Goal: Task Accomplishment & Management: Use online tool/utility

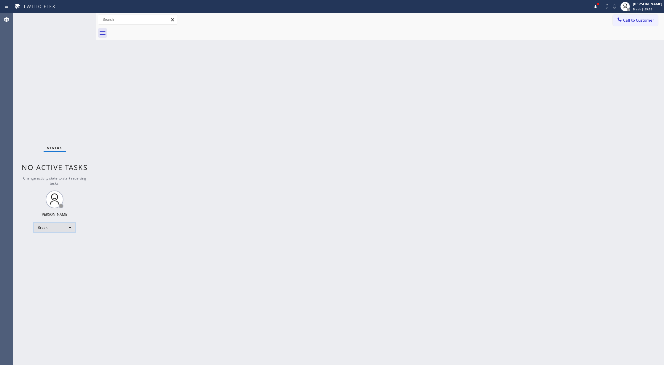
click at [57, 226] on div "Break" at bounding box center [55, 227] width 42 height 9
click at [60, 240] on li "Available" at bounding box center [54, 243] width 40 height 7
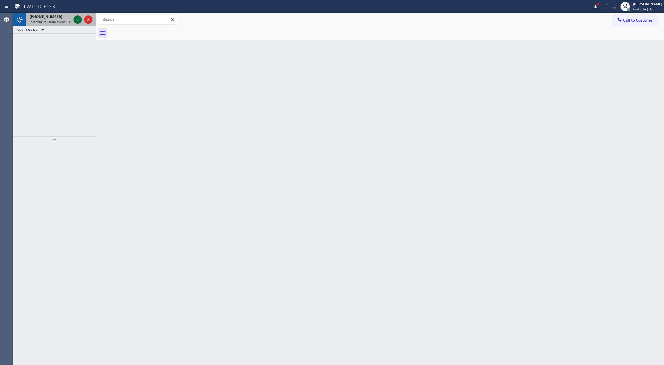
click at [77, 21] on icon at bounding box center [77, 19] width 7 height 7
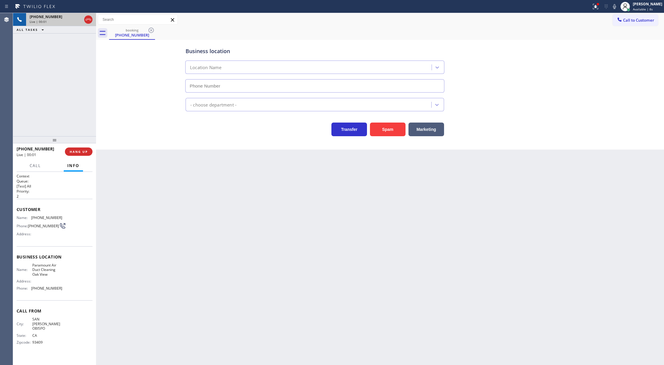
type input "[PHONE_NUMBER]"
click at [395, 130] on button "Spam" at bounding box center [388, 129] width 36 height 14
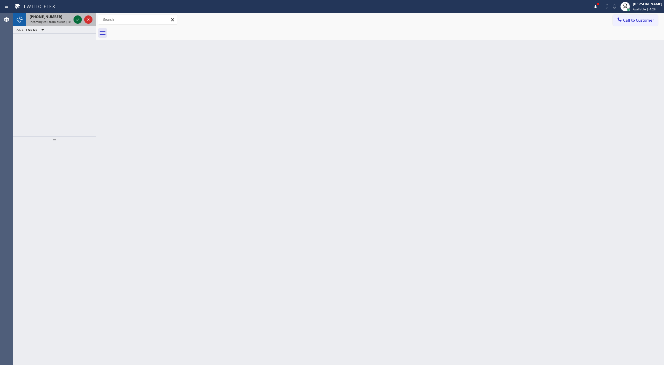
click at [78, 16] on icon at bounding box center [77, 19] width 7 height 7
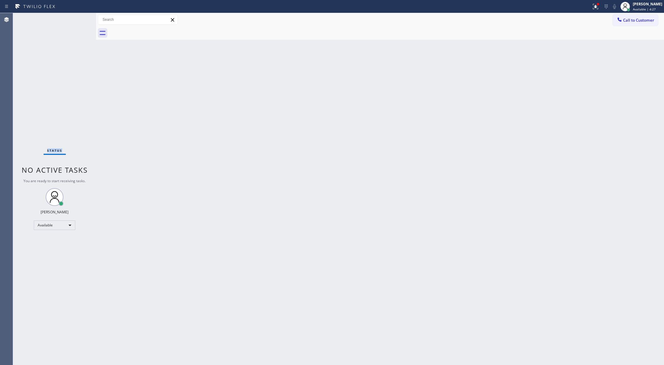
click at [78, 18] on div "Status No active tasks You are ready to start receiving tasks. [PERSON_NAME] Av…" at bounding box center [54, 189] width 83 height 352
click at [78, 19] on div "Status No active tasks You are ready to start receiving tasks. [PERSON_NAME] Av…" at bounding box center [54, 189] width 83 height 352
click at [81, 19] on div "Status No active tasks You are ready to start receiving tasks. [PERSON_NAME] Av…" at bounding box center [54, 189] width 83 height 352
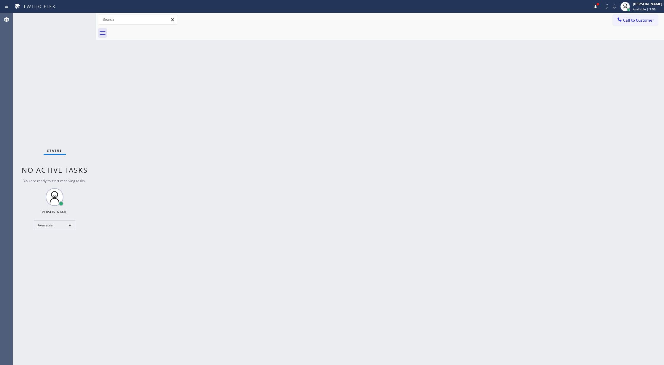
click at [81, 19] on div "Status No active tasks You are ready to start receiving tasks. [PERSON_NAME] Av…" at bounding box center [54, 189] width 83 height 352
click at [80, 18] on div "Status No active tasks You are ready to start receiving tasks. [PERSON_NAME] Av…" at bounding box center [54, 189] width 83 height 352
click at [78, 22] on div "Status No active tasks You are ready to start receiving tasks. [PERSON_NAME] Av…" at bounding box center [54, 189] width 83 height 352
click at [81, 7] on div at bounding box center [295, 6] width 587 height 9
click at [76, 20] on icon at bounding box center [77, 19] width 7 height 7
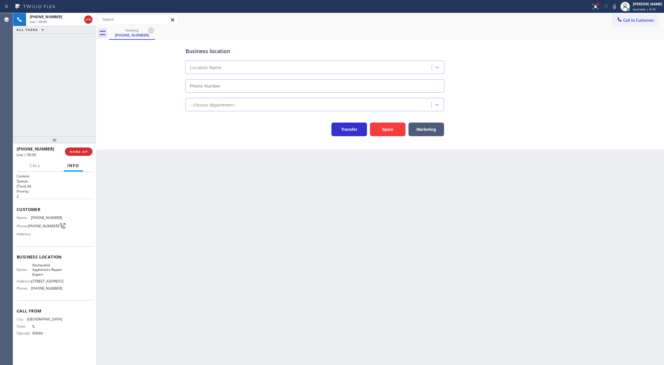
type input "[PHONE_NUMBER]"
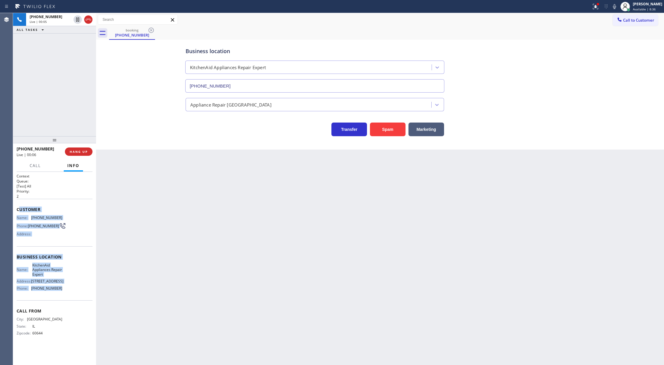
copy div "ustomer Name: [PHONE_NUMBER] Phone: [PHONE_NUMBER] Address: Business location N…"
drag, startPoint x: 19, startPoint y: 209, endPoint x: 73, endPoint y: 291, distance: 97.2
click at [73, 291] on div "Context Queue: [Test] All Priority: 2 Customer Name: [PHONE_NUMBER] Phone: [PHO…" at bounding box center [55, 259] width 76 height 172
click at [77, 152] on span "COMPLETE" at bounding box center [77, 151] width 20 height 4
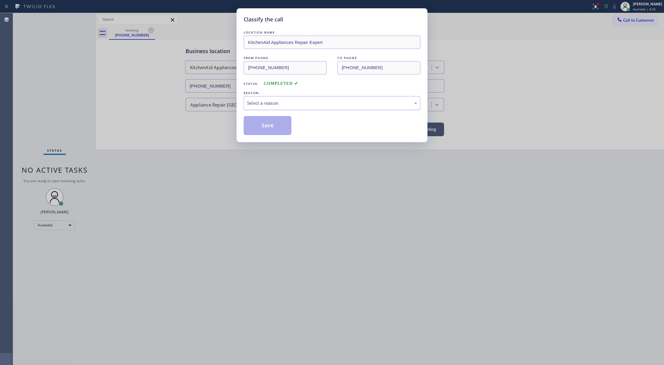
click at [297, 106] on div "Select a reason" at bounding box center [332, 103] width 170 height 7
click at [263, 137] on div "Classify the call LOCATION NAME KitchenAid Appliances Repair Expert FROM PHONE …" at bounding box center [332, 75] width 191 height 134
click at [77, 21] on div "Classify the call LOCATION NAME KitchenAid Appliances Repair Expert FROM PHONE …" at bounding box center [332, 182] width 664 height 365
click at [278, 125] on button "Save" at bounding box center [268, 125] width 48 height 19
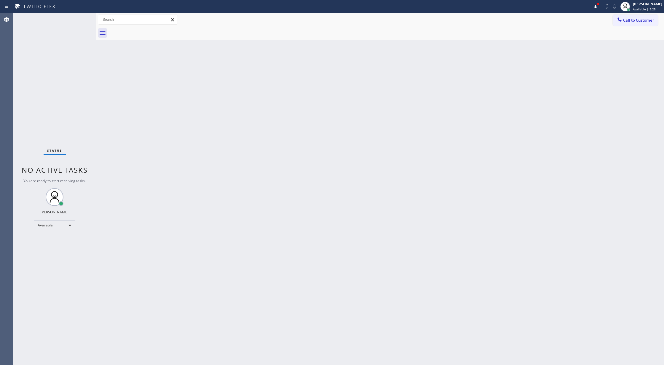
click at [85, 19] on div "Status No active tasks You are ready to start receiving tasks. [PERSON_NAME] Av…" at bounding box center [54, 189] width 83 height 352
click at [82, 18] on div "Status No active tasks You are ready to start receiving tasks. [PERSON_NAME] Av…" at bounding box center [54, 189] width 83 height 352
click at [81, 18] on div "Status No active tasks You are ready to start receiving tasks. [PERSON_NAME] Av…" at bounding box center [54, 189] width 83 height 352
click at [82, 19] on div "Status No active tasks You are ready to start receiving tasks. [PERSON_NAME] Av…" at bounding box center [54, 189] width 83 height 352
click at [79, 19] on div "Status No active tasks You are ready to start receiving tasks. [PERSON_NAME] Av…" at bounding box center [54, 189] width 83 height 352
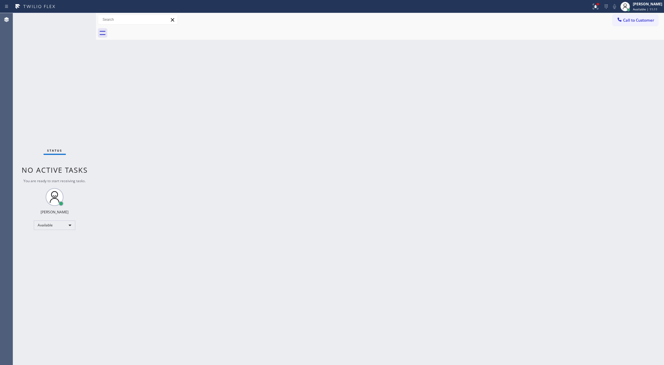
click at [78, 20] on div "Status No active tasks You are ready to start receiving tasks. [PERSON_NAME] Av…" at bounding box center [54, 189] width 83 height 352
click at [79, 18] on div "Status No active tasks You are ready to start receiving tasks. [PERSON_NAME] Av…" at bounding box center [54, 189] width 83 height 352
click at [83, 18] on div "Status No active tasks You are ready to start receiving tasks. [PERSON_NAME] Av…" at bounding box center [54, 189] width 83 height 352
click at [83, 19] on div "Status No active tasks You are ready to start receiving tasks. [PERSON_NAME] Av…" at bounding box center [54, 189] width 83 height 352
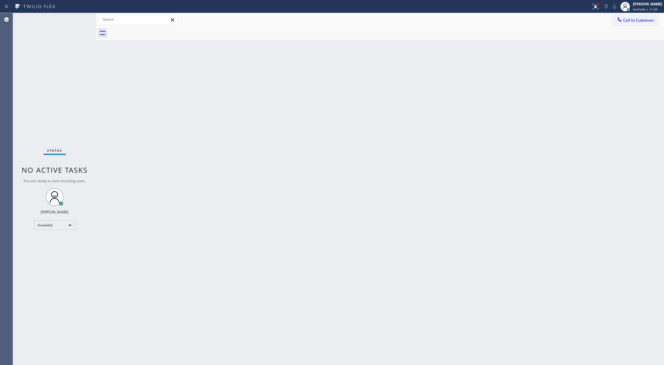
click at [81, 18] on div "Status No active tasks You are ready to start receiving tasks. [PERSON_NAME] Av…" at bounding box center [54, 189] width 83 height 352
click at [81, 16] on div "Status No active tasks You are ready to start receiving tasks. [PERSON_NAME] Av…" at bounding box center [54, 189] width 83 height 352
click at [81, 20] on div "Status No active tasks You are ready to start receiving tasks. [PERSON_NAME] Av…" at bounding box center [54, 189] width 83 height 352
click at [81, 22] on div "Status No active tasks You are ready to start receiving tasks. [PERSON_NAME] Av…" at bounding box center [54, 189] width 83 height 352
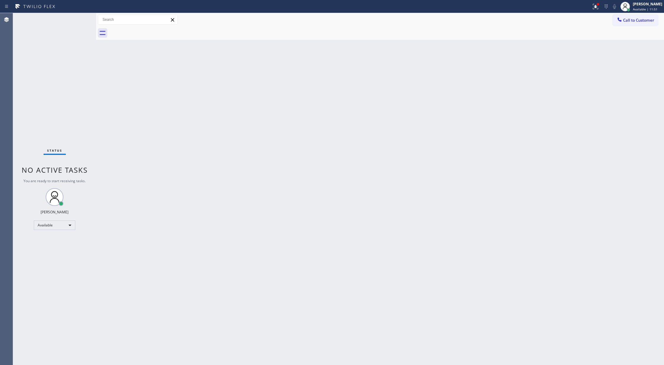
click at [81, 20] on div "Status No active tasks You are ready to start receiving tasks. [PERSON_NAME] Av…" at bounding box center [54, 189] width 83 height 352
click at [81, 24] on div "Status No active tasks You are ready to start receiving tasks. [PERSON_NAME] Av…" at bounding box center [54, 189] width 83 height 352
click at [83, 26] on div "Status No active tasks You are ready to start receiving tasks. [PERSON_NAME] Av…" at bounding box center [54, 189] width 83 height 352
click at [80, 22] on div "Status No active tasks You are ready to start receiving tasks. [PERSON_NAME] Av…" at bounding box center [54, 189] width 83 height 352
click at [111, 160] on div "Back to Dashboard Change Sender ID Customers Technicians Select a contact Outbo…" at bounding box center [380, 189] width 568 height 352
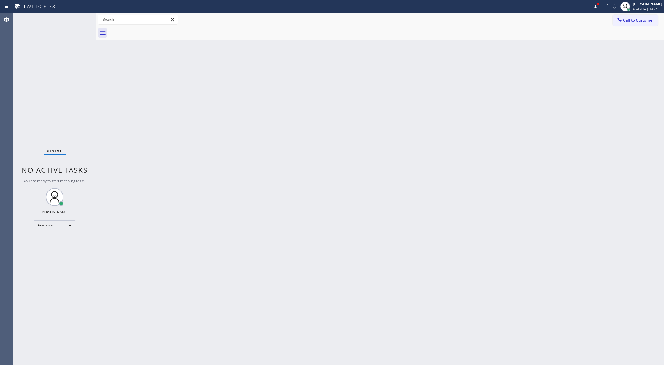
click at [75, 14] on div "Status No active tasks You are ready to start receiving tasks. [PERSON_NAME] Av…" at bounding box center [54, 189] width 83 height 352
click at [76, 18] on div "Status No active tasks You are ready to start receiving tasks. [PERSON_NAME] Av…" at bounding box center [54, 189] width 83 height 352
click at [75, 20] on div "Status No active tasks You are ready to start receiving tasks. [PERSON_NAME] Av…" at bounding box center [54, 189] width 83 height 352
click at [81, 19] on div "Status No active tasks You are ready to start receiving tasks. [PERSON_NAME] Av…" at bounding box center [54, 189] width 83 height 352
click at [79, 19] on div "Status No active tasks You are ready to start receiving tasks. [PERSON_NAME] Av…" at bounding box center [54, 189] width 83 height 352
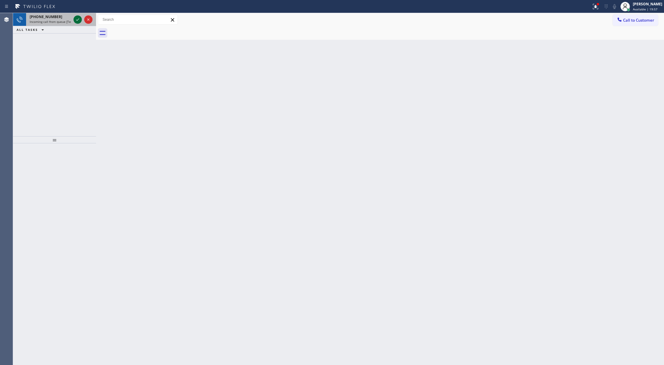
click at [77, 19] on icon at bounding box center [77, 19] width 7 height 7
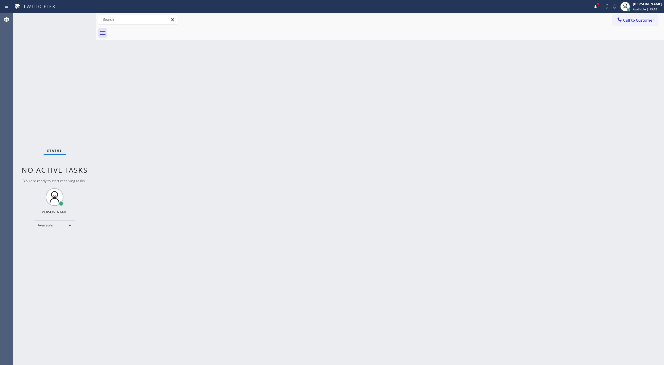
click at [77, 19] on div "Status No active tasks You are ready to start receiving tasks. [PERSON_NAME] Av…" at bounding box center [54, 189] width 83 height 352
click at [80, 17] on div "Status No active tasks You are ready to start receiving tasks. [PERSON_NAME] Av…" at bounding box center [54, 189] width 83 height 352
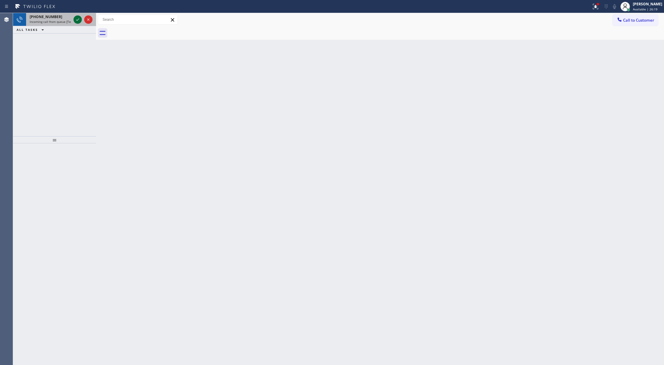
drag, startPoint x: 80, startPoint y: 17, endPoint x: 78, endPoint y: 23, distance: 6.1
click at [80, 17] on icon at bounding box center [77, 19] width 7 height 7
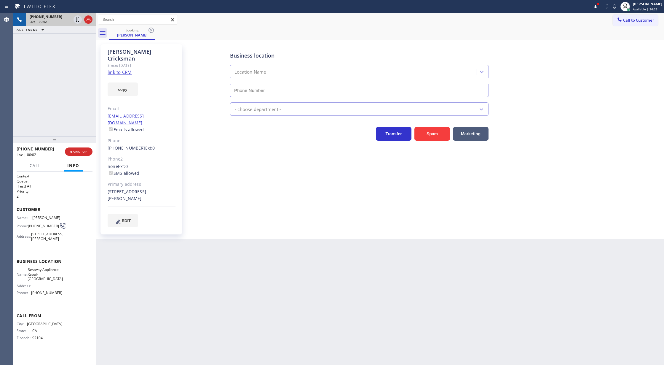
type input "[PHONE_NUMBER]"
click at [120, 69] on link "link to CRM" at bounding box center [120, 72] width 24 height 6
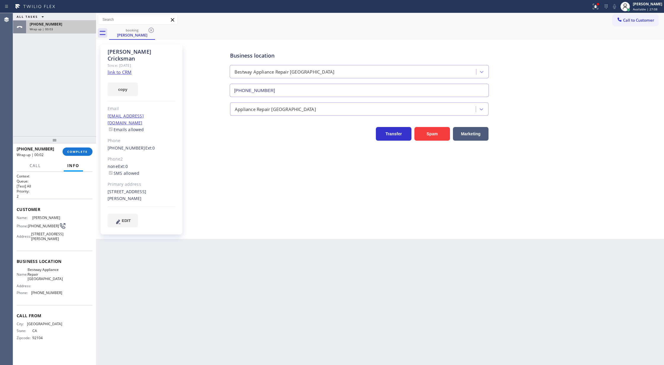
click at [79, 25] on div "[PHONE_NUMBER]" at bounding box center [61, 24] width 63 height 5
click at [78, 149] on button "COMPLETE" at bounding box center [78, 151] width 30 height 8
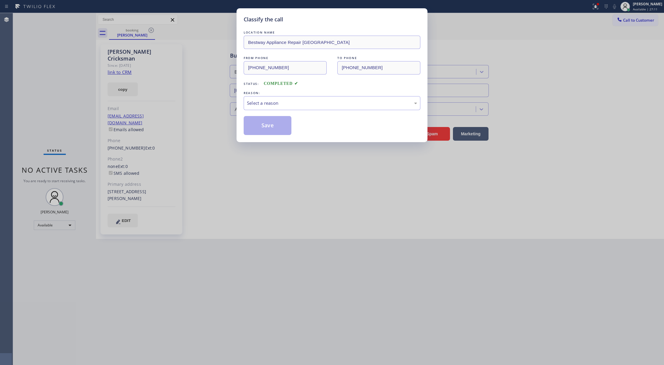
click at [273, 111] on div "LOCATION NAME Bestway Appliance Repair [GEOGRAPHIC_DATA] FROM PHONE [PHONE_NUMB…" at bounding box center [332, 82] width 177 height 106
click at [262, 106] on div "Select a reason" at bounding box center [332, 103] width 170 height 7
click at [262, 125] on button "Save" at bounding box center [268, 125] width 48 height 19
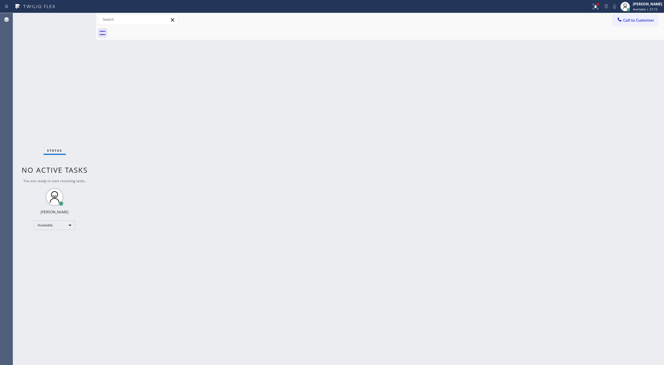
click at [79, 19] on div "Status No active tasks You are ready to start receiving tasks. [PERSON_NAME] Av…" at bounding box center [54, 189] width 83 height 352
click at [77, 18] on div "Status No active tasks You are ready to start receiving tasks. [PERSON_NAME] Av…" at bounding box center [54, 189] width 83 height 352
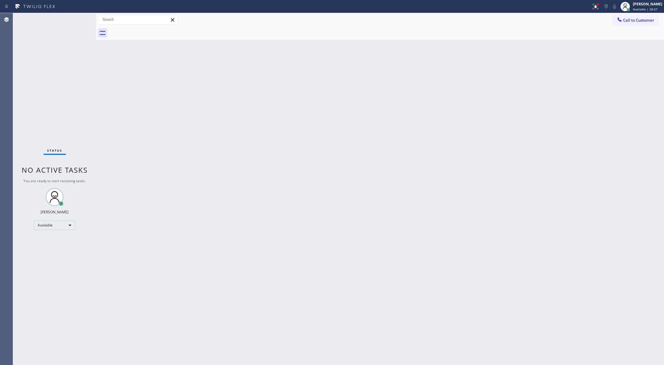
click at [77, 18] on div "Status No active tasks You are ready to start receiving tasks. [PERSON_NAME] Av…" at bounding box center [54, 189] width 83 height 352
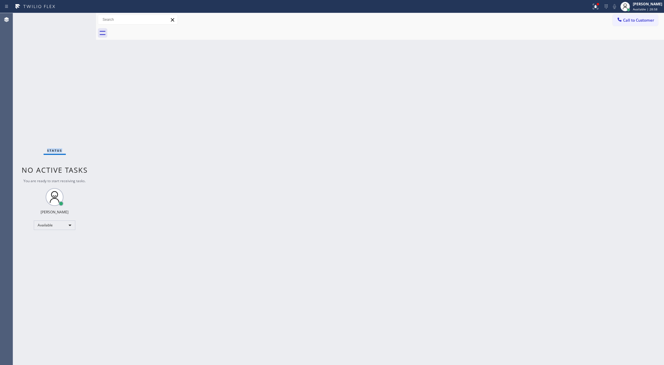
click at [77, 19] on div "Status No active tasks You are ready to start receiving tasks. [PERSON_NAME] Av…" at bounding box center [54, 189] width 83 height 352
click at [79, 19] on div "Status No active tasks You are ready to start receiving tasks. [PERSON_NAME] Av…" at bounding box center [54, 189] width 83 height 352
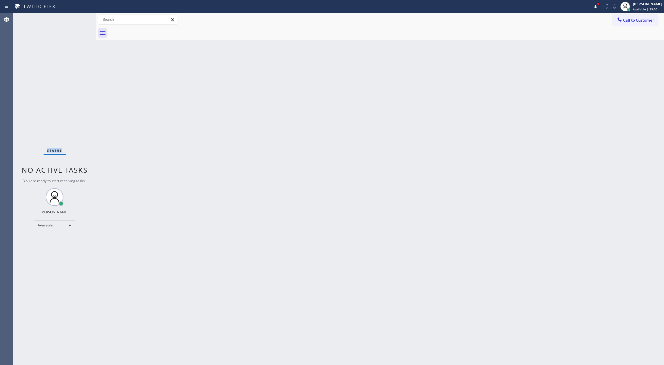
click at [79, 19] on div "Status No active tasks You are ready to start receiving tasks. [PERSON_NAME] Av…" at bounding box center [54, 189] width 83 height 352
click at [81, 17] on div "Status No active tasks You are ready to start receiving tasks. [PERSON_NAME] Av…" at bounding box center [54, 189] width 83 height 352
click at [80, 18] on div "Status No active tasks You are ready to start receiving tasks. [PERSON_NAME] Av…" at bounding box center [54, 189] width 83 height 352
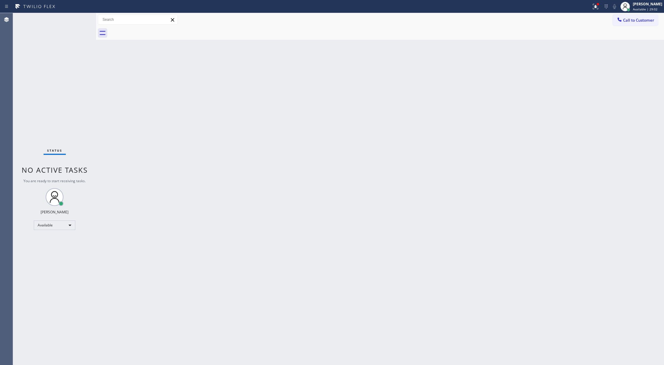
click at [80, 18] on div "Status No active tasks You are ready to start receiving tasks. [PERSON_NAME] Av…" at bounding box center [54, 189] width 83 height 352
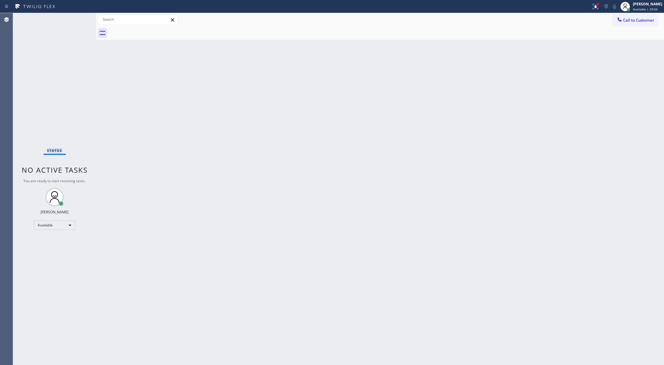
click at [80, 18] on div "Status No active tasks You are ready to start receiving tasks. [PERSON_NAME] Av…" at bounding box center [54, 189] width 83 height 352
click at [80, 20] on div "Status No active tasks You are ready to start receiving tasks. [PERSON_NAME] Av…" at bounding box center [54, 189] width 83 height 352
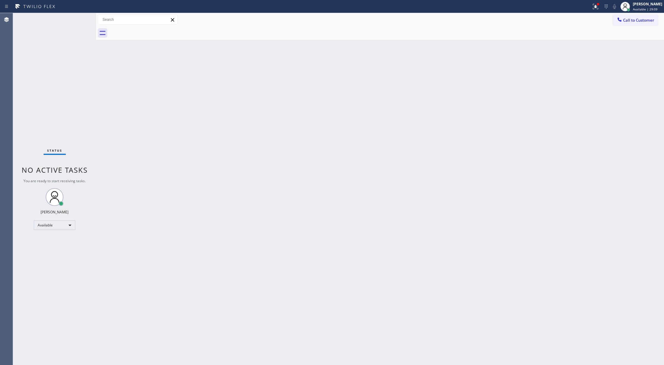
click at [80, 19] on div "Status No active tasks You are ready to start receiving tasks. [PERSON_NAME] Av…" at bounding box center [54, 189] width 83 height 352
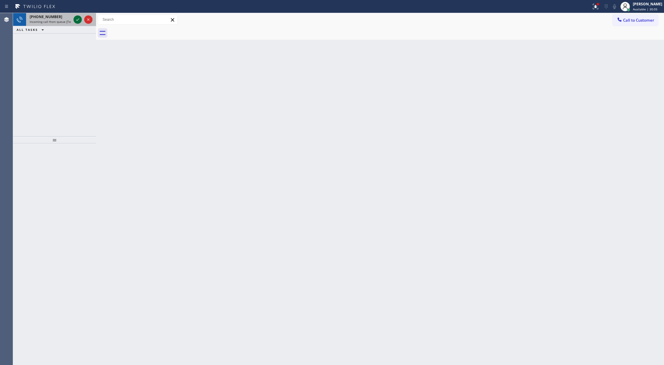
drag, startPoint x: 81, startPoint y: 18, endPoint x: 70, endPoint y: 8, distance: 14.3
click at [81, 17] on icon at bounding box center [77, 19] width 7 height 7
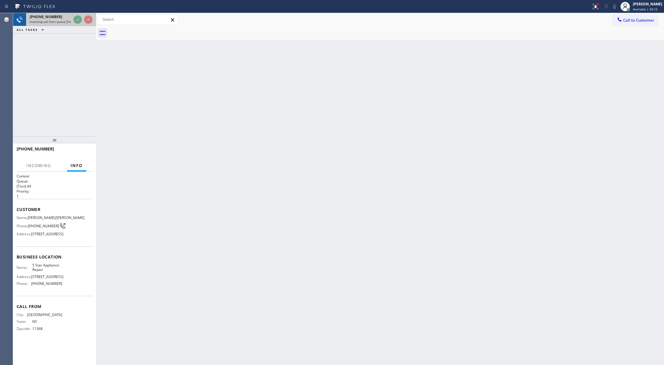
click at [72, 18] on div at bounding box center [82, 19] width 21 height 13
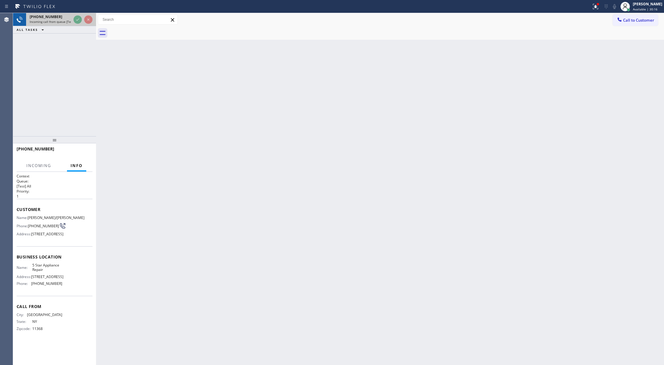
click at [72, 18] on div at bounding box center [82, 19] width 21 height 13
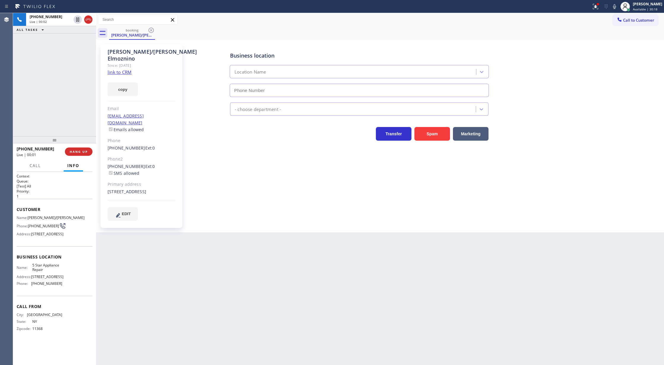
type input "[PHONE_NUMBER]"
click at [122, 69] on link "link to CRM" at bounding box center [120, 72] width 24 height 6
drag, startPoint x: 616, startPoint y: 6, endPoint x: 579, endPoint y: 66, distance: 70.2
click at [616, 6] on icon at bounding box center [614, 6] width 7 height 7
drag, startPoint x: 618, startPoint y: 6, endPoint x: 606, endPoint y: 19, distance: 17.8
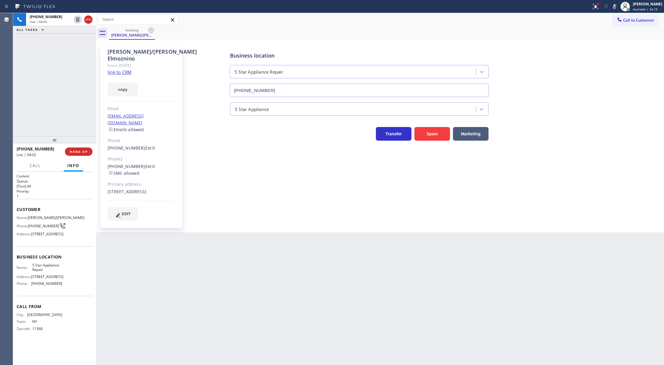
click at [617, 6] on rect at bounding box center [615, 6] width 4 height 4
click at [88, 22] on icon at bounding box center [88, 19] width 7 height 7
click at [74, 155] on button "COMPLETE" at bounding box center [78, 151] width 30 height 8
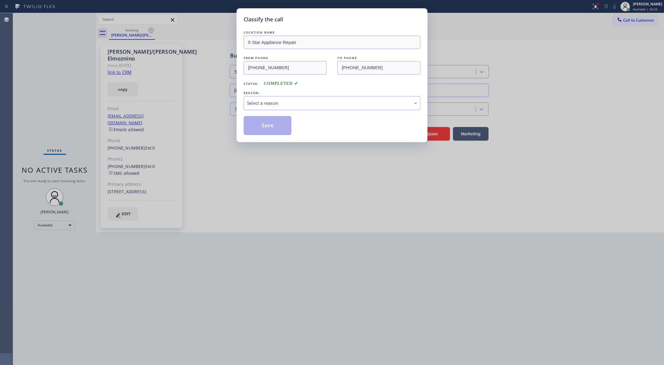
click at [288, 106] on div "Select a reason" at bounding box center [332, 103] width 170 height 7
click at [263, 128] on button "Save" at bounding box center [268, 125] width 48 height 19
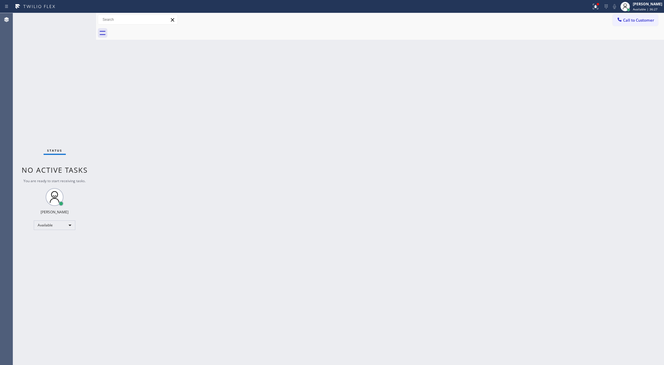
click at [78, 18] on div "Status No active tasks You are ready to start receiving tasks. [PERSON_NAME] Av…" at bounding box center [54, 189] width 83 height 352
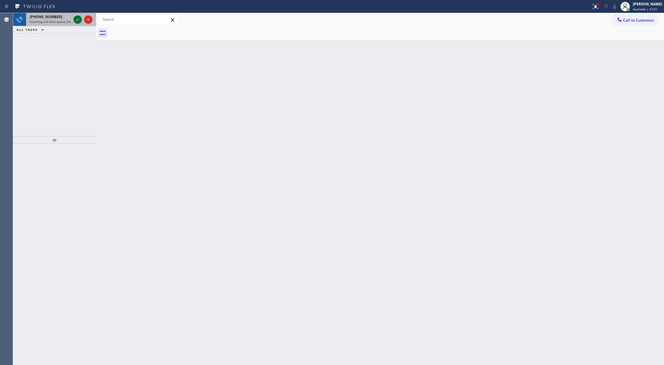
click at [77, 18] on icon at bounding box center [77, 19] width 7 height 7
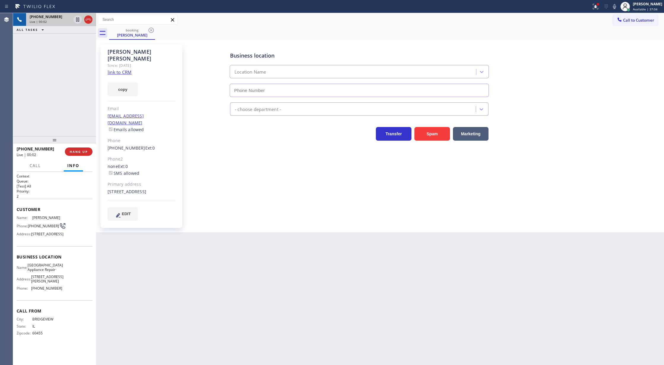
type input "[PHONE_NUMBER]"
click at [125, 69] on link "link to CRM" at bounding box center [120, 72] width 24 height 6
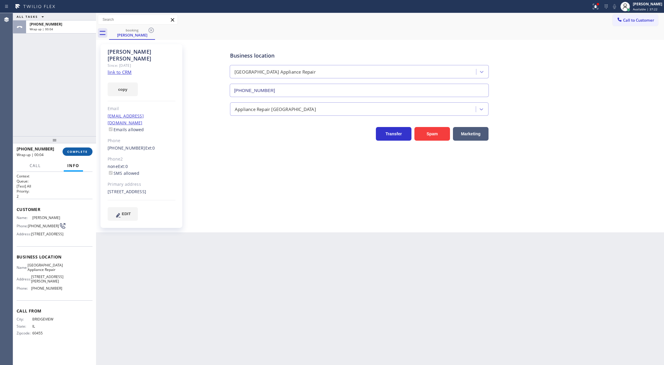
click at [75, 154] on button "COMPLETE" at bounding box center [78, 151] width 30 height 8
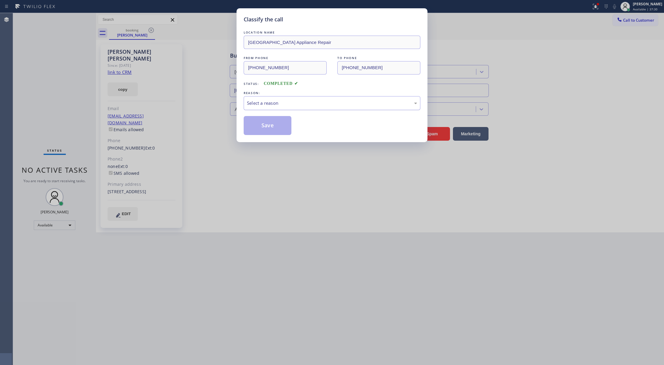
drag, startPoint x: 284, startPoint y: 105, endPoint x: 278, endPoint y: 108, distance: 7.2
click at [284, 104] on div "Select a reason" at bounding box center [332, 103] width 170 height 7
click at [260, 126] on button "Save" at bounding box center [268, 125] width 48 height 19
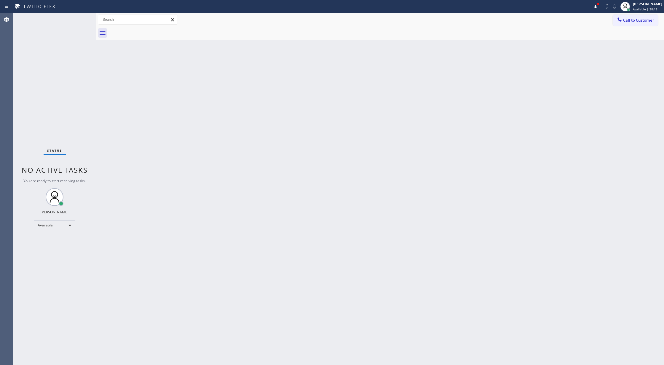
click at [84, 17] on div "Status No active tasks You are ready to start receiving tasks. [PERSON_NAME] Av…" at bounding box center [54, 189] width 83 height 352
click at [81, 18] on div "Status No active tasks You are ready to start receiving tasks. [PERSON_NAME] Av…" at bounding box center [54, 189] width 83 height 352
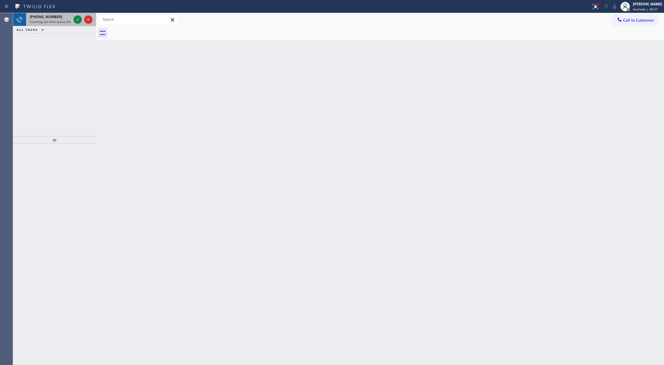
click at [73, 17] on div at bounding box center [82, 19] width 21 height 13
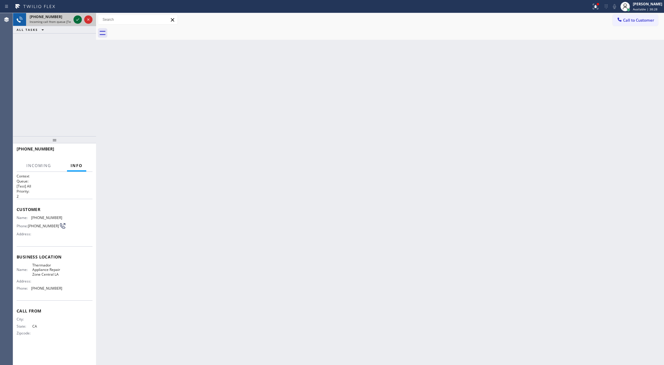
click at [78, 19] on icon at bounding box center [77, 19] width 7 height 7
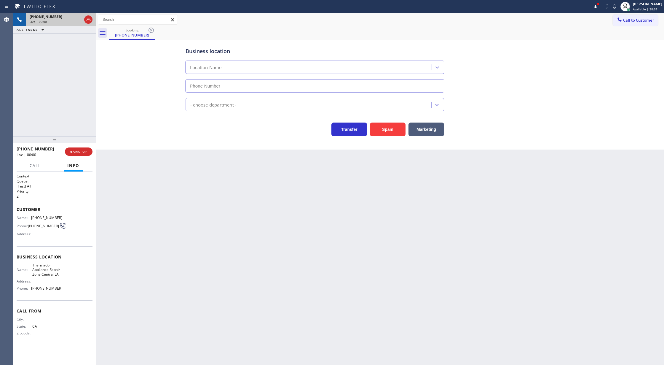
type input "[PHONE_NUMBER]"
click at [387, 127] on button "Spam" at bounding box center [388, 129] width 36 height 14
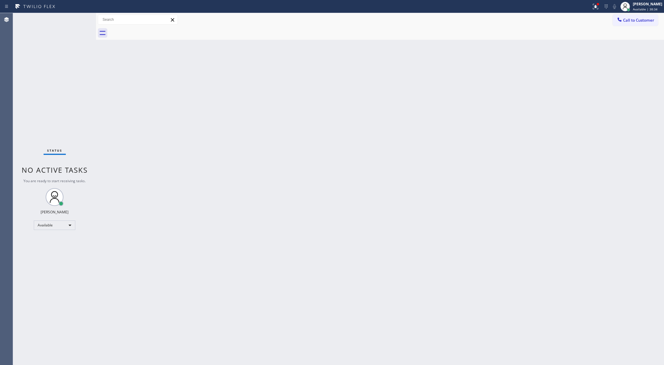
click at [79, 19] on div "Status No active tasks You are ready to start receiving tasks. [PERSON_NAME] Av…" at bounding box center [54, 189] width 83 height 352
click at [74, 20] on div "Status No active tasks You are ready to start receiving tasks. [PERSON_NAME] Av…" at bounding box center [54, 189] width 83 height 352
click at [82, 18] on div "Status No active tasks You are ready to start receiving tasks. [PERSON_NAME] Av…" at bounding box center [54, 189] width 83 height 352
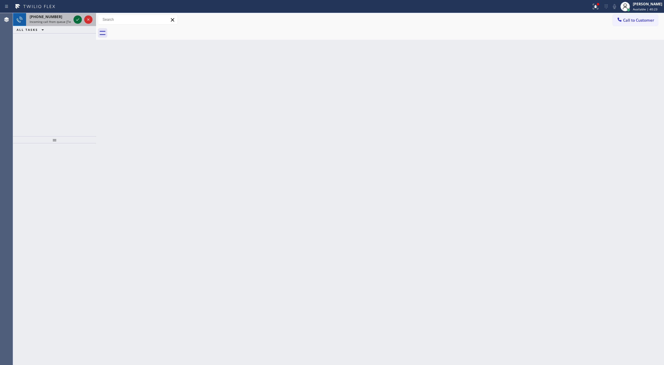
click at [79, 18] on icon at bounding box center [77, 19] width 7 height 7
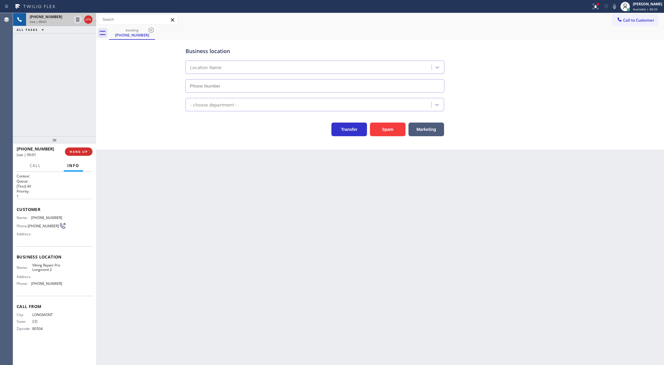
type input "[PHONE_NUMBER]"
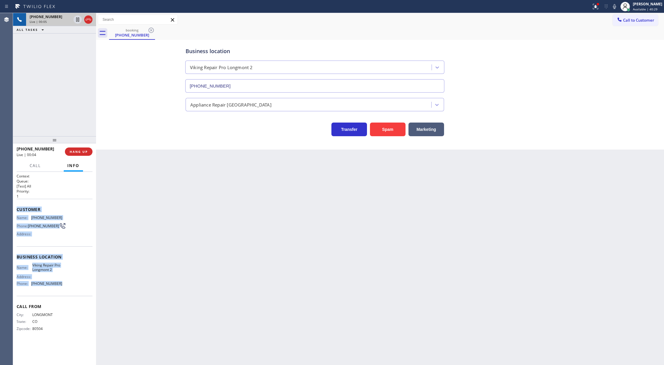
copy div "Customer Name: [PHONE_NUMBER] Phone: [PHONE_NUMBER] Address: Business location …"
drag, startPoint x: 18, startPoint y: 210, endPoint x: 74, endPoint y: 285, distance: 93.5
click at [74, 285] on div "Context Queue: [Test] All Priority: 1 Customer Name: [PHONE_NUMBER] Phone: [PHO…" at bounding box center [55, 256] width 76 height 167
drag, startPoint x: 616, startPoint y: 5, endPoint x: 564, endPoint y: 115, distance: 121.6
click at [616, 5] on icon at bounding box center [614, 6] width 7 height 7
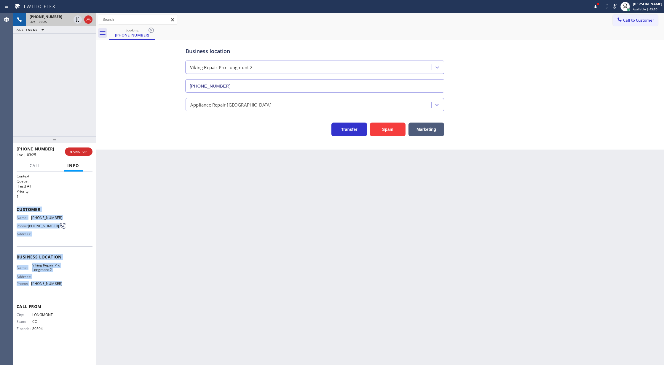
drag, startPoint x: 619, startPoint y: 5, endPoint x: 592, endPoint y: 23, distance: 32.1
click at [617, 5] on rect at bounding box center [615, 6] width 4 height 4
click at [616, 7] on icon at bounding box center [614, 6] width 7 height 7
drag, startPoint x: 619, startPoint y: 9, endPoint x: 603, endPoint y: 41, distance: 35.8
click at [616, 9] on icon at bounding box center [614, 6] width 3 height 5
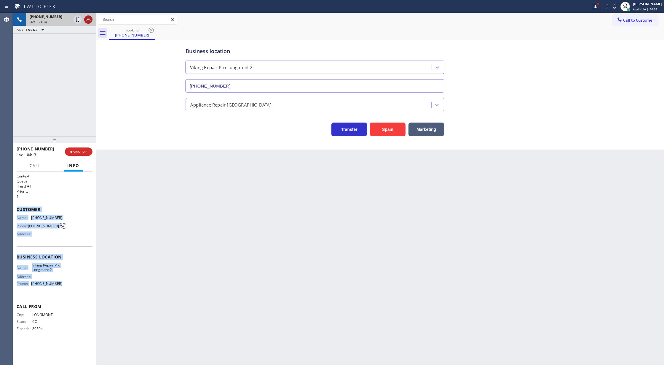
click at [88, 20] on icon at bounding box center [88, 19] width 7 height 7
click at [72, 151] on span "COMPLETE" at bounding box center [77, 151] width 20 height 4
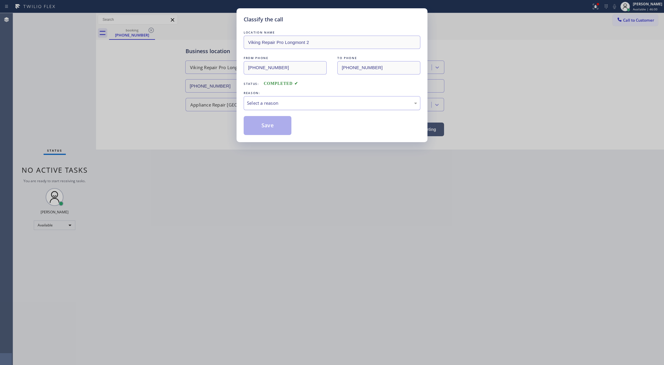
click at [269, 101] on div "Select a reason" at bounding box center [332, 103] width 170 height 7
click at [272, 128] on button "Save" at bounding box center [268, 125] width 48 height 19
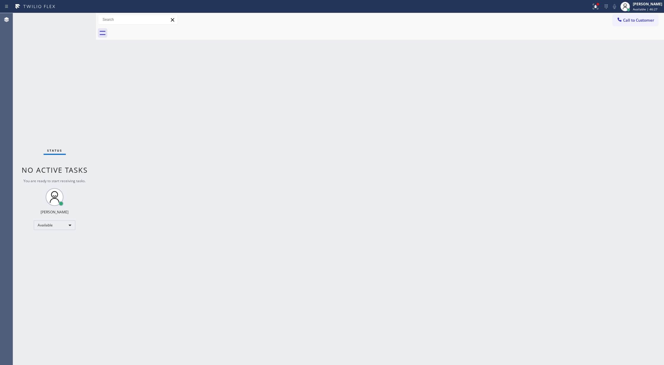
click at [79, 19] on div "Status No active tasks You are ready to start receiving tasks. [PERSON_NAME] Av…" at bounding box center [54, 189] width 83 height 352
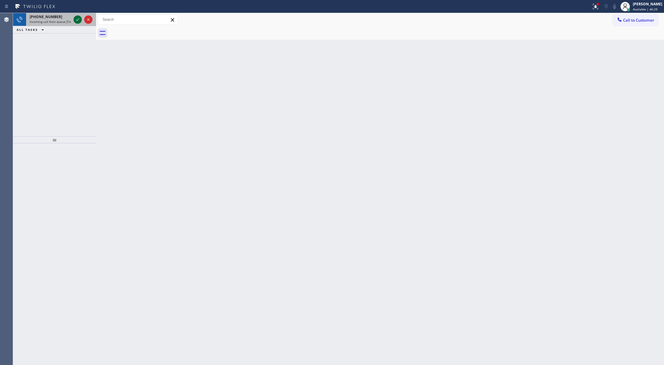
click at [79, 19] on icon at bounding box center [77, 19] width 7 height 7
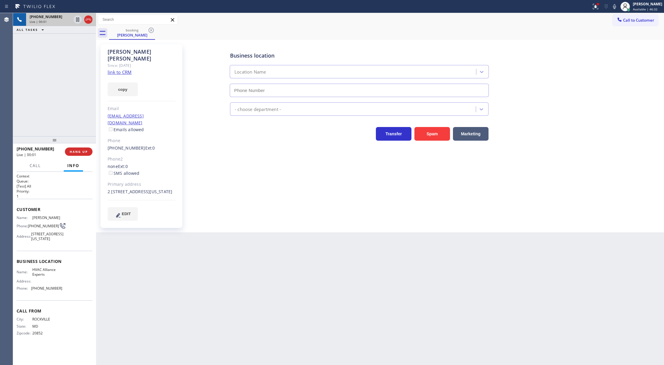
type input "[PHONE_NUMBER]"
click at [125, 69] on link "link to CRM" at bounding box center [120, 72] width 24 height 6
click at [88, 19] on icon at bounding box center [88, 19] width 7 height 7
click at [69, 153] on span "COMPLETE" at bounding box center [77, 151] width 20 height 4
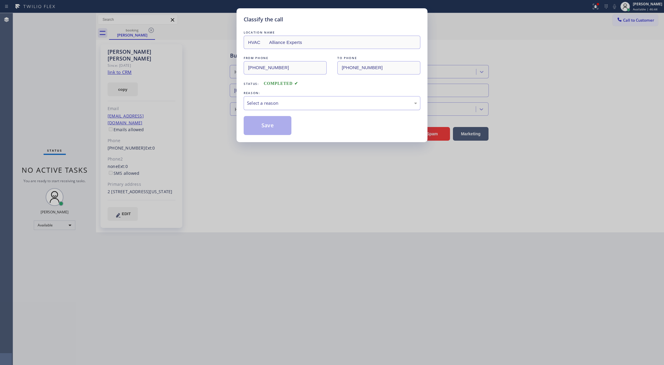
click at [315, 106] on div "Select a reason" at bounding box center [332, 103] width 170 height 7
click at [267, 126] on button "Save" at bounding box center [268, 125] width 48 height 19
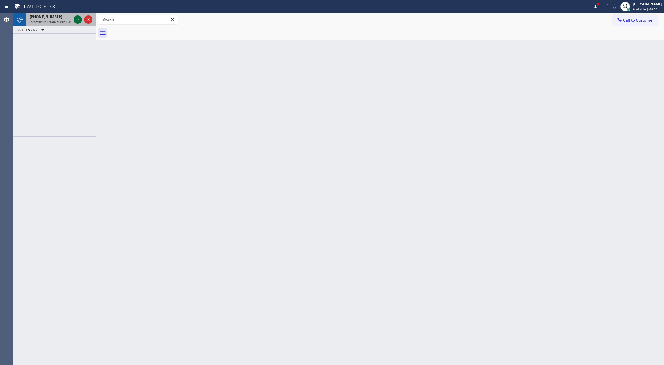
click at [77, 20] on icon at bounding box center [77, 19] width 7 height 7
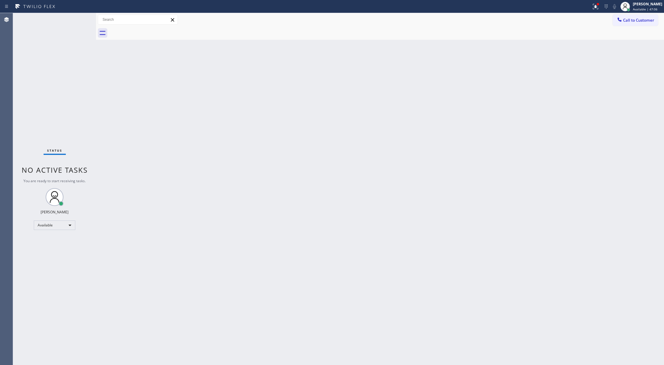
click at [82, 16] on div "Status No active tasks You are ready to start receiving tasks. [PERSON_NAME] Av…" at bounding box center [54, 189] width 83 height 352
click at [77, 19] on div "Status No active tasks You are ready to start receiving tasks. [PERSON_NAME] Av…" at bounding box center [54, 189] width 83 height 352
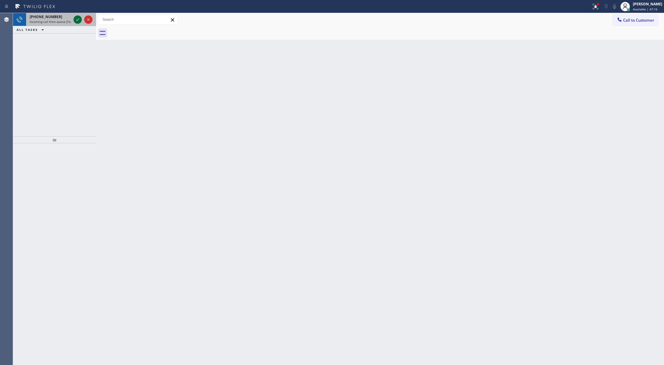
click at [77, 18] on icon at bounding box center [77, 19] width 7 height 7
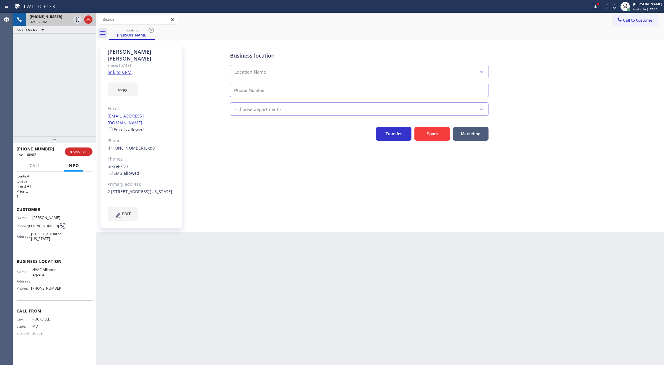
type input "[PHONE_NUMBER]"
click at [119, 69] on link "link to CRM" at bounding box center [120, 72] width 24 height 6
click at [618, 6] on icon at bounding box center [614, 6] width 7 height 7
drag, startPoint x: 615, startPoint y: 8, endPoint x: 571, endPoint y: 68, distance: 74.3
click at [615, 8] on icon at bounding box center [614, 6] width 7 height 7
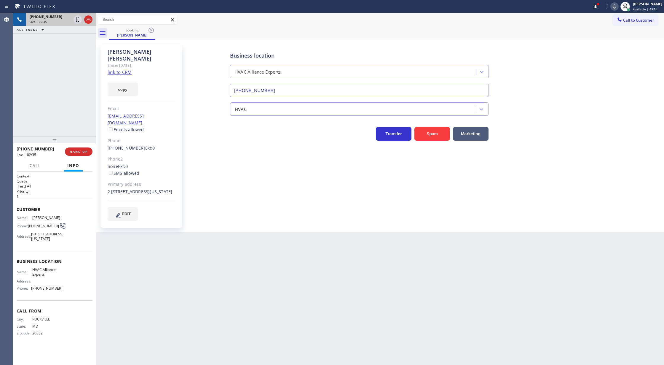
click at [616, 6] on icon at bounding box center [614, 6] width 7 height 7
click at [77, 38] on icon at bounding box center [77, 39] width 7 height 7
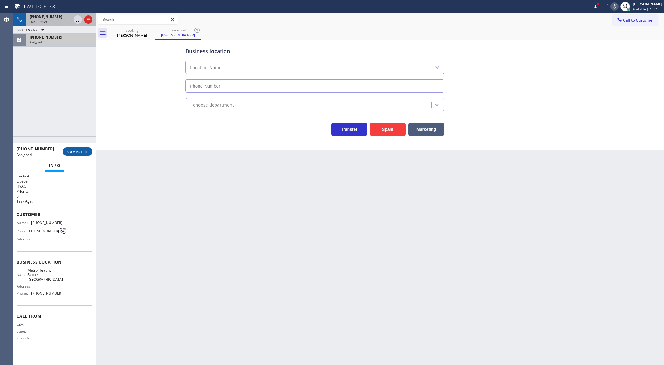
type input "[PHONE_NUMBER]"
click at [75, 152] on span "COMPLETE" at bounding box center [77, 151] width 20 height 4
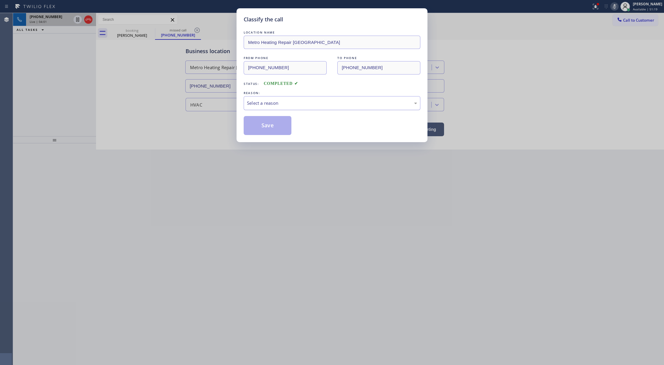
click at [257, 103] on div "Select a reason" at bounding box center [332, 103] width 170 height 7
click at [263, 128] on button "Save" at bounding box center [268, 125] width 48 height 19
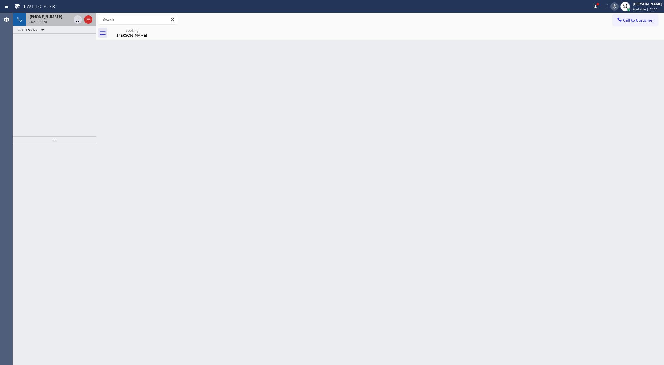
click at [618, 7] on icon at bounding box center [614, 6] width 7 height 7
click at [80, 26] on div "[PHONE_NUMBER]" at bounding box center [61, 24] width 63 height 5
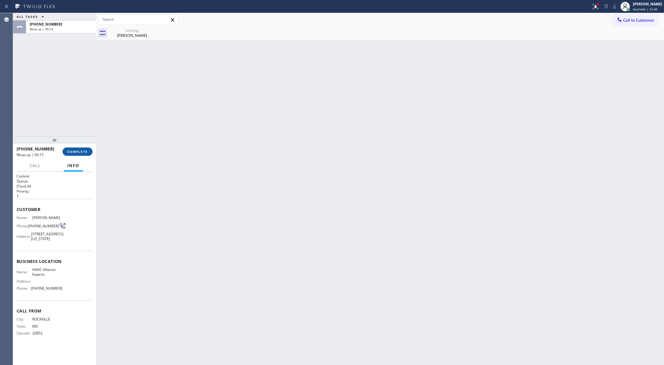
click at [71, 152] on span "COMPLETE" at bounding box center [77, 151] width 20 height 4
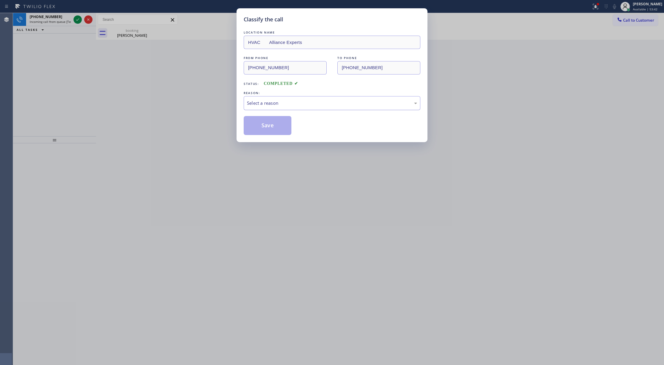
click at [278, 99] on div "Select a reason" at bounding box center [332, 103] width 177 height 14
click at [266, 127] on button "Save" at bounding box center [268, 125] width 48 height 19
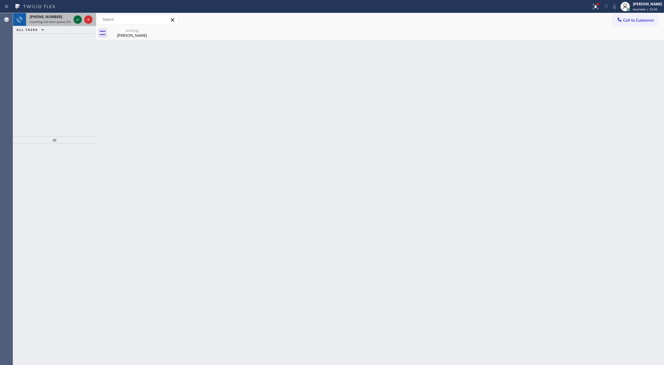
click at [77, 20] on icon at bounding box center [77, 19] width 7 height 7
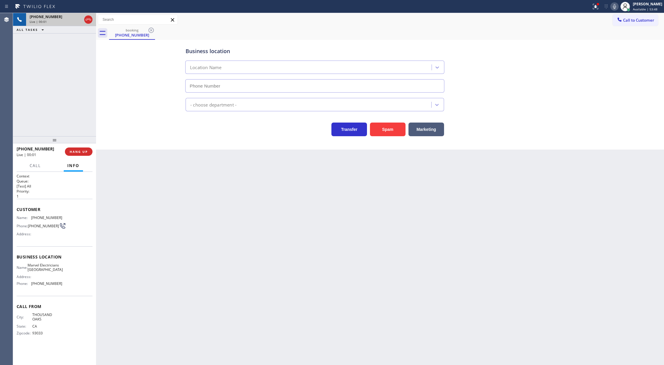
type input "[PHONE_NUMBER]"
click at [17, 209] on span "Customer" at bounding box center [55, 209] width 76 height 6
click at [381, 130] on button "Spam" at bounding box center [388, 129] width 36 height 14
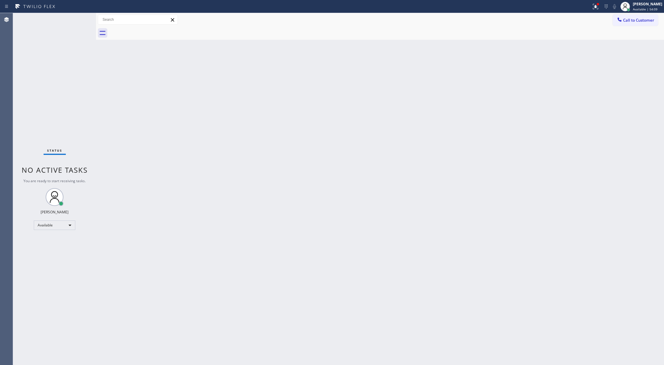
click at [81, 20] on div "Status No active tasks You are ready to start receiving tasks. [PERSON_NAME] Av…" at bounding box center [54, 189] width 83 height 352
click at [77, 17] on div "Status No active tasks You are ready to start receiving tasks. [PERSON_NAME] Av…" at bounding box center [54, 189] width 83 height 352
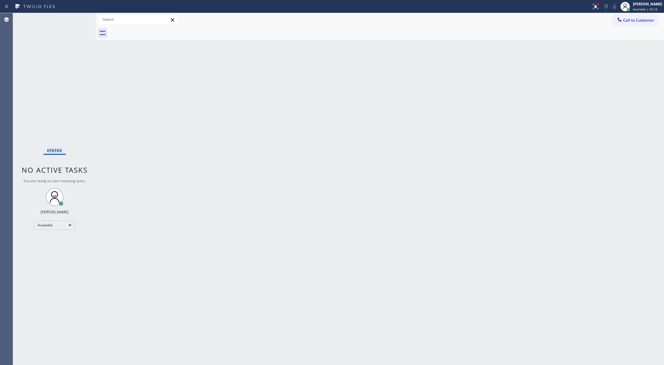
click at [77, 17] on div "Status No active tasks You are ready to start receiving tasks. [PERSON_NAME] Av…" at bounding box center [54, 189] width 83 height 352
click at [81, 21] on div "Status No active tasks You are ready to start receiving tasks. [PERSON_NAME] Av…" at bounding box center [54, 189] width 83 height 352
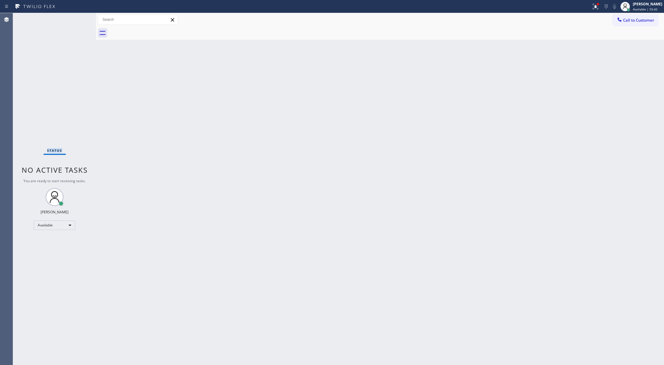
click at [79, 17] on div "Status No active tasks You are ready to start receiving tasks. [PERSON_NAME] Av…" at bounding box center [54, 189] width 83 height 352
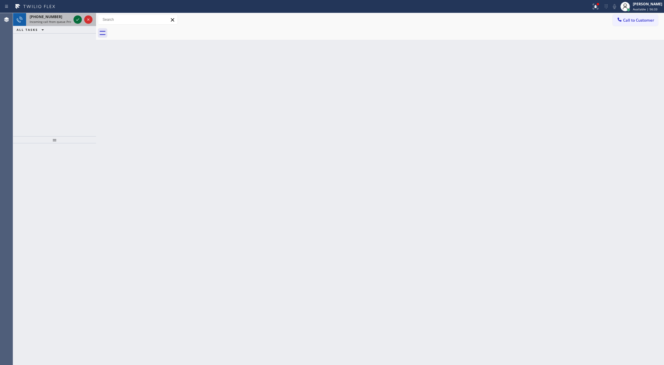
click at [77, 18] on icon at bounding box center [77, 19] width 7 height 7
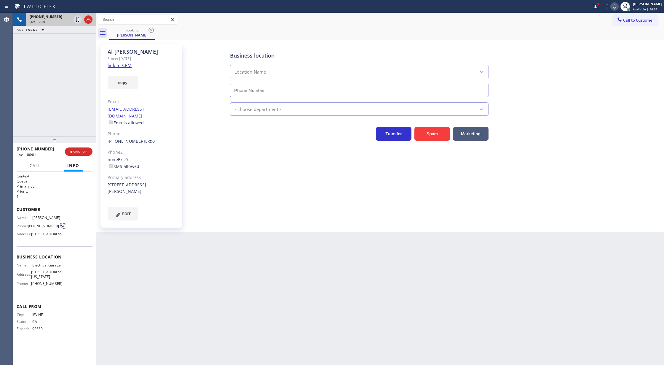
type input "[PHONE_NUMBER]"
click at [125, 67] on link "link to CRM" at bounding box center [120, 65] width 24 height 6
click at [88, 20] on icon at bounding box center [88, 19] width 7 height 7
click at [77, 154] on button "COMPLETE" at bounding box center [78, 151] width 30 height 8
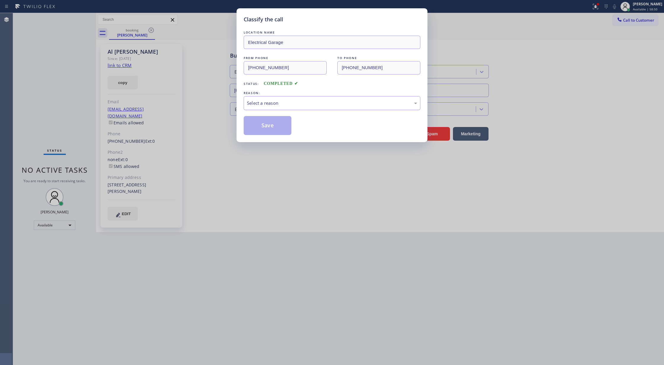
click at [318, 104] on div "Select a reason" at bounding box center [332, 103] width 170 height 7
click at [279, 125] on button "Save" at bounding box center [268, 125] width 48 height 19
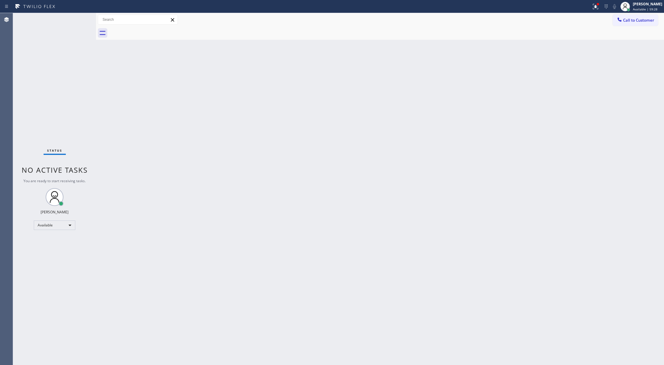
click at [81, 22] on div "Status No active tasks You are ready to start receiving tasks. [PERSON_NAME] Av…" at bounding box center [54, 189] width 83 height 352
click at [78, 22] on div "Status No active tasks You are ready to start receiving tasks. [PERSON_NAME] Av…" at bounding box center [54, 189] width 83 height 352
click at [77, 22] on div "Status No active tasks You are ready to start receiving tasks. [PERSON_NAME] Av…" at bounding box center [54, 189] width 83 height 352
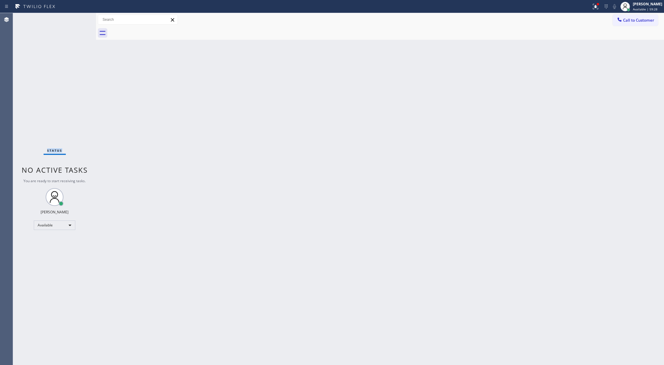
click at [77, 22] on div "Status No active tasks You are ready to start receiving tasks. [PERSON_NAME] Av…" at bounding box center [54, 189] width 83 height 352
click at [76, 22] on div "Status No active tasks You are ready to start receiving tasks. [PERSON_NAME] Av…" at bounding box center [54, 189] width 83 height 352
click at [76, 21] on div "Status No active tasks You are ready to start receiving tasks. [PERSON_NAME] Av…" at bounding box center [54, 189] width 83 height 352
click at [84, 18] on div "Status No active tasks You are ready to start receiving tasks. [PERSON_NAME] Av…" at bounding box center [54, 189] width 83 height 352
click at [83, 21] on div "Status No active tasks You are ready to start receiving tasks. [PERSON_NAME] Av…" at bounding box center [54, 189] width 83 height 352
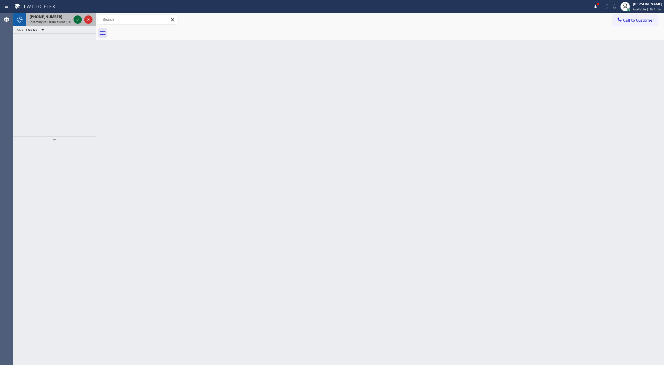
click at [77, 18] on icon at bounding box center [77, 19] width 7 height 7
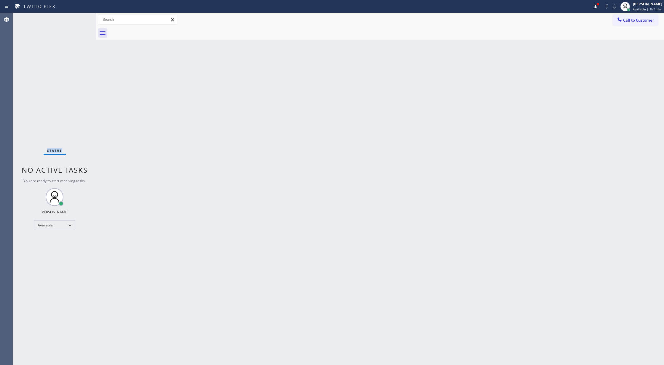
click at [77, 18] on div "Status No active tasks You are ready to start receiving tasks. [PERSON_NAME] Av…" at bounding box center [54, 189] width 83 height 352
click at [77, 17] on div "Status No active tasks You are ready to start receiving tasks. [PERSON_NAME] Av…" at bounding box center [54, 189] width 83 height 352
click at [78, 16] on div "Status No active tasks You are ready to start receiving tasks. [PERSON_NAME] Av…" at bounding box center [54, 189] width 83 height 352
click at [79, 18] on div "Status No active tasks You are ready to start receiving tasks. [PERSON_NAME] Av…" at bounding box center [54, 189] width 83 height 352
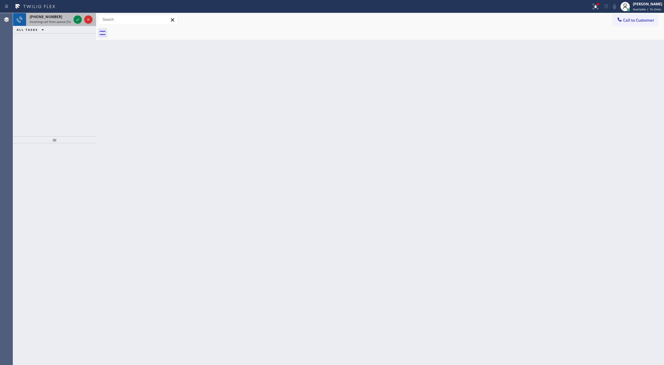
click at [82, 25] on div "[PHONE_NUMBER] Incoming call from queue [Test] All" at bounding box center [54, 19] width 83 height 13
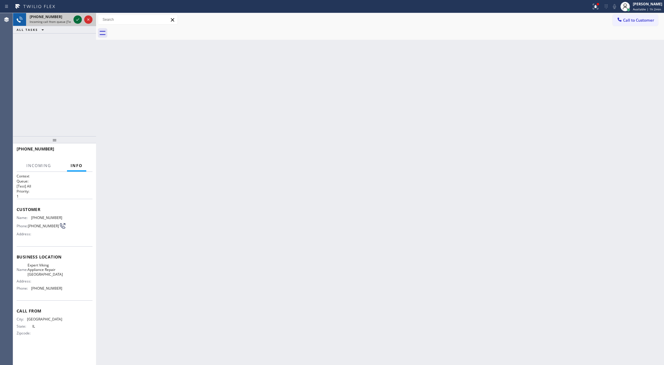
click at [79, 21] on icon at bounding box center [77, 19] width 7 height 7
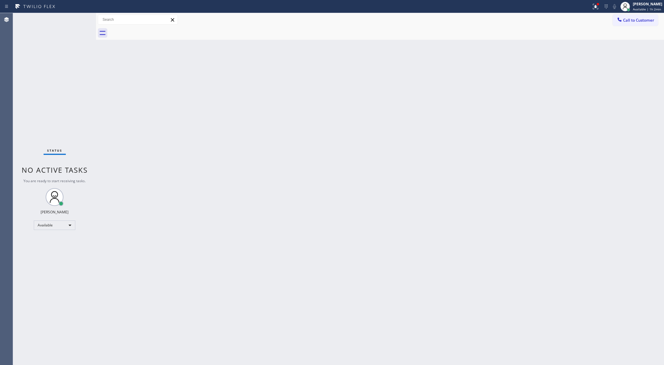
click at [79, 20] on div "Status No active tasks You are ready to start receiving tasks. [PERSON_NAME] Av…" at bounding box center [54, 189] width 83 height 352
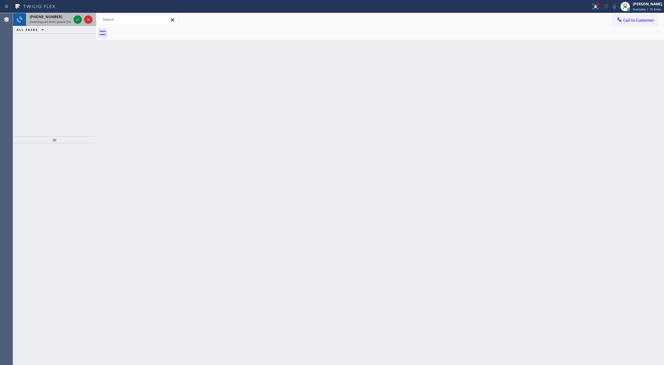
click at [72, 19] on div at bounding box center [82, 19] width 21 height 13
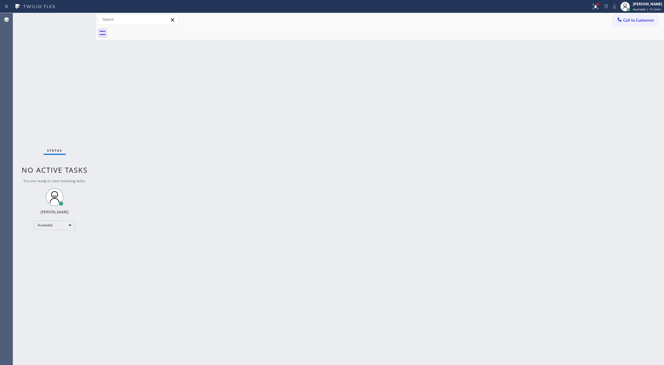
click at [79, 20] on div "Status No active tasks You are ready to start receiving tasks. [PERSON_NAME] Av…" at bounding box center [54, 189] width 83 height 352
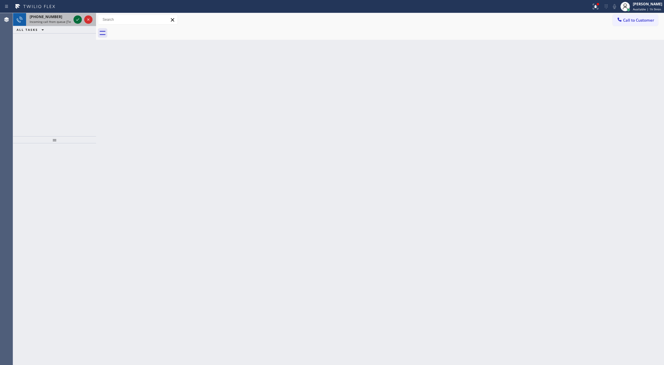
click at [77, 18] on icon at bounding box center [77, 19] width 7 height 7
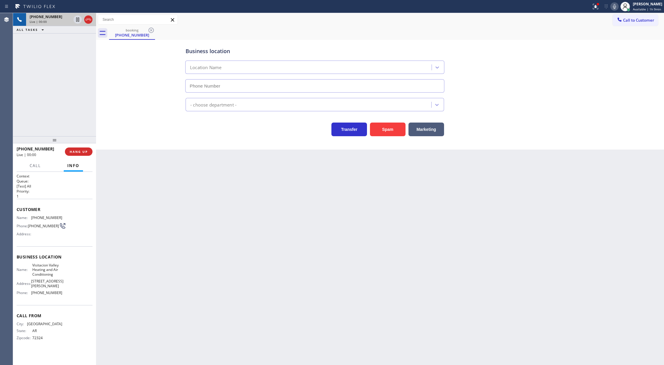
type input "[PHONE_NUMBER]"
click at [203, 205] on div "Back to Dashboard Change Sender ID Customers Technicians Select a contact Outbo…" at bounding box center [380, 189] width 568 height 352
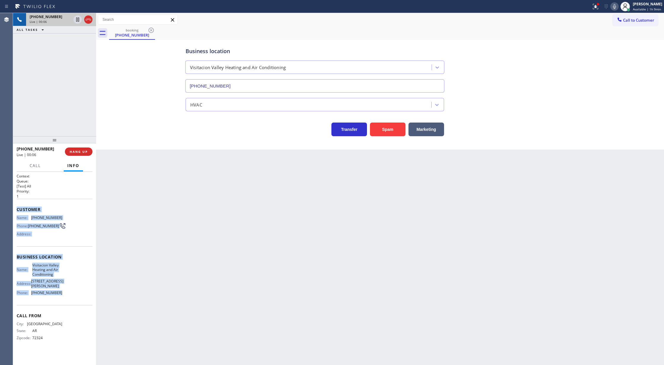
copy div "Customer Name: [PHONE_NUMBER] Phone: [PHONE_NUMBER] Address: Business location …"
drag, startPoint x: 17, startPoint y: 208, endPoint x: 352, endPoint y: 351, distance: 364.4
click at [71, 290] on div "Context Queue: [Test] All Priority: 1 Customer Name: [PHONE_NUMBER] Phone: [PHO…" at bounding box center [55, 261] width 76 height 176
drag, startPoint x: 85, startPoint y: 18, endPoint x: 86, endPoint y: 60, distance: 41.8
click at [85, 18] on icon at bounding box center [88, 19] width 7 height 7
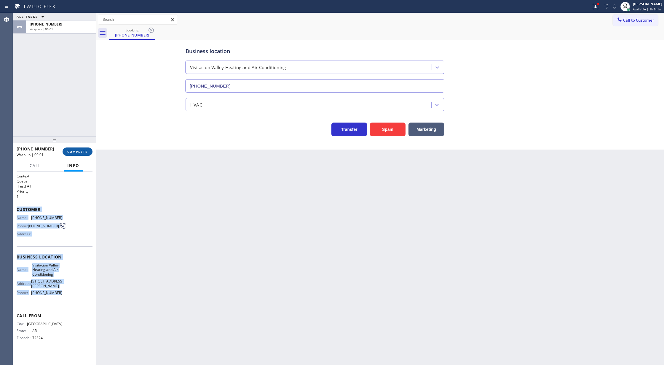
click at [79, 154] on button "COMPLETE" at bounding box center [78, 151] width 30 height 8
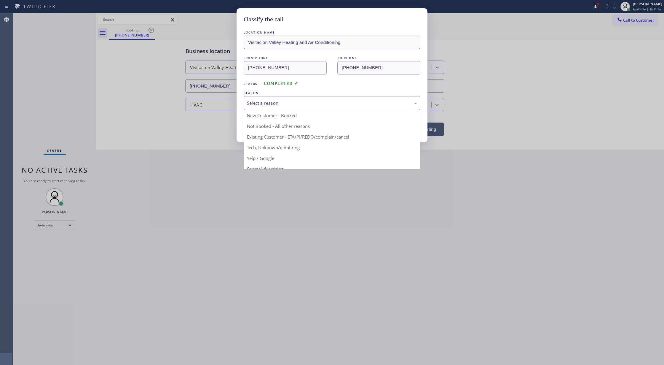
click at [281, 104] on div "Select a reason" at bounding box center [332, 103] width 170 height 7
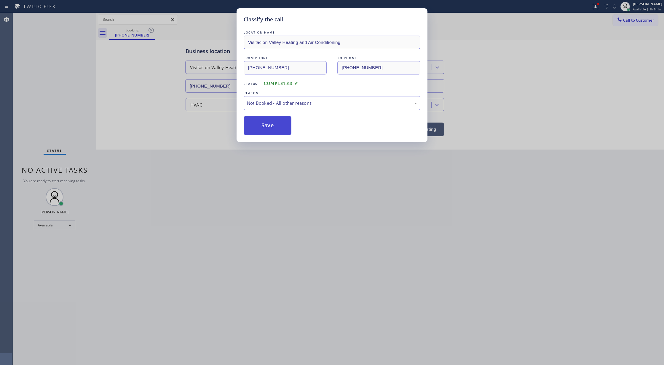
click at [265, 126] on button "Save" at bounding box center [268, 125] width 48 height 19
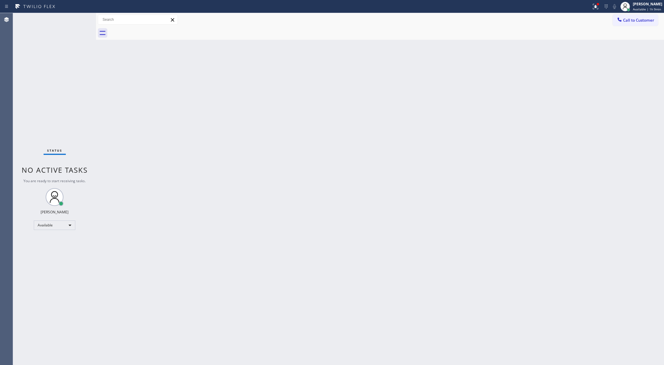
click at [78, 19] on div "Status No active tasks You are ready to start receiving tasks. [PERSON_NAME] Av…" at bounding box center [54, 189] width 83 height 352
click at [82, 17] on div "Status No active tasks You are ready to start receiving tasks. [PERSON_NAME] Av…" at bounding box center [54, 189] width 83 height 352
click at [82, 22] on div "Status No active tasks You are ready to start receiving tasks. [PERSON_NAME] Av…" at bounding box center [54, 189] width 83 height 352
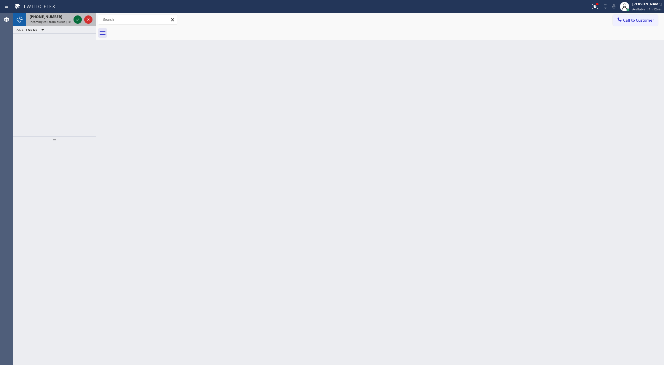
click at [76, 19] on icon at bounding box center [77, 19] width 7 height 7
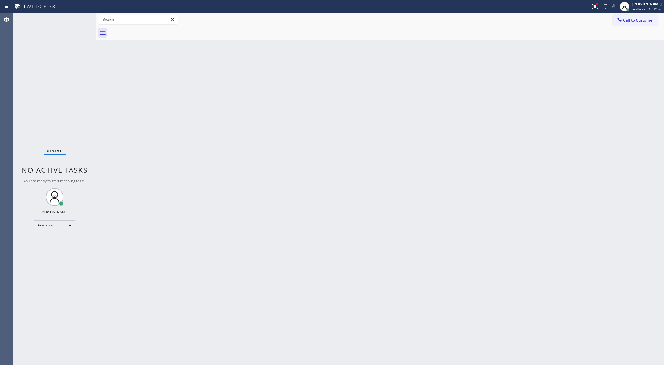
click at [75, 19] on div "Status No active tasks You are ready to start receiving tasks. [PERSON_NAME] Av…" at bounding box center [54, 189] width 83 height 352
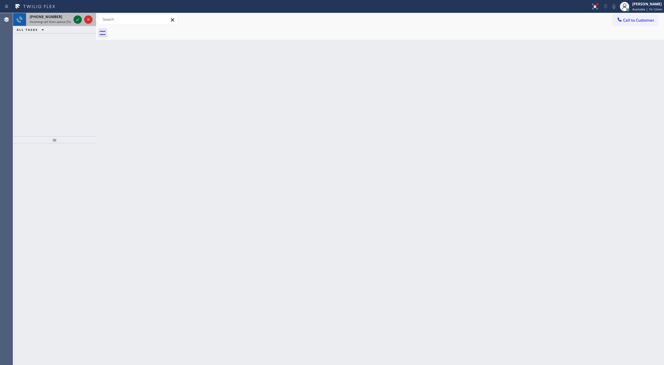
click at [79, 22] on icon at bounding box center [77, 19] width 7 height 7
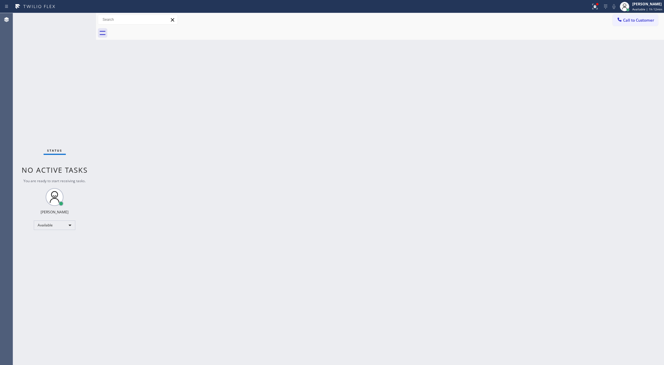
click at [75, 18] on div "Status No active tasks You are ready to start receiving tasks. [PERSON_NAME] Av…" at bounding box center [54, 189] width 83 height 352
click at [77, 18] on div "Status No active tasks You are ready to start receiving tasks. [PERSON_NAME] Av…" at bounding box center [54, 189] width 83 height 352
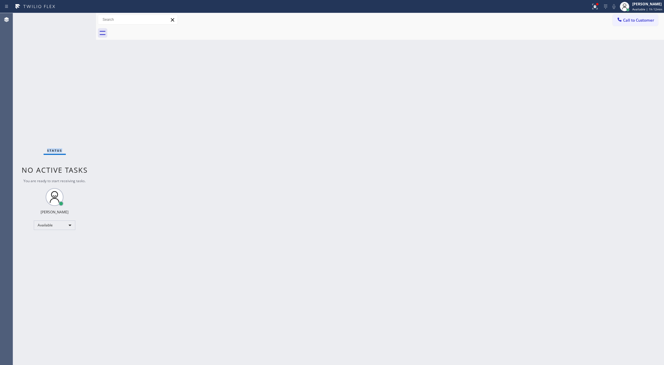
click at [77, 18] on div "Status No active tasks You are ready to start receiving tasks. [PERSON_NAME] Av…" at bounding box center [54, 189] width 83 height 352
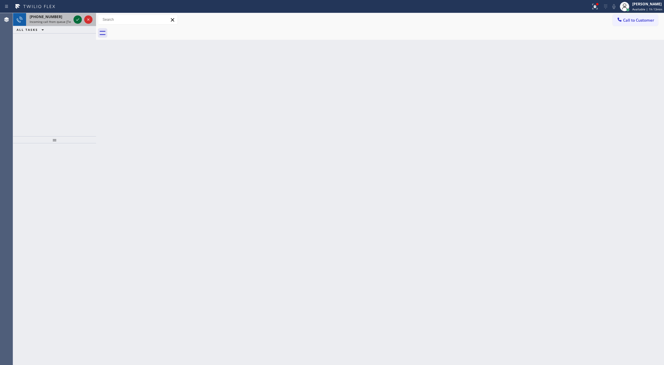
click at [79, 20] on icon at bounding box center [77, 19] width 7 height 7
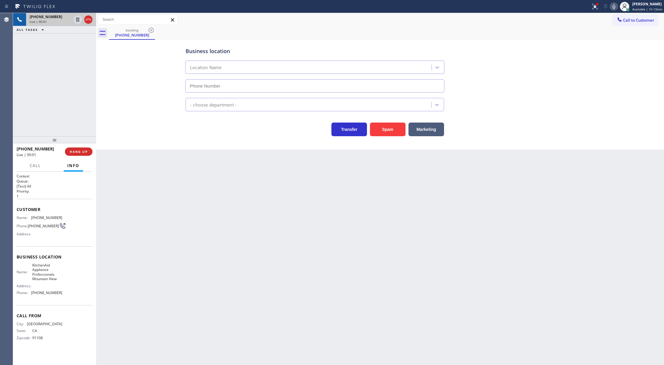
type input "[PHONE_NUMBER]"
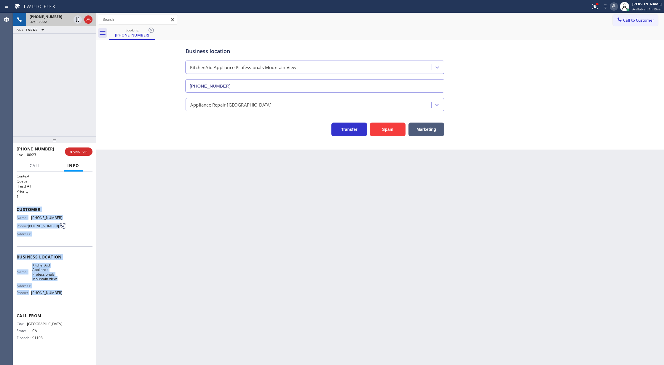
drag, startPoint x: 17, startPoint y: 211, endPoint x: 68, endPoint y: 299, distance: 101.8
click at [68, 299] on div "Context Queue: [Test] All Priority: 1 Customer Name: [PHONE_NUMBER] Phone: [PHO…" at bounding box center [55, 261] width 76 height 176
click at [88, 21] on icon at bounding box center [88, 19] width 7 height 7
click at [79, 154] on button "COMPLETE" at bounding box center [78, 151] width 30 height 8
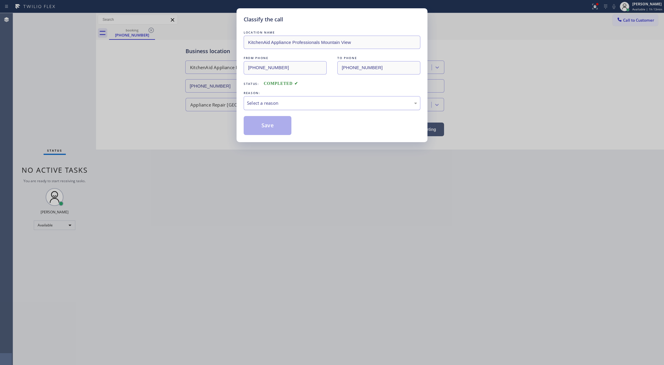
click at [261, 107] on div "Select a reason" at bounding box center [332, 103] width 177 height 14
click at [260, 128] on button "Save" at bounding box center [268, 125] width 48 height 19
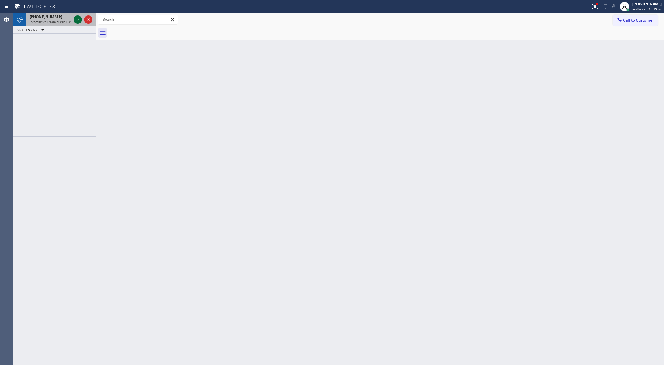
click at [76, 20] on icon at bounding box center [77, 19] width 7 height 7
click at [78, 20] on icon at bounding box center [77, 19] width 3 height 2
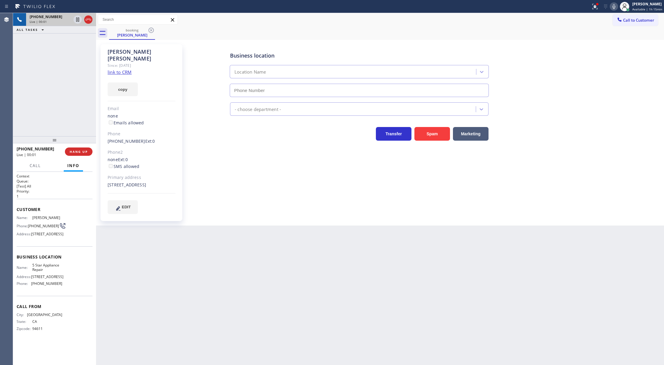
type input "[PHONE_NUMBER]"
click at [112, 69] on link "link to CRM" at bounding box center [120, 72] width 24 height 6
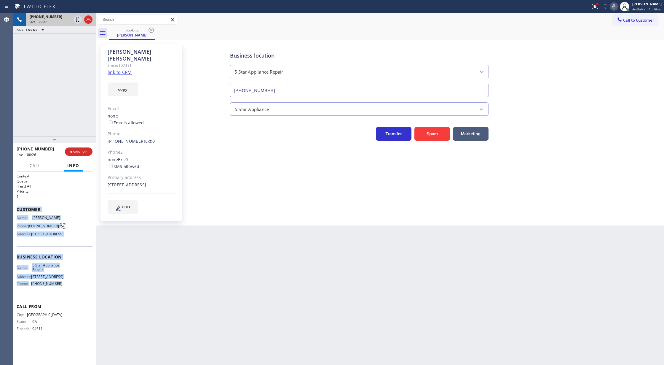
copy div "Customer Name: [PERSON_NAME] Phone: [PHONE_NUMBER] Address: [STREET_ADDRESS] Bu…"
drag, startPoint x: 16, startPoint y: 209, endPoint x: 62, endPoint y: 301, distance: 102.6
click at [62, 301] on div "Context Queue: [Test] All Priority: 1 Customer Name: [PERSON_NAME] Phone: [PHON…" at bounding box center [54, 268] width 83 height 193
click at [85, 234] on div "Name: [PERSON_NAME] Phone: [PHONE_NUMBER] Address: [STREET_ADDRESS]" at bounding box center [55, 226] width 76 height 23
drag, startPoint x: 16, startPoint y: 210, endPoint x: 66, endPoint y: 298, distance: 101.2
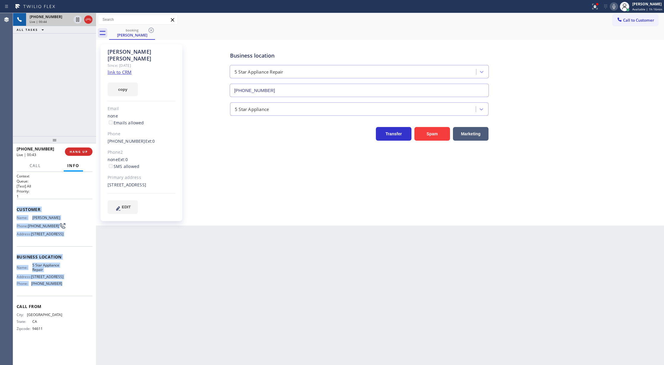
click at [66, 298] on div "Context Queue: [Test] All Priority: 1 Customer Name: [PERSON_NAME] Phone: [PHON…" at bounding box center [54, 268] width 83 height 193
copy div "Customer Name: [PERSON_NAME] Phone: [PHONE_NUMBER] Address: [STREET_ADDRESS] Bu…"
click at [613, 7] on icon at bounding box center [614, 6] width 7 height 7
drag, startPoint x: 615, startPoint y: 9, endPoint x: 588, endPoint y: 47, distance: 47.3
click at [615, 9] on icon at bounding box center [614, 6] width 3 height 5
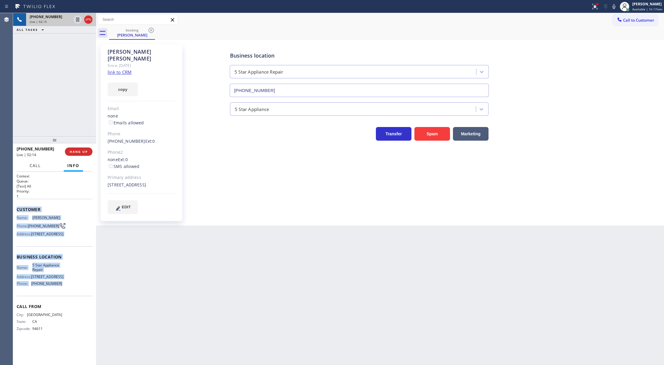
click at [34, 167] on span "Call" at bounding box center [35, 165] width 11 height 5
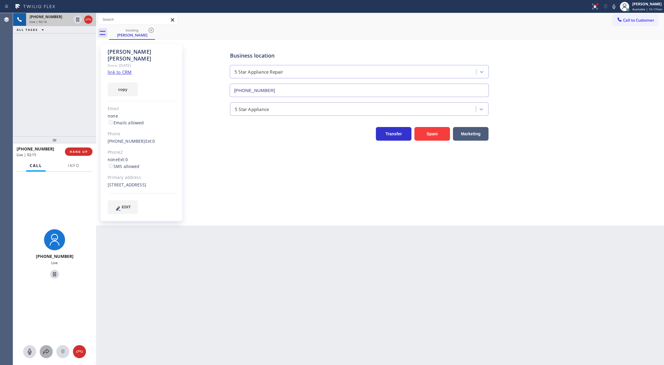
click at [44, 348] on icon at bounding box center [46, 351] width 7 height 7
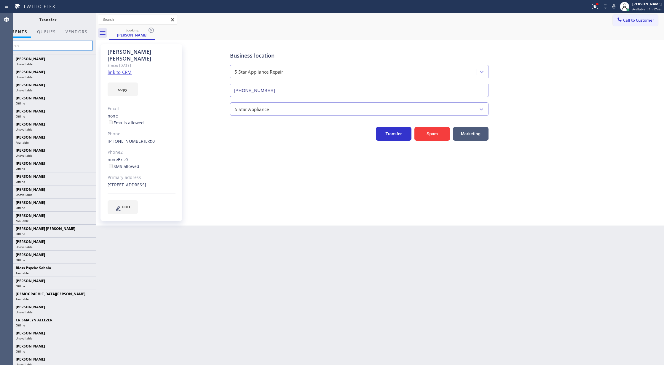
click at [23, 44] on input "text" at bounding box center [47, 45] width 89 height 9
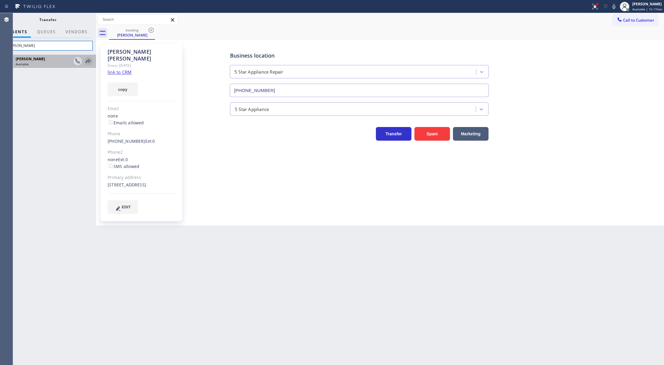
type input "[PERSON_NAME]"
drag, startPoint x: 89, startPoint y: 60, endPoint x: 96, endPoint y: 69, distance: 11.2
click at [0, 0] on icon at bounding box center [0, 0] width 0 height 0
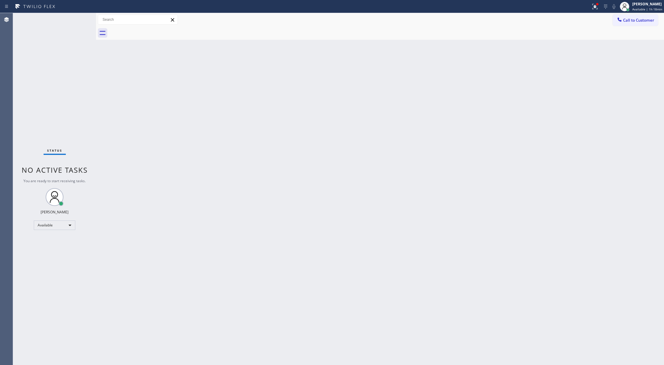
click at [107, 274] on div "Back to Dashboard Change Sender ID Customers Technicians Select a contact Outbo…" at bounding box center [380, 189] width 568 height 352
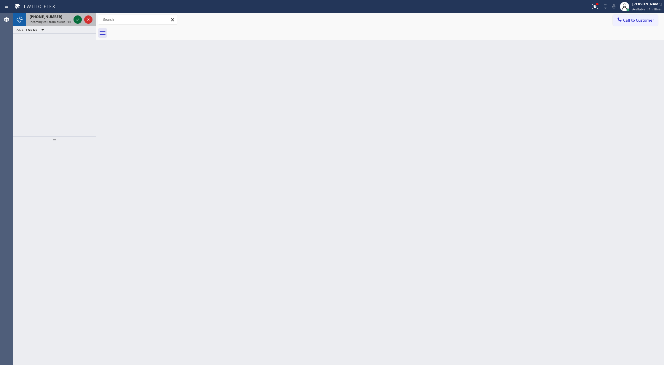
click at [77, 17] on icon at bounding box center [77, 19] width 7 height 7
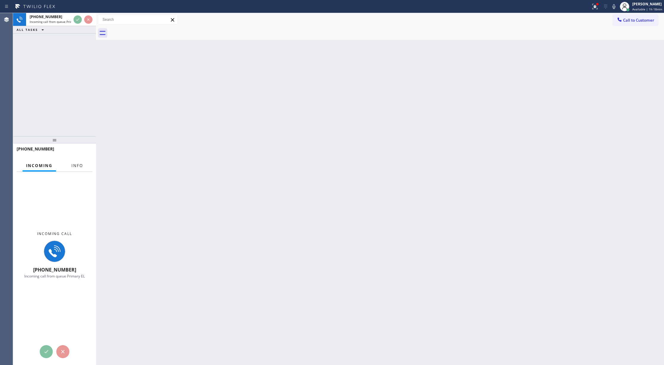
click at [75, 165] on span "Info" at bounding box center [77, 165] width 12 height 5
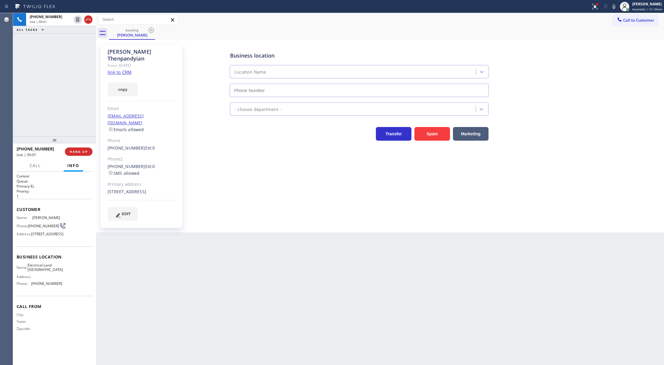
type input "[PHONE_NUMBER]"
click at [119, 69] on link "link to CRM" at bounding box center [120, 72] width 24 height 6
click at [615, 5] on icon at bounding box center [614, 6] width 7 height 7
click at [616, 7] on icon at bounding box center [614, 6] width 7 height 7
drag, startPoint x: 615, startPoint y: 6, endPoint x: 610, endPoint y: 14, distance: 9.5
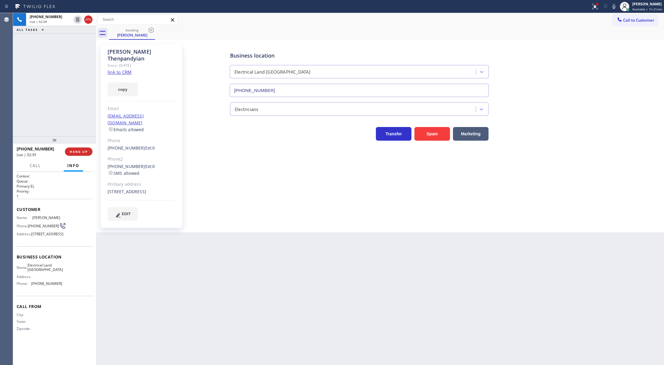
click at [615, 6] on icon at bounding box center [614, 6] width 7 height 7
click at [616, 7] on icon at bounding box center [614, 6] width 3 height 5
click at [90, 18] on icon at bounding box center [88, 19] width 7 height 7
click at [75, 152] on span "COMPLETE" at bounding box center [77, 151] width 20 height 4
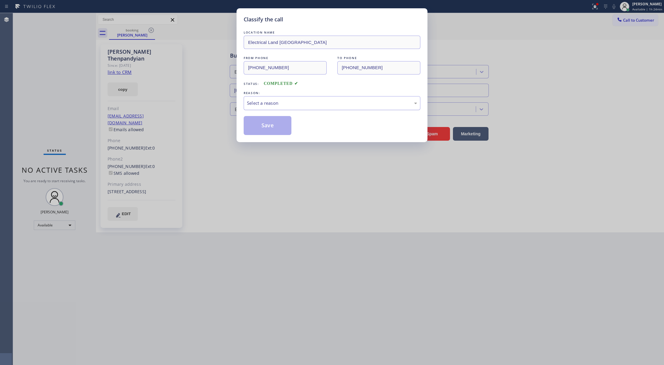
click at [302, 104] on div "Select a reason" at bounding box center [332, 103] width 170 height 7
click at [267, 133] on button "Save" at bounding box center [268, 125] width 48 height 19
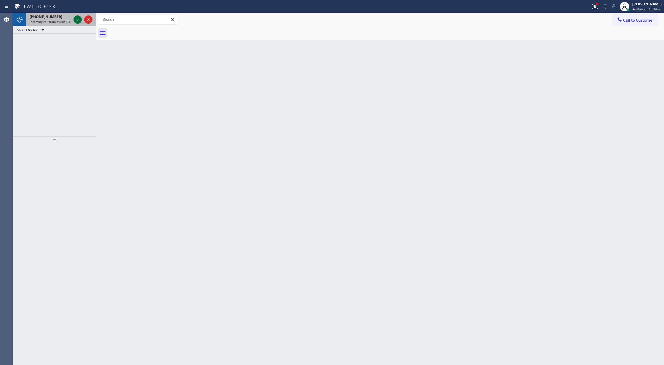
click at [77, 20] on icon at bounding box center [77, 19] width 7 height 7
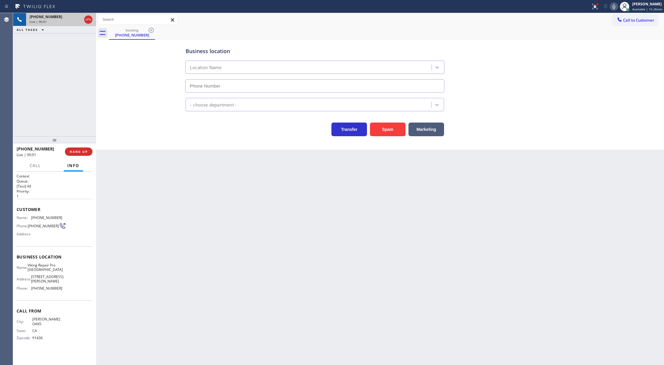
type input "[PHONE_NUMBER]"
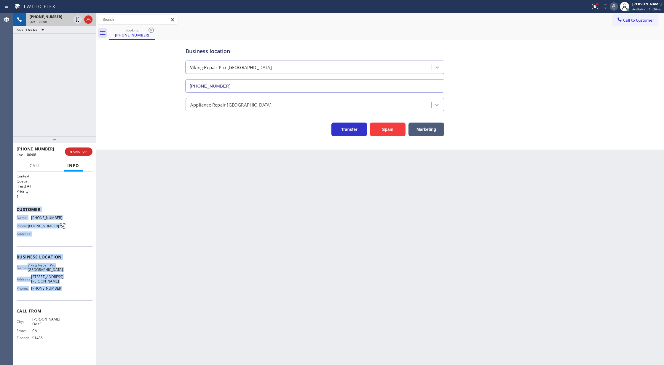
copy div "Customer Name: [PHONE_NUMBER] Phone: [PHONE_NUMBER] Address: Business location …"
drag, startPoint x: 17, startPoint y: 209, endPoint x: 69, endPoint y: 289, distance: 95.6
click at [69, 289] on div "Context Queue: [Test] All Priority: 1 Customer Name: [PHONE_NUMBER] Phone: [PHO…" at bounding box center [55, 261] width 76 height 176
drag, startPoint x: 89, startPoint y: 21, endPoint x: 87, endPoint y: 128, distance: 106.8
click at [89, 21] on icon at bounding box center [88, 19] width 7 height 7
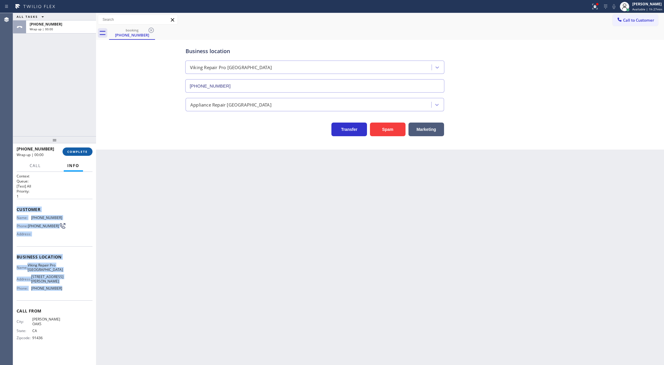
click at [80, 151] on span "COMPLETE" at bounding box center [77, 151] width 20 height 4
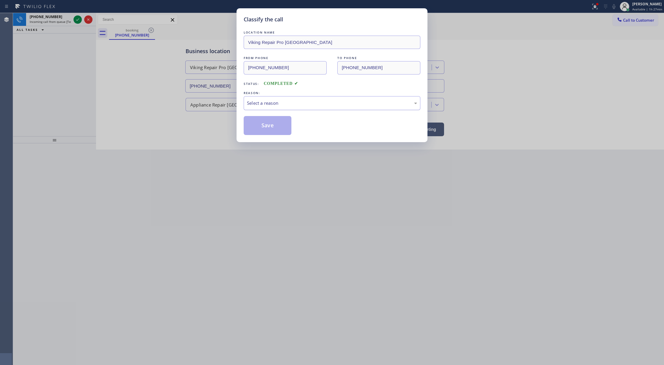
click at [283, 103] on div "Select a reason" at bounding box center [332, 103] width 170 height 7
click at [269, 126] on button "Save" at bounding box center [268, 125] width 48 height 19
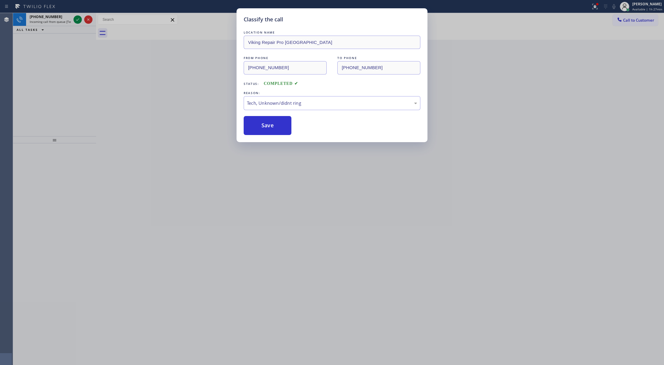
click at [76, 20] on div "Classify the call LOCATION NAME Viking Repair Pro Costa Mesa FROM PHONE [PHONE_…" at bounding box center [332, 182] width 664 height 365
click at [76, 20] on div "Classify the call LOCATION NAME Los Angeles Air Conditioning Companies FROM PHO…" at bounding box center [338, 189] width 651 height 352
click at [76, 20] on icon at bounding box center [77, 19] width 7 height 7
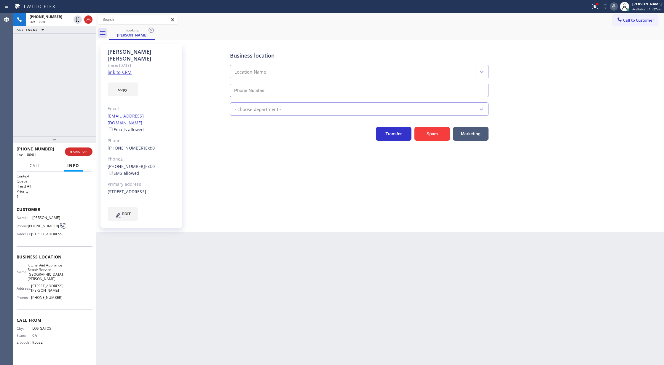
type input "[PHONE_NUMBER]"
click at [120, 69] on link "link to CRM" at bounding box center [120, 72] width 24 height 6
drag, startPoint x: 614, startPoint y: 4, endPoint x: 606, endPoint y: 16, distance: 13.9
click at [614, 4] on icon at bounding box center [614, 6] width 7 height 7
drag, startPoint x: 617, startPoint y: 8, endPoint x: 409, endPoint y: 40, distance: 210.0
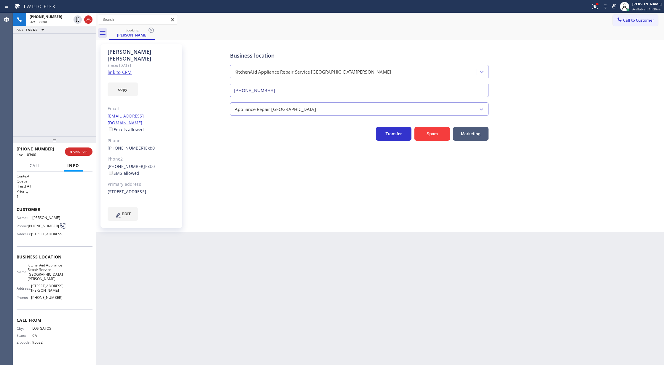
click at [617, 8] on icon at bounding box center [614, 6] width 7 height 7
click at [77, 153] on span "COMPLETE" at bounding box center [77, 151] width 20 height 4
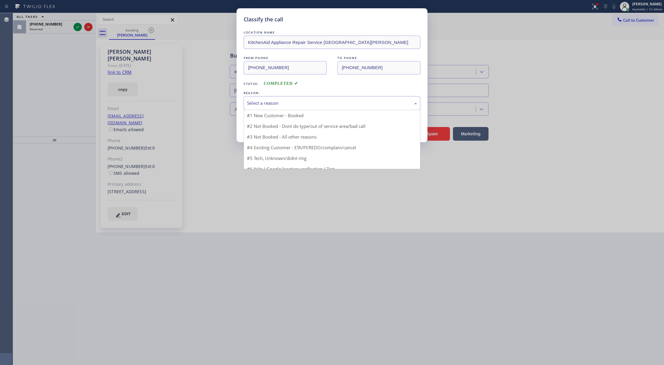
click at [286, 105] on div "Select a reason" at bounding box center [332, 103] width 170 height 7
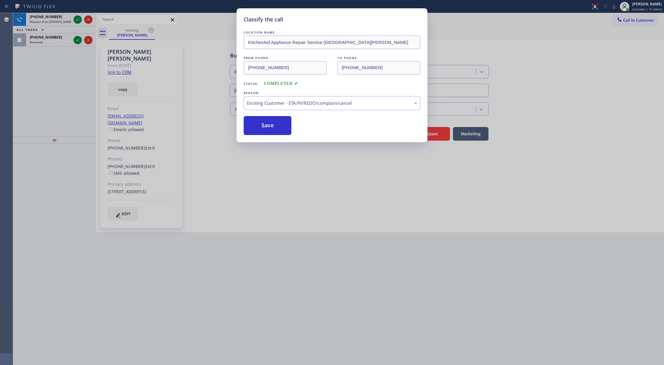
click at [258, 136] on div "Classify the call LOCATION NAME KitchenAid Appliance Repair Service [GEOGRAPHIC…" at bounding box center [332, 75] width 191 height 134
click at [260, 124] on button "Save" at bounding box center [268, 125] width 48 height 19
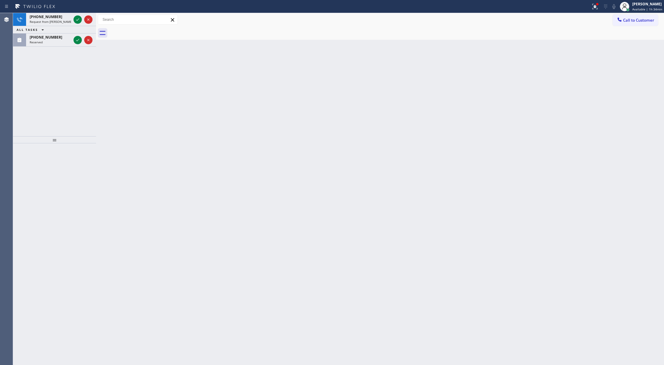
click at [75, 41] on icon at bounding box center [77, 39] width 7 height 7
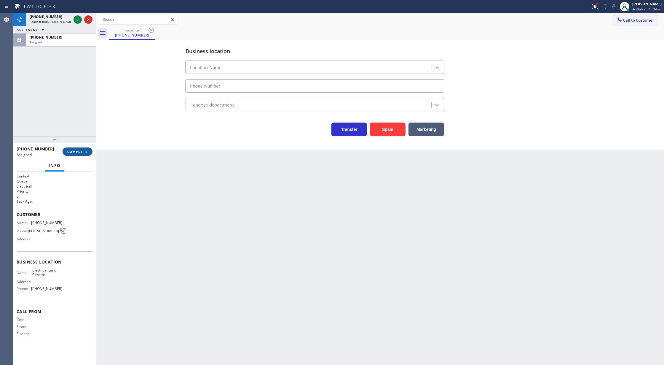
click at [76, 151] on span "COMPLETE" at bounding box center [77, 151] width 20 height 4
type input "[PHONE_NUMBER]"
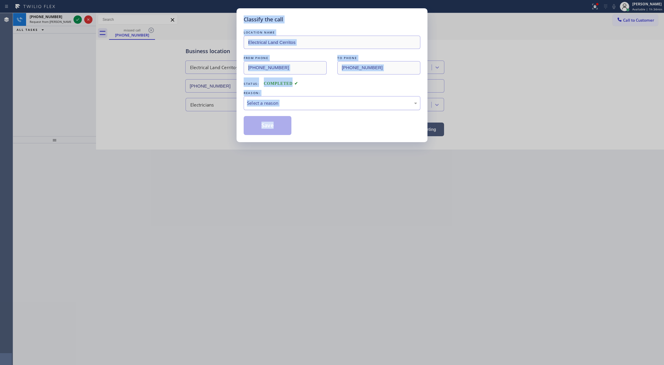
click at [272, 107] on div "Select a reason" at bounding box center [332, 103] width 177 height 14
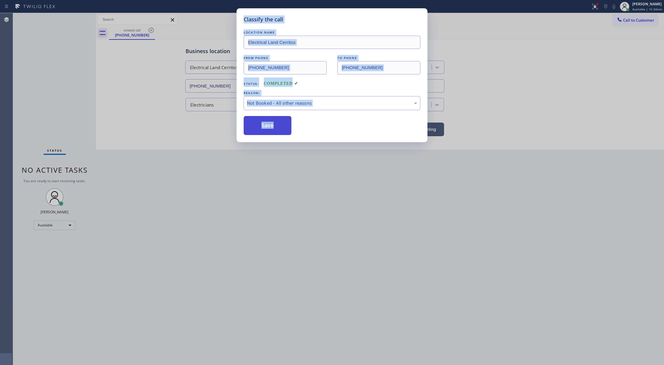
click at [264, 127] on button "Save" at bounding box center [268, 125] width 48 height 19
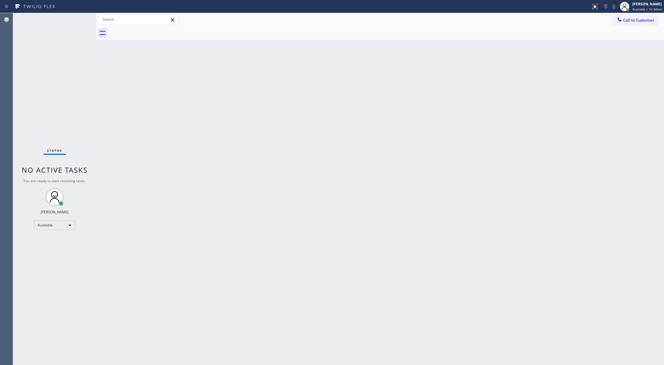
click at [76, 18] on div "Status No active tasks You are ready to start receiving tasks. [PERSON_NAME] Av…" at bounding box center [54, 189] width 83 height 352
click at [80, 20] on div "Status No active tasks You are ready to start receiving tasks. [PERSON_NAME] Av…" at bounding box center [54, 189] width 83 height 352
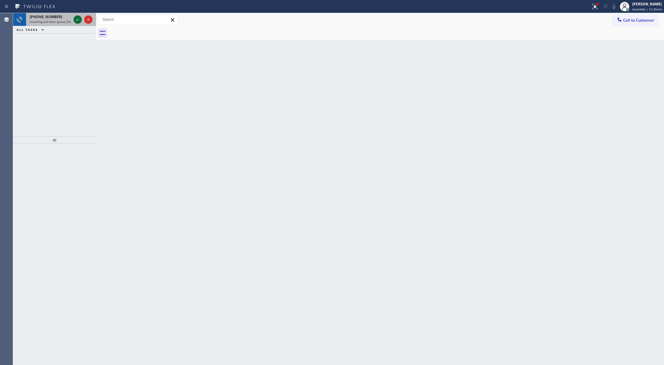
click at [77, 22] on icon at bounding box center [77, 19] width 7 height 7
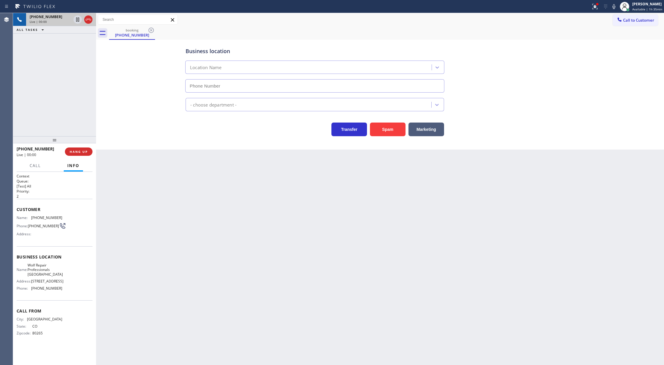
type input "[PHONE_NUMBER]"
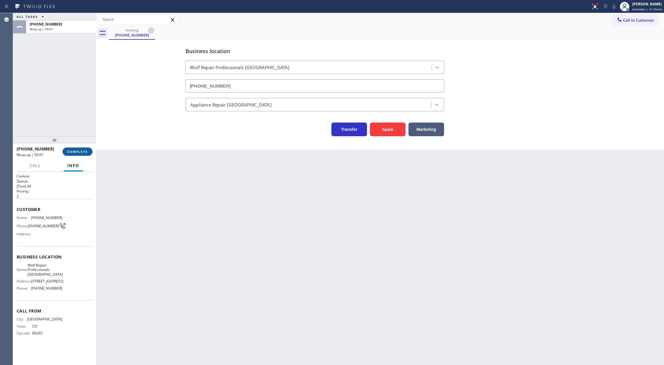
click at [71, 149] on button "COMPLETE" at bounding box center [78, 151] width 30 height 8
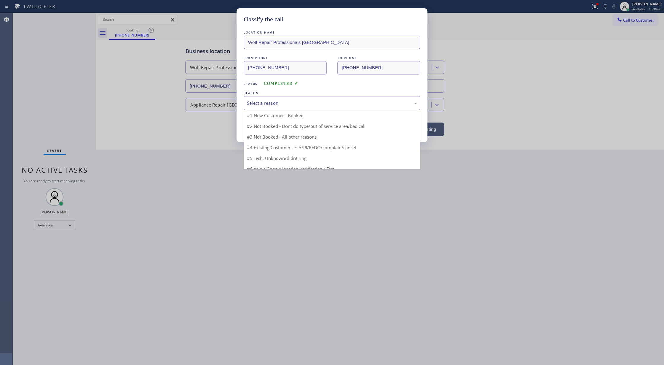
click at [289, 101] on div "Select a reason" at bounding box center [332, 103] width 170 height 7
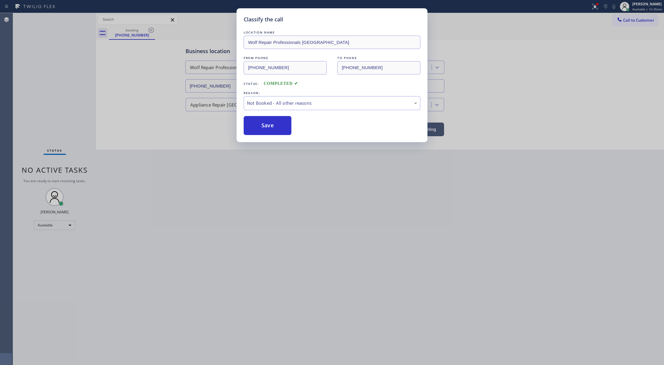
click at [266, 128] on button "Save" at bounding box center [268, 125] width 48 height 19
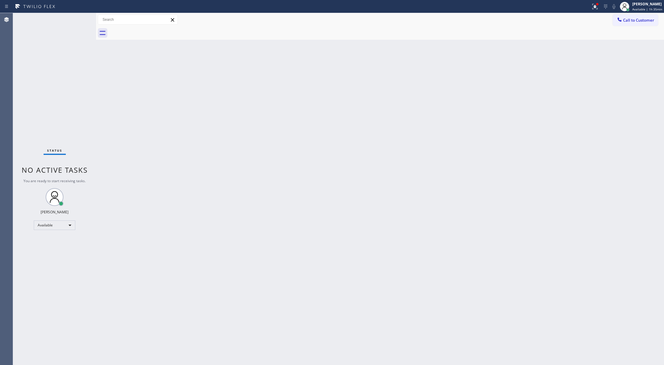
click at [76, 18] on div "Status No active tasks You are ready to start receiving tasks. [PERSON_NAME] Av…" at bounding box center [54, 189] width 83 height 352
click at [78, 18] on div "Status No active tasks You are ready to start receiving tasks. [PERSON_NAME] Av…" at bounding box center [54, 189] width 83 height 352
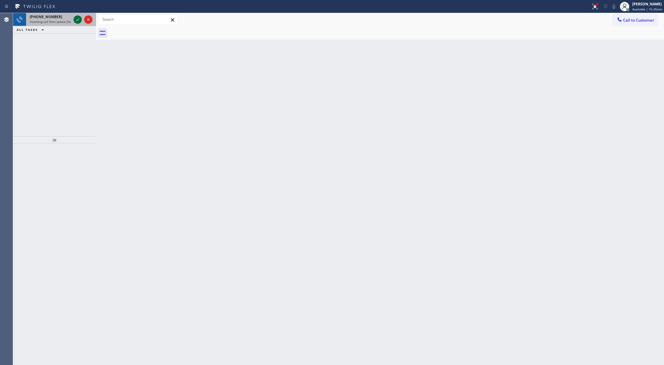
click at [77, 18] on icon at bounding box center [77, 19] width 7 height 7
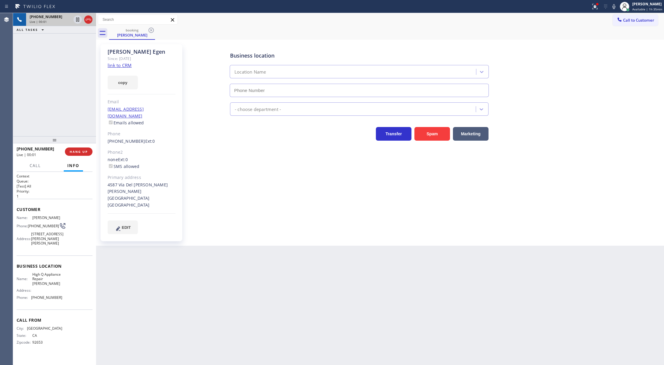
type input "[PHONE_NUMBER]"
click at [117, 62] on link "link to CRM" at bounding box center [120, 65] width 24 height 6
click at [617, 7] on icon at bounding box center [614, 6] width 7 height 7
click at [52, 62] on div "[PHONE_NUMBER] Live | 03:43 ALL TASKS ALL TASKS ACTIVE TASKS TASKS IN WRAP UP" at bounding box center [54, 74] width 83 height 123
click at [614, 7] on rect at bounding box center [614, 6] width 4 height 4
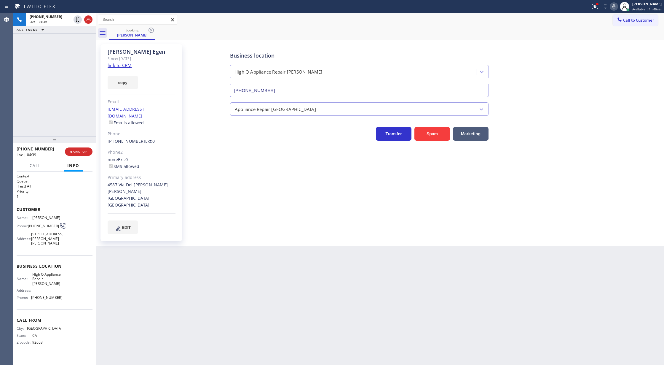
drag, startPoint x: 88, startPoint y: 20, endPoint x: 100, endPoint y: 138, distance: 118.0
click at [88, 20] on icon at bounding box center [88, 19] width 7 height 7
click at [74, 152] on span "COMPLETE" at bounding box center [77, 151] width 20 height 4
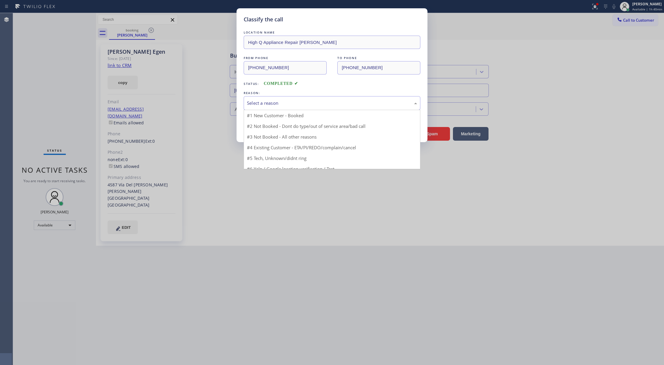
click at [280, 106] on div "Select a reason" at bounding box center [332, 103] width 170 height 7
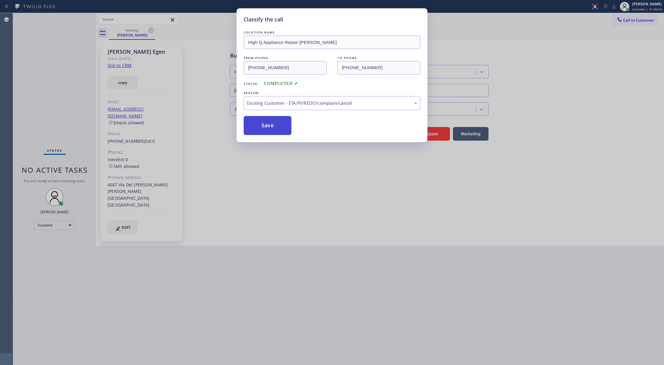
click at [267, 132] on button "Save" at bounding box center [268, 125] width 48 height 19
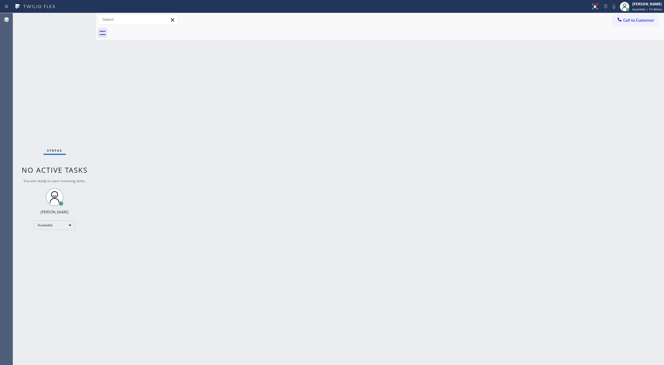
click at [78, 19] on div "Status No active tasks You are ready to start receiving tasks. [PERSON_NAME] Av…" at bounding box center [54, 189] width 83 height 352
click at [79, 18] on div "Status No active tasks You are ready to start receiving tasks. [PERSON_NAME] Av…" at bounding box center [54, 189] width 83 height 352
click at [77, 19] on div "Status No active tasks You are ready to start receiving tasks. [PERSON_NAME] Av…" at bounding box center [54, 189] width 83 height 352
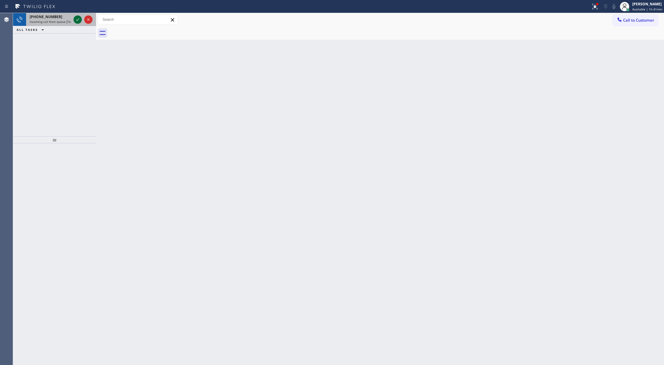
click at [79, 18] on icon at bounding box center [77, 19] width 7 height 7
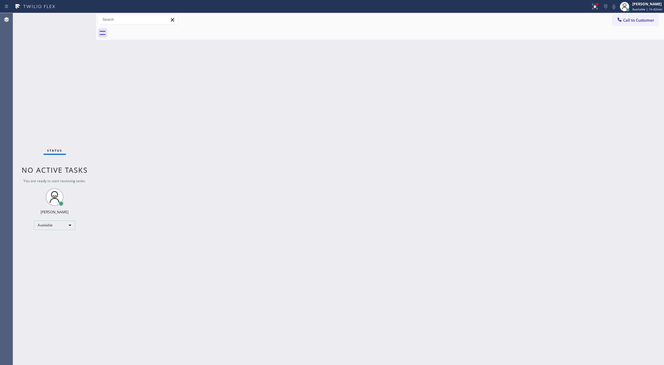
drag, startPoint x: 80, startPoint y: 21, endPoint x: 121, endPoint y: 83, distance: 74.9
click at [80, 21] on div "Status No active tasks You are ready to start receiving tasks. [PERSON_NAME] Av…" at bounding box center [54, 189] width 83 height 352
click at [80, 19] on div "Status No active tasks You are ready to start receiving tasks. [PERSON_NAME] Av…" at bounding box center [54, 189] width 83 height 352
click at [81, 17] on div "Status No active tasks You are ready to start receiving tasks. [PERSON_NAME] Av…" at bounding box center [54, 189] width 83 height 352
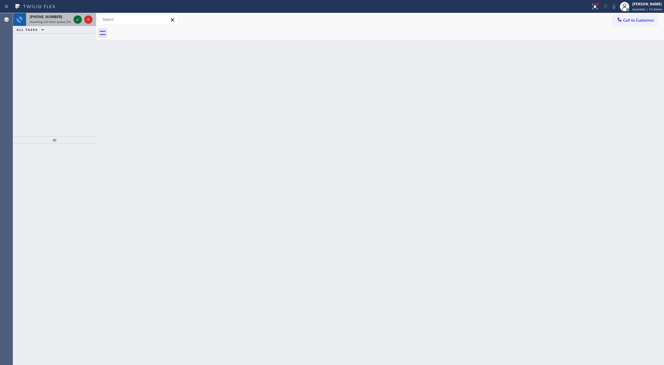
click at [79, 18] on icon at bounding box center [77, 19] width 7 height 7
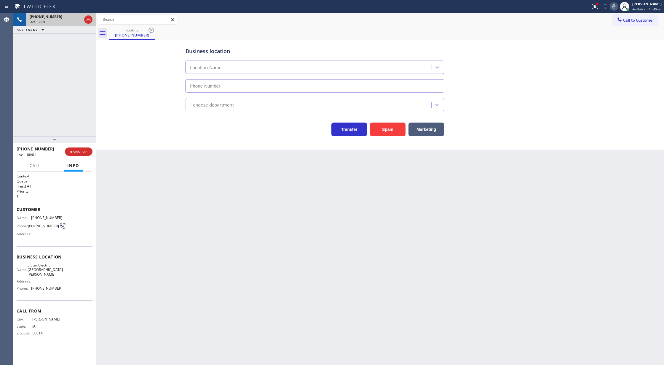
type input "[PHONE_NUMBER]"
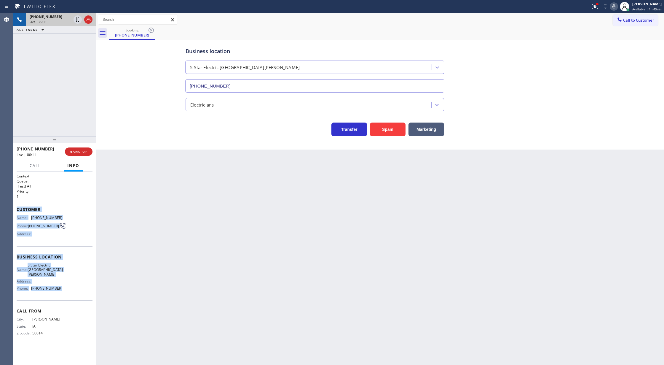
copy div "Customer Name: [PHONE_NUMBER] Phone: [PHONE_NUMBER] Address: Business location …"
drag, startPoint x: 15, startPoint y: 210, endPoint x: 75, endPoint y: 286, distance: 97.2
click at [75, 286] on div "Context Queue: [Test] All Priority: 1 Customer Name: [PHONE_NUMBER] Phone: [PHO…" at bounding box center [54, 268] width 83 height 193
click at [89, 19] on icon at bounding box center [88, 20] width 5 height 2
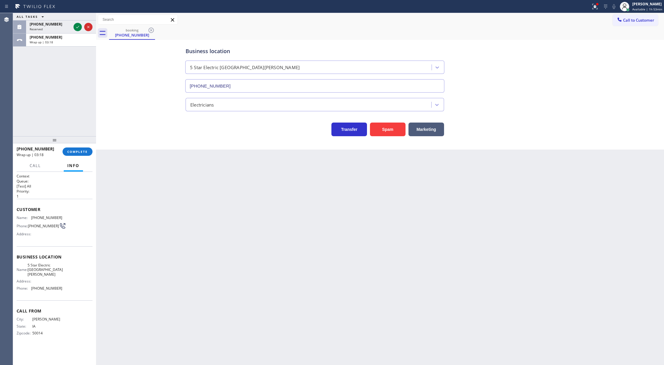
click at [74, 143] on div at bounding box center [54, 139] width 83 height 7
click at [74, 152] on span "COMPLETE" at bounding box center [77, 151] width 20 height 4
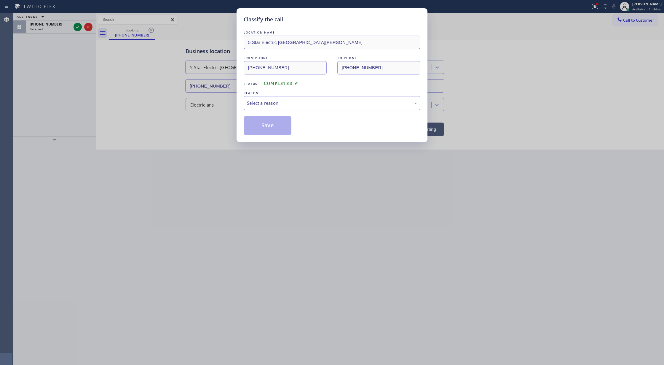
click at [277, 108] on div "Select a reason" at bounding box center [332, 103] width 177 height 14
click at [260, 125] on button "Save" at bounding box center [268, 125] width 48 height 19
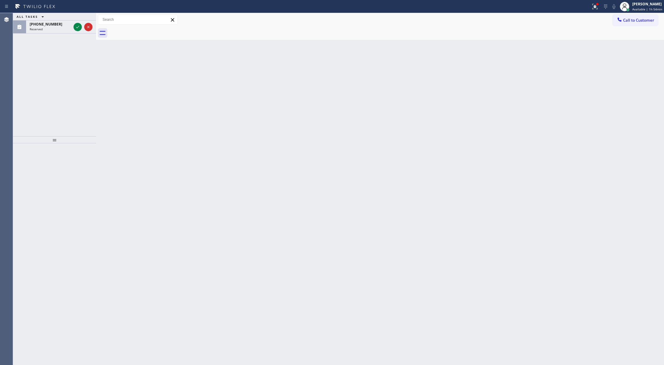
click at [76, 29] on icon at bounding box center [77, 26] width 7 height 7
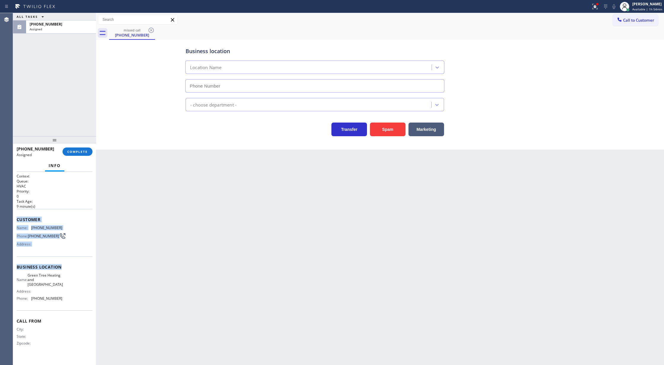
type input "[PHONE_NUMBER]"
drag, startPoint x: 18, startPoint y: 219, endPoint x: 75, endPoint y: 259, distance: 69.8
click at [68, 298] on div "Context Queue: HVAC Priority: 0 Task Age: [DEMOGRAPHIC_DATA] minute(s) Customer…" at bounding box center [55, 264] width 76 height 182
copy div "Customer Name: [PHONE_NUMBER] Phone: [PHONE_NUMBER] Address: Business location …"
drag, startPoint x: 63, startPoint y: 300, endPoint x: 17, endPoint y: 222, distance: 91.3
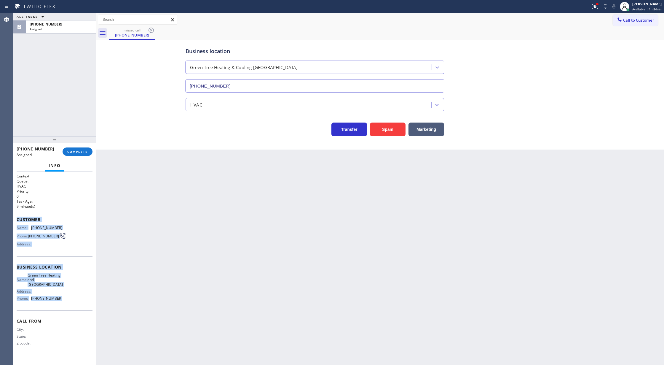
click at [17, 222] on div "Context Queue: HVAC Priority: 0 Task Age: [DEMOGRAPHIC_DATA] minute(s) Customer…" at bounding box center [55, 264] width 76 height 182
copy div "Customer Name: [PHONE_NUMBER] Phone: [PHONE_NUMBER] Address: Business location …"
click at [79, 154] on button "COMPLETE" at bounding box center [78, 151] width 30 height 8
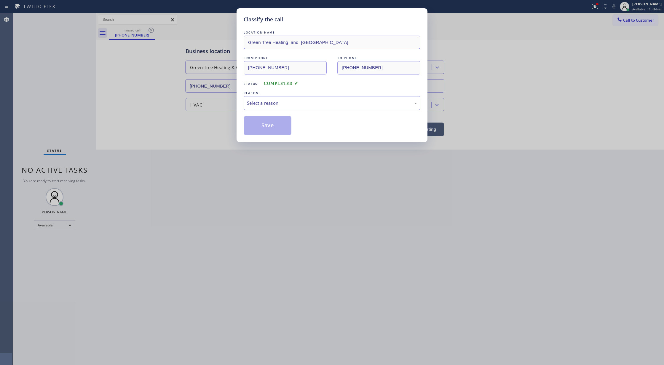
click at [265, 107] on div "Select a reason" at bounding box center [332, 103] width 177 height 14
click at [266, 128] on button "Save" at bounding box center [268, 125] width 48 height 19
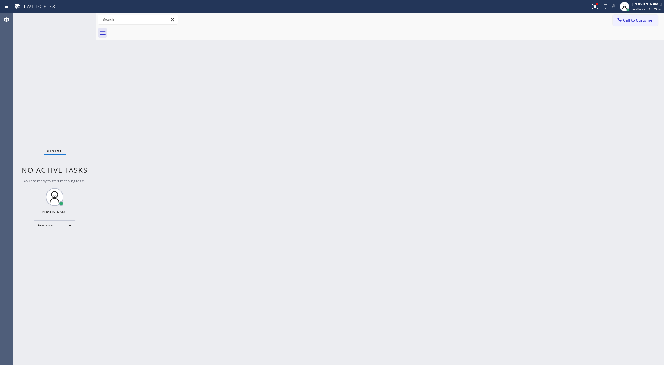
click at [81, 20] on div "Status No active tasks You are ready to start receiving tasks. [PERSON_NAME] Av…" at bounding box center [54, 189] width 83 height 352
click at [53, 222] on div "Available" at bounding box center [55, 224] width 42 height 9
click at [61, 256] on li "Break" at bounding box center [54, 255] width 40 height 7
click at [70, 226] on div "Available" at bounding box center [55, 224] width 42 height 9
click at [62, 254] on li "Break" at bounding box center [54, 255] width 40 height 7
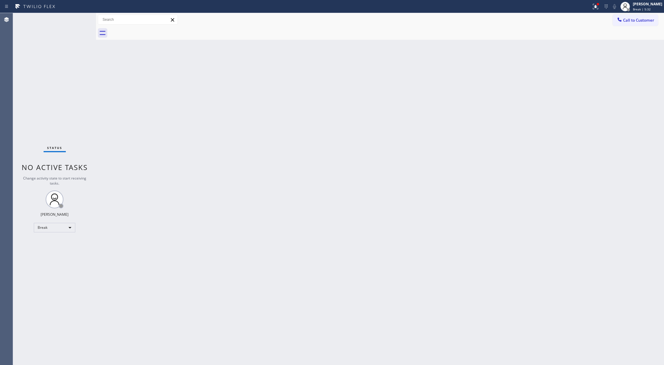
click at [122, 190] on div "Back to Dashboard Change Sender ID Customers Technicians Select a contact Outbo…" at bounding box center [380, 189] width 568 height 352
click at [64, 227] on div "Break" at bounding box center [55, 227] width 42 height 9
click at [57, 245] on li "Available" at bounding box center [54, 243] width 40 height 7
click at [79, 22] on div "Status No active tasks You are ready to start receiving tasks. [PERSON_NAME] Av…" at bounding box center [54, 189] width 83 height 352
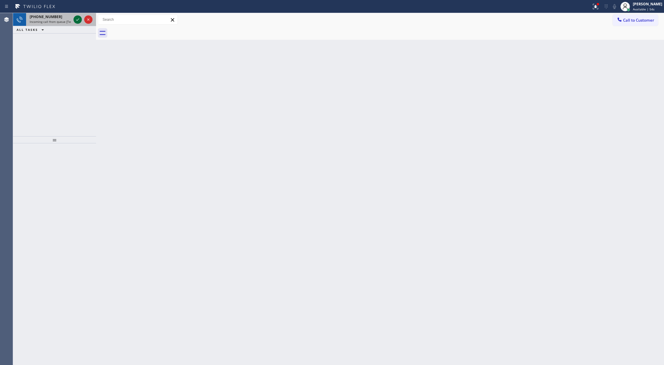
click at [78, 22] on icon at bounding box center [77, 19] width 7 height 7
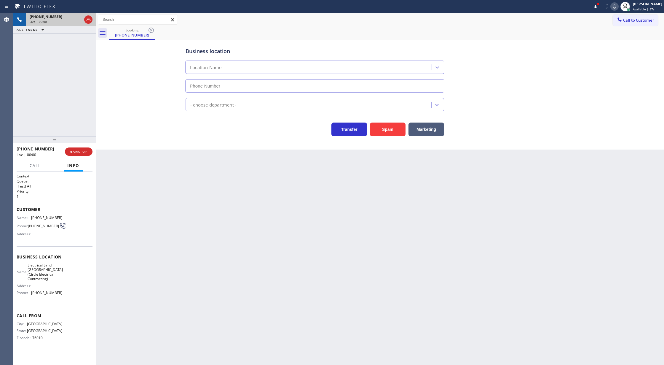
type input "[PHONE_NUMBER]"
click at [388, 133] on button "Spam" at bounding box center [388, 129] width 36 height 14
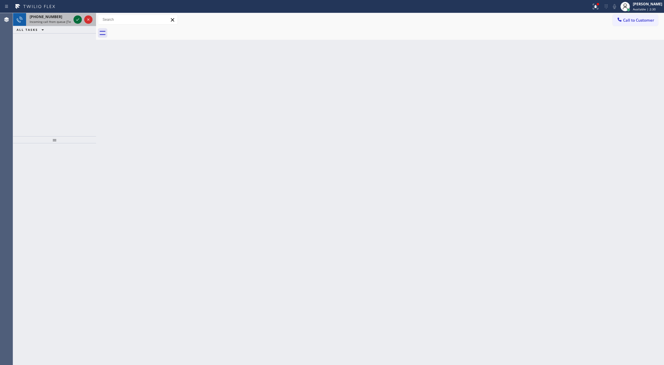
click at [76, 22] on icon at bounding box center [77, 19] width 7 height 7
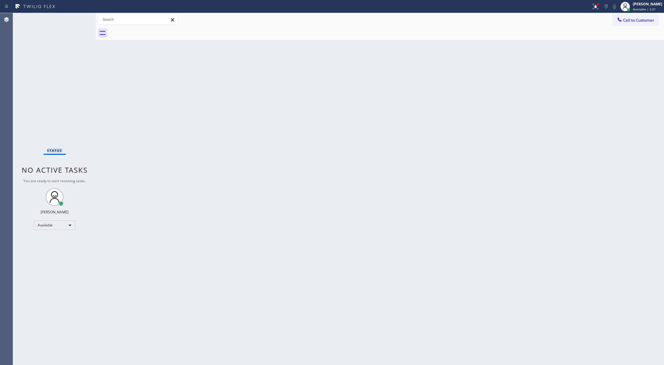
click at [76, 22] on div "Status No active tasks You are ready to start receiving tasks. [PERSON_NAME] Av…" at bounding box center [54, 189] width 83 height 352
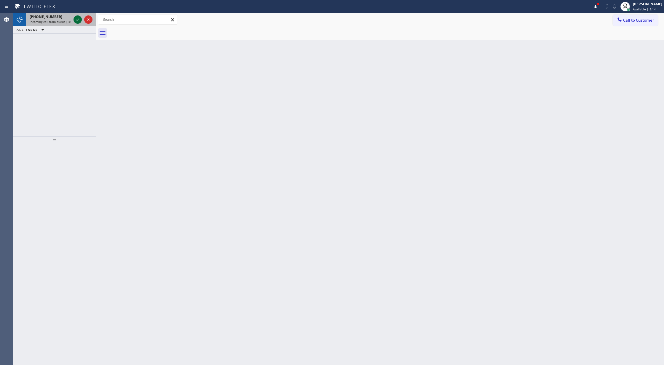
click at [77, 17] on icon at bounding box center [77, 19] width 7 height 7
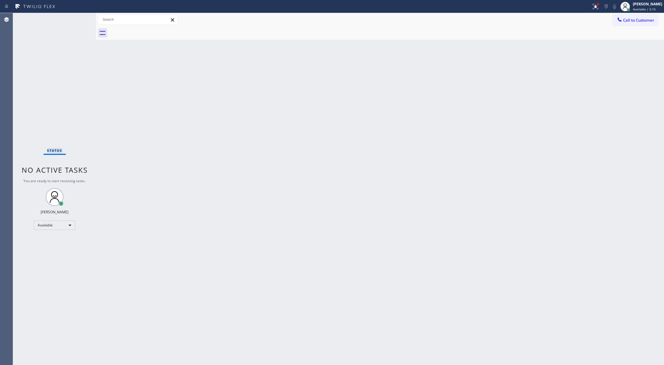
click at [77, 18] on div "Status No active tasks You are ready to start receiving tasks. [PERSON_NAME] Av…" at bounding box center [54, 189] width 83 height 352
click at [78, 20] on div "Status No active tasks You are ready to start receiving tasks. [PERSON_NAME] Av…" at bounding box center [54, 189] width 83 height 352
click at [62, 227] on div "Available" at bounding box center [55, 224] width 42 height 9
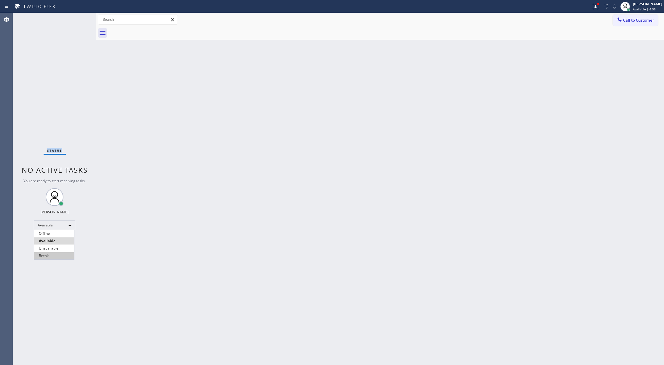
click at [59, 255] on li "Break" at bounding box center [54, 255] width 40 height 7
click at [66, 226] on div "Break" at bounding box center [55, 227] width 42 height 9
click at [61, 242] on li "Available" at bounding box center [54, 243] width 40 height 7
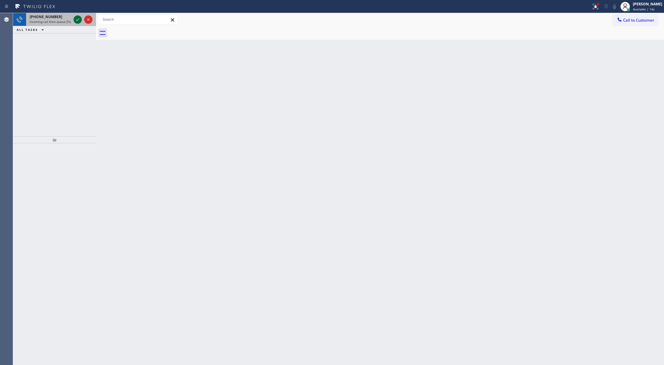
click at [74, 18] on icon at bounding box center [77, 19] width 7 height 7
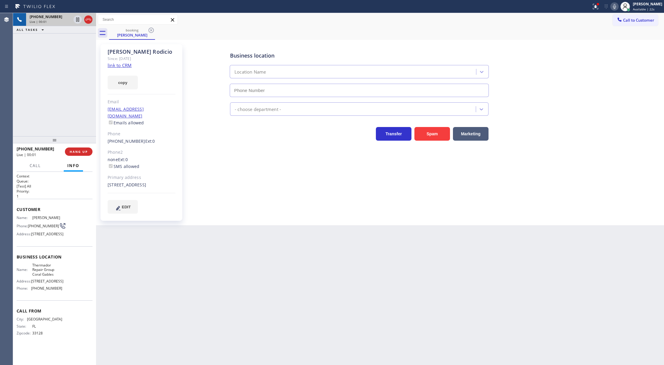
type input "[PHONE_NUMBER]"
click at [119, 66] on link "link to CRM" at bounding box center [120, 65] width 24 height 6
click at [617, 7] on icon at bounding box center [614, 6] width 7 height 7
click at [616, 7] on icon at bounding box center [614, 6] width 7 height 7
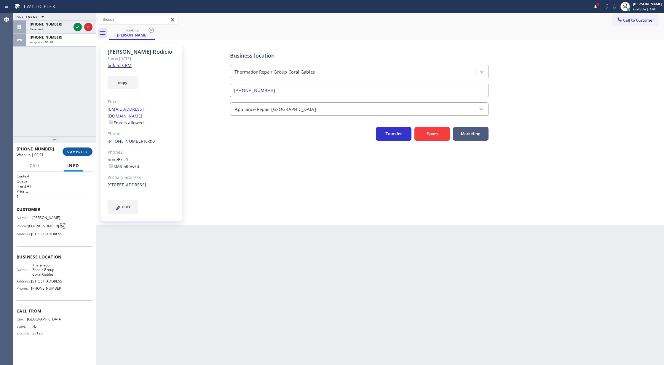
click at [74, 152] on span "COMPLETE" at bounding box center [77, 151] width 20 height 4
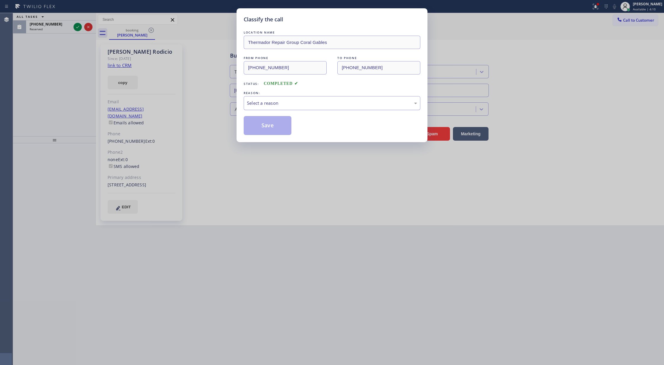
click at [276, 105] on div "Select a reason" at bounding box center [332, 103] width 170 height 7
click at [265, 124] on button "Save" at bounding box center [268, 125] width 48 height 19
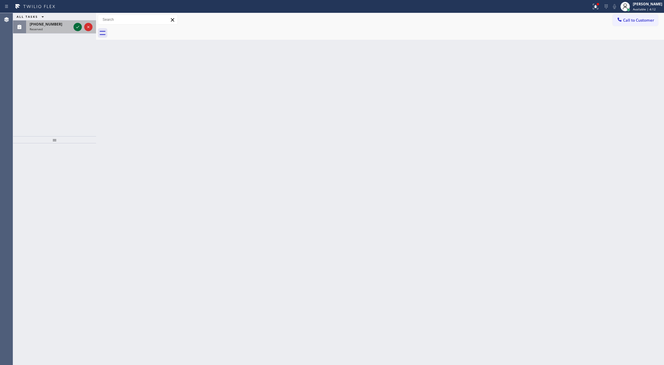
click at [78, 28] on icon at bounding box center [77, 26] width 7 height 7
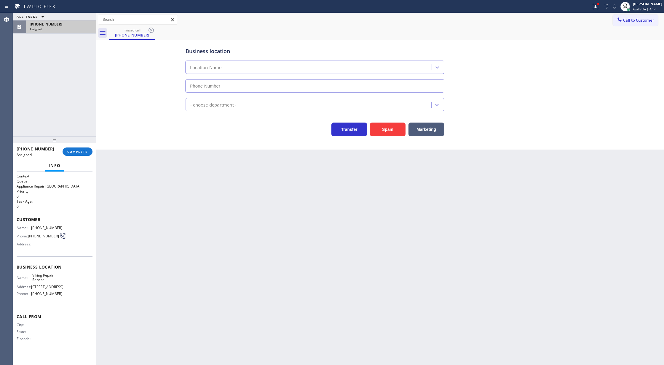
type input "[PHONE_NUMBER]"
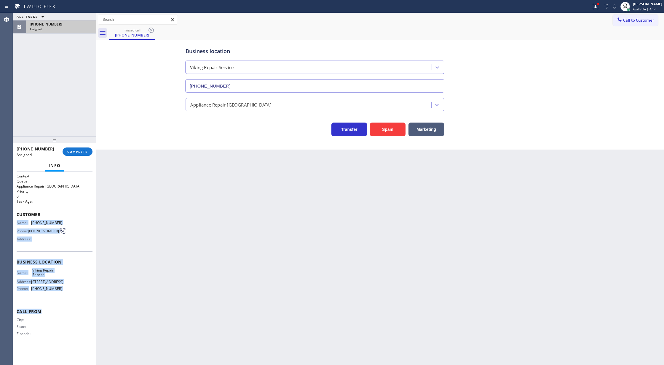
drag, startPoint x: 17, startPoint y: 220, endPoint x: 50, endPoint y: 234, distance: 36.3
click at [73, 298] on div "Context Queue: Appliance Repair High End Priority: 0 Task Age: Customer Name: […" at bounding box center [55, 259] width 76 height 172
copy div "Customer Name: [PHONE_NUMBER] Phone: [PHONE_NUMBER] Address: Business location …"
drag, startPoint x: 15, startPoint y: 215, endPoint x: 74, endPoint y: 215, distance: 58.7
click at [82, 295] on div "Context Queue: Appliance Repair High End Priority: 0 Task Age: Customer Name: […" at bounding box center [54, 268] width 83 height 193
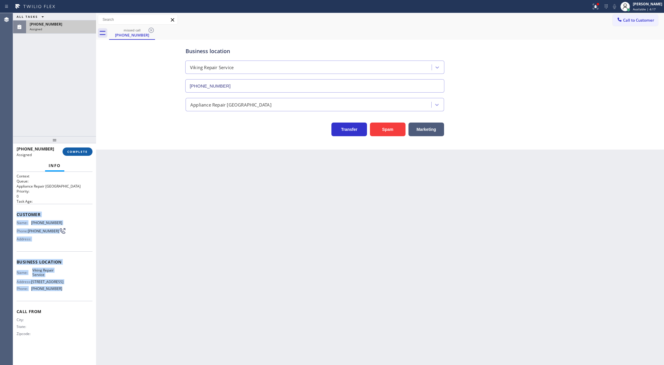
click at [81, 152] on span "COMPLETE" at bounding box center [77, 151] width 20 height 4
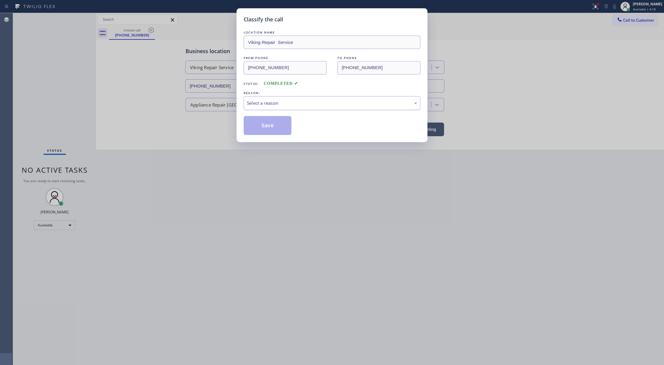
click at [271, 105] on div "Select a reason" at bounding box center [332, 103] width 170 height 7
click at [266, 125] on button "Save" at bounding box center [268, 125] width 48 height 19
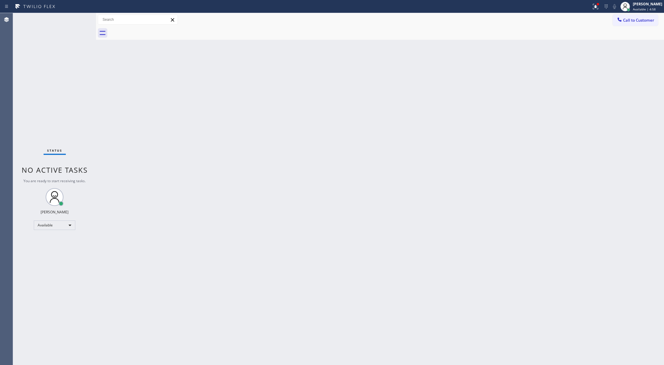
click at [79, 15] on div "Status No active tasks You are ready to start receiving tasks. [PERSON_NAME] Av…" at bounding box center [54, 189] width 83 height 352
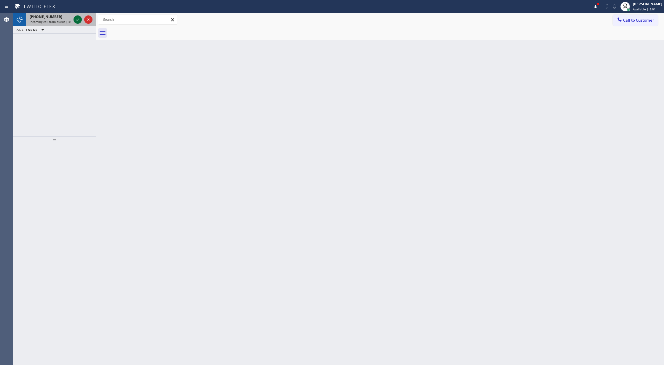
click at [77, 20] on icon at bounding box center [77, 19] width 3 height 2
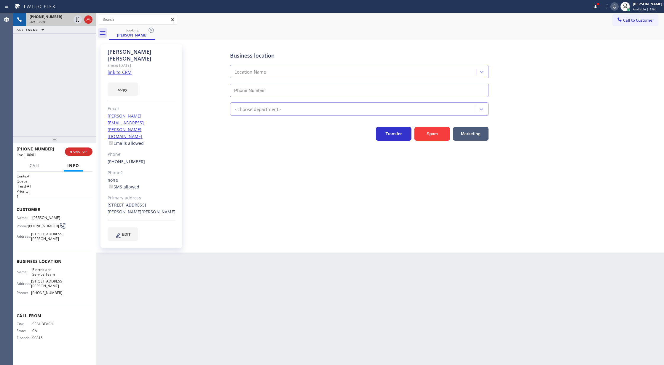
type input "[PHONE_NUMBER]"
click at [125, 69] on link "link to CRM" at bounding box center [120, 72] width 24 height 6
click at [34, 165] on span "Call" at bounding box center [35, 165] width 11 height 5
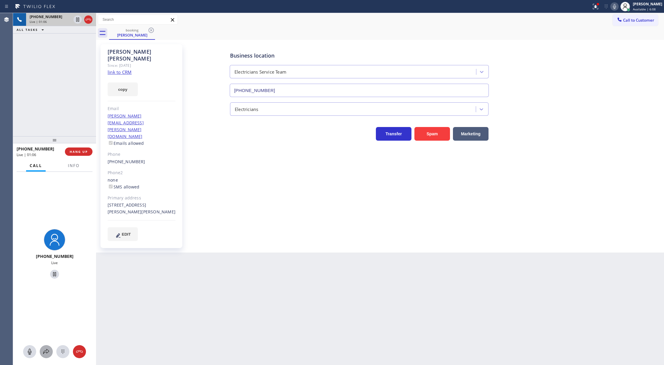
click at [44, 349] on icon at bounding box center [46, 351] width 7 height 7
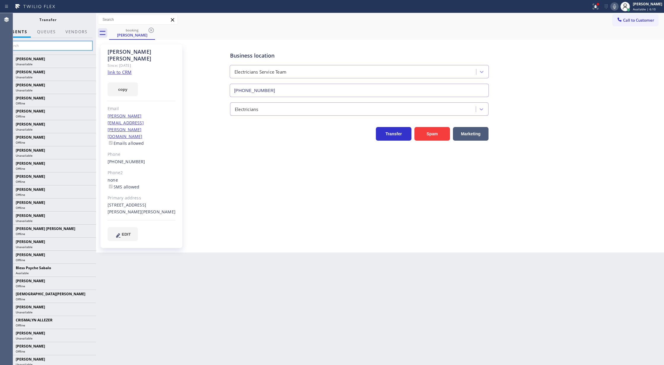
click at [28, 45] on input "text" at bounding box center [47, 45] width 89 height 9
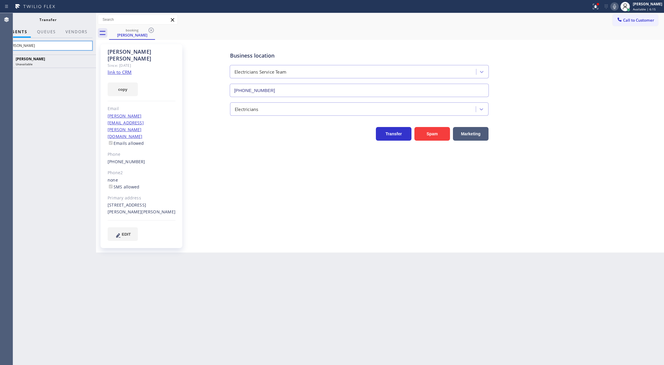
type input "[PERSON_NAME]"
drag, startPoint x: 95, startPoint y: 19, endPoint x: 138, endPoint y: 26, distance: 43.7
click at [138, 26] on div "[PHONE_NUMBER] Live | 01:19 ALL TASKS ALL TASKS ACTIVE TASKS TASKS IN WRAP UP […" at bounding box center [338, 189] width 651 height 352
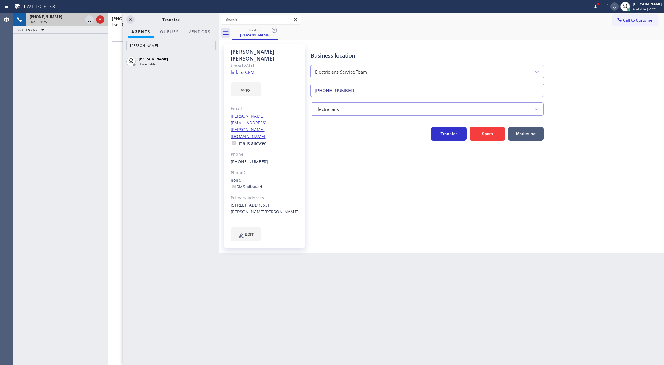
drag, startPoint x: 97, startPoint y: 30, endPoint x: 187, endPoint y: 52, distance: 92.6
click at [219, 47] on div at bounding box center [219, 189] width 0 height 352
drag, startPoint x: 158, startPoint y: 43, endPoint x: 93, endPoint y: 43, distance: 65.2
click at [93, 43] on div "[PHONE_NUMBER] Live | 01:26 ALL TASKS ALL TASKS ACTIVE TASKS TASKS IN WRAP UP […" at bounding box center [115, 189] width 205 height 352
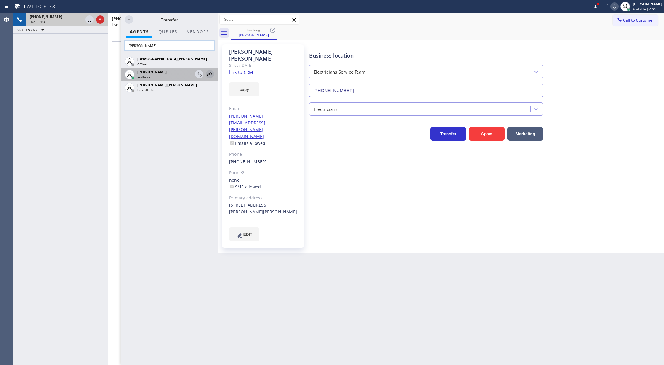
type input "[PERSON_NAME]"
click at [210, 72] on icon at bounding box center [209, 74] width 7 height 7
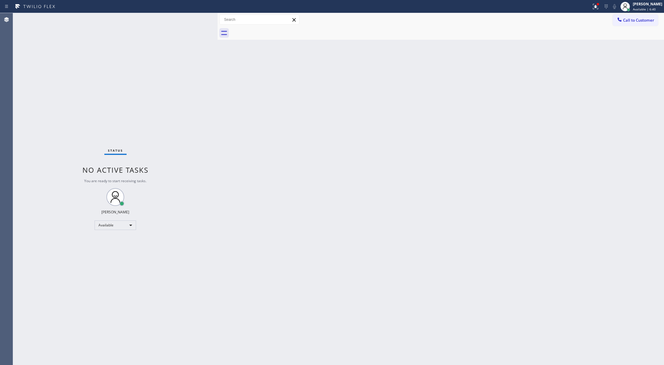
drag, startPoint x: 114, startPoint y: 107, endPoint x: 186, endPoint y: 71, distance: 80.4
click at [114, 106] on div "Status No active tasks You are ready to start receiving tasks. [PERSON_NAME] Av…" at bounding box center [115, 189] width 205 height 352
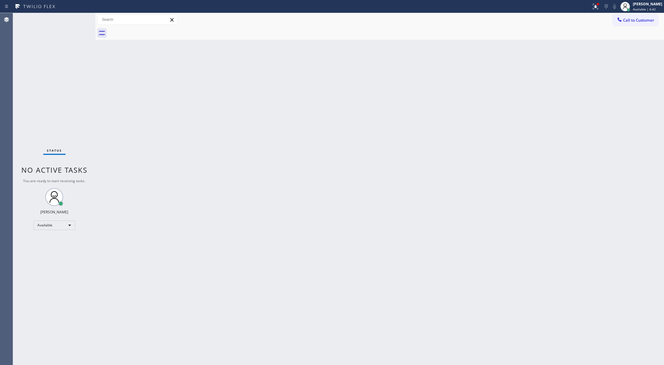
drag, startPoint x: 217, startPoint y: 22, endPoint x: 94, endPoint y: 30, distance: 123.1
click at [95, 30] on div at bounding box center [95, 189] width 0 height 352
click at [78, 18] on div "Status No active tasks You are ready to start receiving tasks. [PERSON_NAME] Av…" at bounding box center [54, 189] width 82 height 352
click at [80, 18] on div "Status No active tasks You are ready to start receiving tasks. [PERSON_NAME] Av…" at bounding box center [54, 189] width 82 height 352
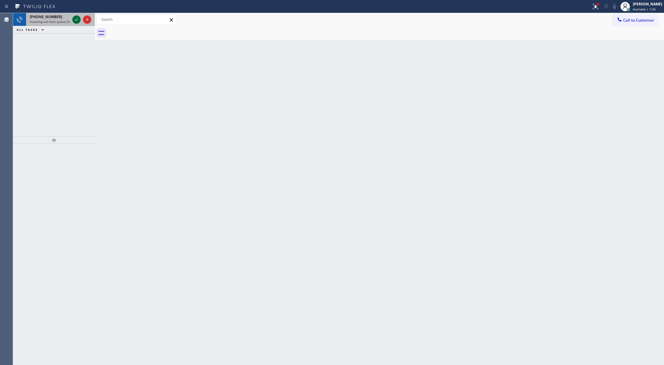
click at [78, 20] on icon at bounding box center [76, 19] width 7 height 7
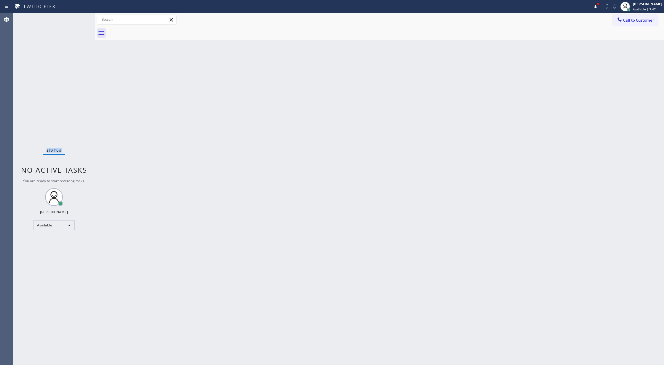
click at [78, 20] on div "Status No active tasks You are ready to start receiving tasks. [PERSON_NAME] Av…" at bounding box center [54, 189] width 82 height 352
click at [79, 21] on div "Status No active tasks You are ready to start receiving tasks. [PERSON_NAME] Av…" at bounding box center [54, 189] width 82 height 352
click at [74, 19] on div "Status No active tasks You are ready to start receiving tasks. [PERSON_NAME] Av…" at bounding box center [54, 189] width 82 height 352
click at [77, 20] on div "Status No active tasks You are ready to start receiving tasks. [PERSON_NAME] Av…" at bounding box center [54, 189] width 82 height 352
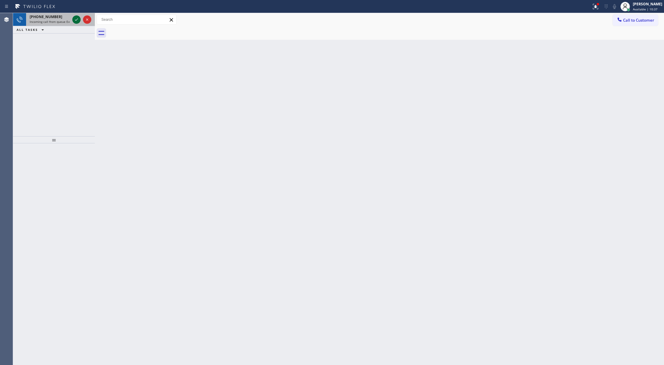
click at [74, 20] on icon at bounding box center [76, 19] width 7 height 7
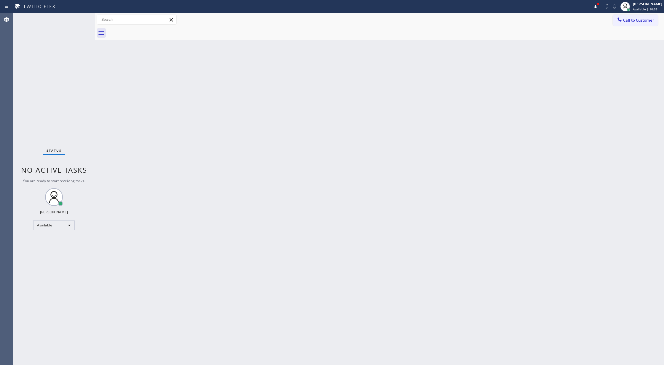
click at [74, 20] on div "Status No active tasks You are ready to start receiving tasks. [PERSON_NAME] Av…" at bounding box center [54, 189] width 82 height 352
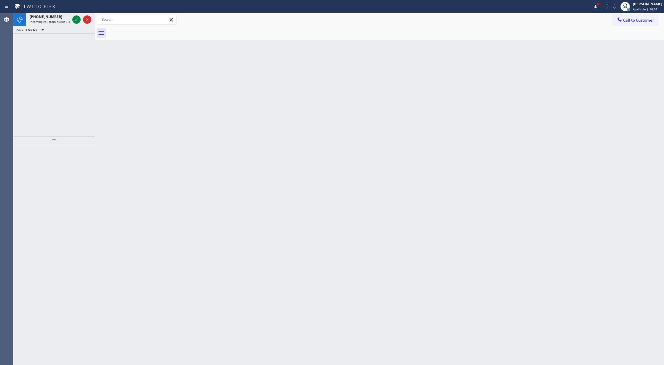
click at [74, 21] on icon at bounding box center [76, 19] width 7 height 7
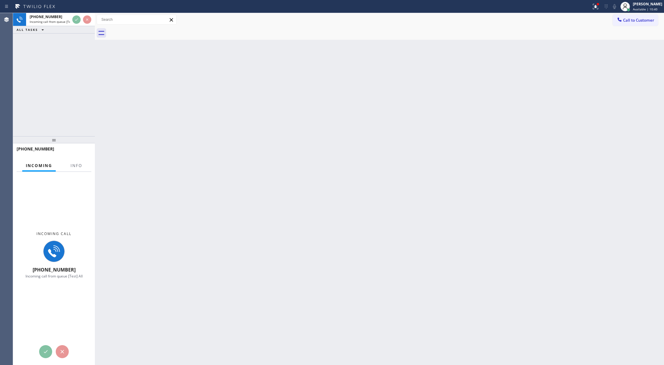
click at [78, 170] on div at bounding box center [76, 170] width 19 height 1
click at [74, 163] on span "Info" at bounding box center [77, 165] width 12 height 5
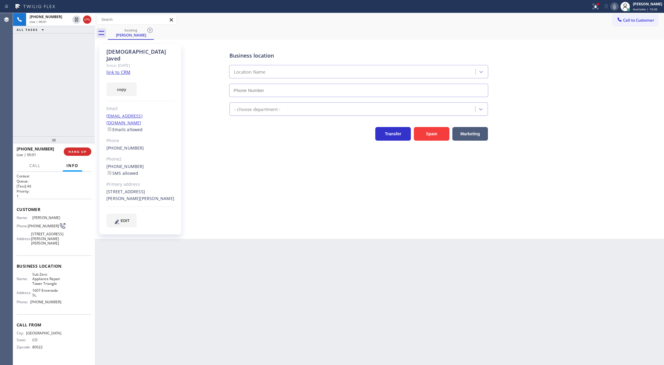
type input "[PHONE_NUMBER]"
click at [111, 69] on link "link to CRM" at bounding box center [118, 72] width 24 height 6
click at [618, 7] on icon at bounding box center [614, 6] width 7 height 7
click at [617, 6] on icon at bounding box center [614, 6] width 7 height 7
drag, startPoint x: 618, startPoint y: 4, endPoint x: 598, endPoint y: 40, distance: 40.8
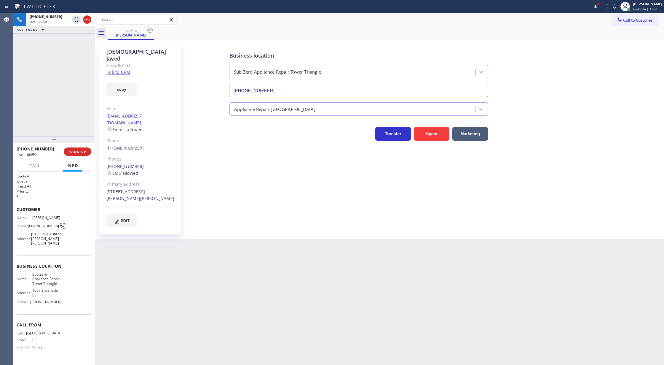
click at [616, 4] on icon at bounding box center [614, 6] width 3 height 5
click at [617, 7] on icon at bounding box center [614, 6] width 7 height 7
click at [136, 268] on div "Back to Dashboard Change Sender ID Customers Technicians Select a contact Outbo…" at bounding box center [379, 189] width 569 height 352
drag, startPoint x: 85, startPoint y: 18, endPoint x: 77, endPoint y: 114, distance: 96.7
click at [85, 18] on icon at bounding box center [87, 19] width 7 height 7
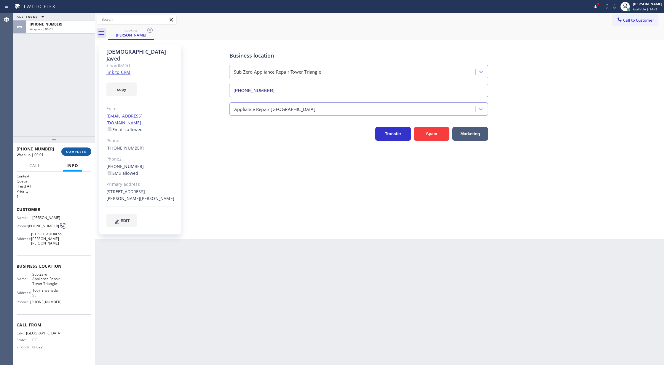
click at [72, 151] on span "COMPLETE" at bounding box center [76, 151] width 20 height 4
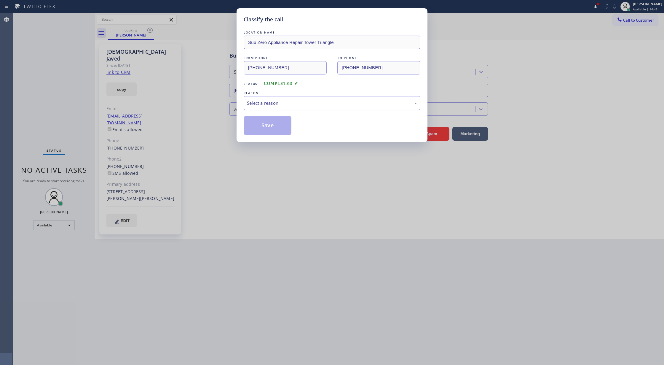
click at [292, 106] on div "Select a reason" at bounding box center [332, 103] width 170 height 7
click at [262, 126] on button "Save" at bounding box center [268, 125] width 48 height 19
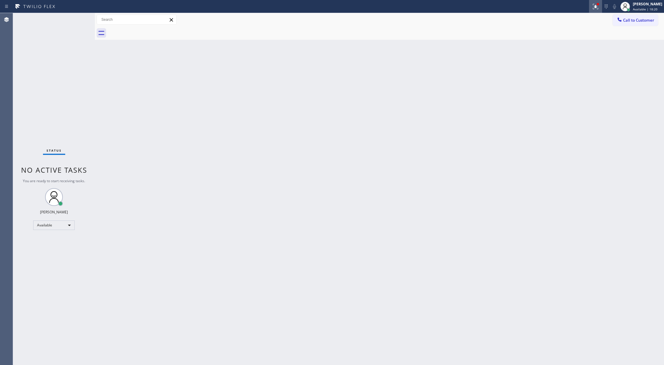
click at [597, 7] on icon at bounding box center [595, 6] width 7 height 7
click at [568, 79] on span "Clear issues" at bounding box center [568, 78] width 28 height 4
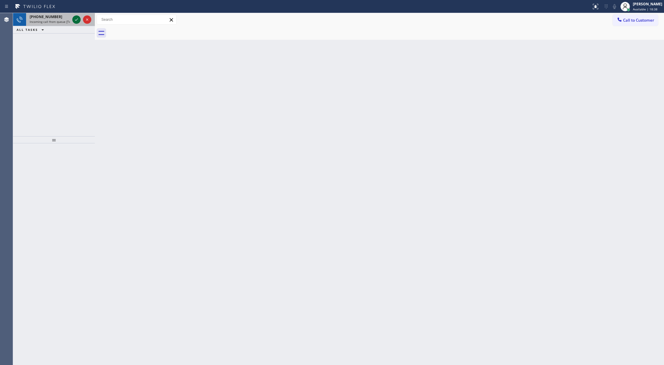
click at [79, 20] on icon at bounding box center [76, 19] width 7 height 7
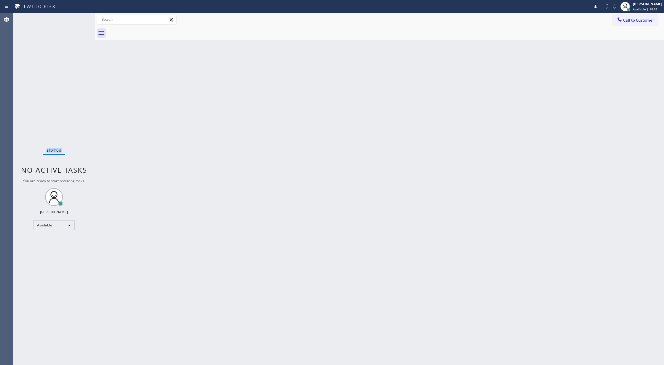
click at [77, 19] on div "Status No active tasks You are ready to start receiving tasks. [PERSON_NAME] Av…" at bounding box center [54, 189] width 82 height 352
click at [81, 19] on div "Status No active tasks You are ready to start receiving tasks. [PERSON_NAME] Av…" at bounding box center [54, 189] width 82 height 352
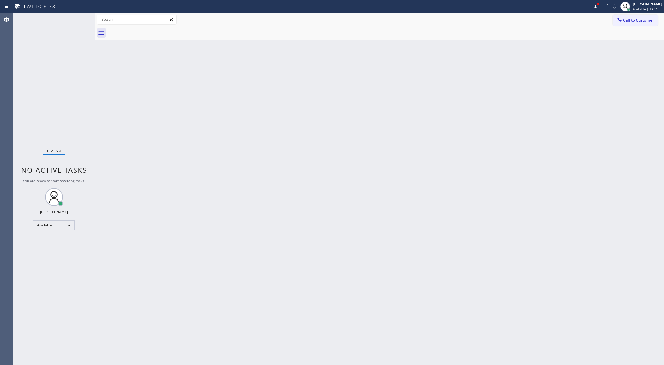
drag, startPoint x: 77, startPoint y: 24, endPoint x: 76, endPoint y: 19, distance: 5.2
click at [76, 19] on div "Status No active tasks You are ready to start receiving tasks. [PERSON_NAME] Av…" at bounding box center [54, 189] width 82 height 352
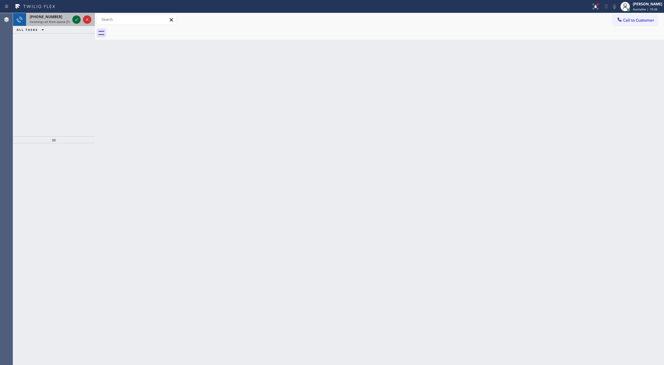
click at [77, 19] on icon at bounding box center [76, 19] width 7 height 7
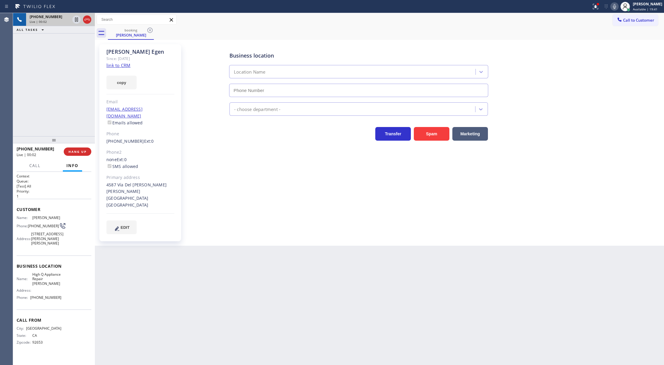
type input "[PHONE_NUMBER]"
click at [89, 20] on icon at bounding box center [87, 19] width 7 height 7
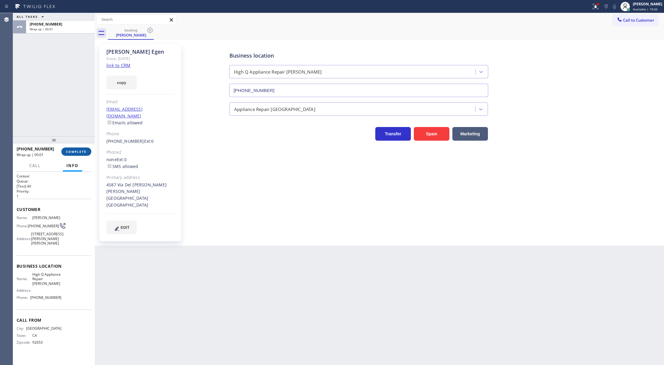
click at [70, 149] on button "COMPLETE" at bounding box center [76, 151] width 30 height 8
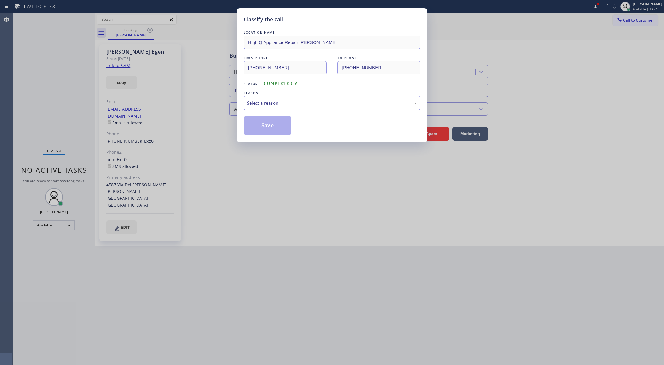
click at [282, 104] on div "Select a reason" at bounding box center [332, 103] width 170 height 7
click at [268, 118] on button "Save" at bounding box center [268, 125] width 48 height 19
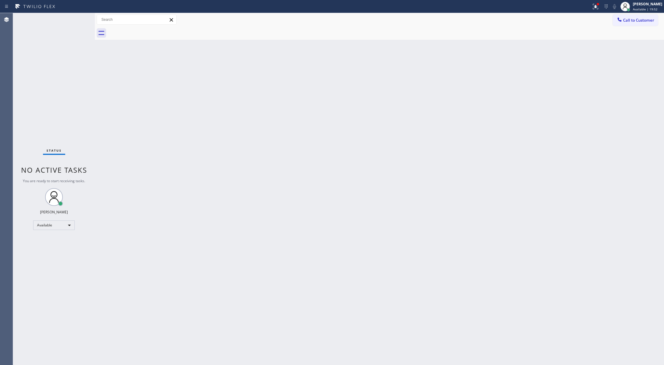
click at [77, 18] on div "Status No active tasks You are ready to start receiving tasks. [PERSON_NAME] Av…" at bounding box center [54, 189] width 82 height 352
click at [79, 19] on div "Status No active tasks You are ready to start receiving tasks. [PERSON_NAME] Av…" at bounding box center [54, 189] width 82 height 352
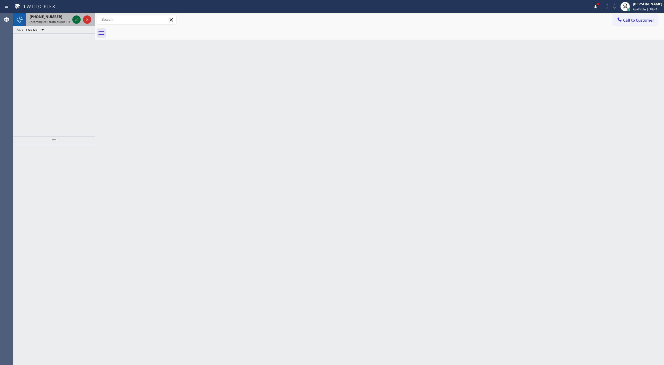
click at [76, 21] on icon at bounding box center [76, 19] width 7 height 7
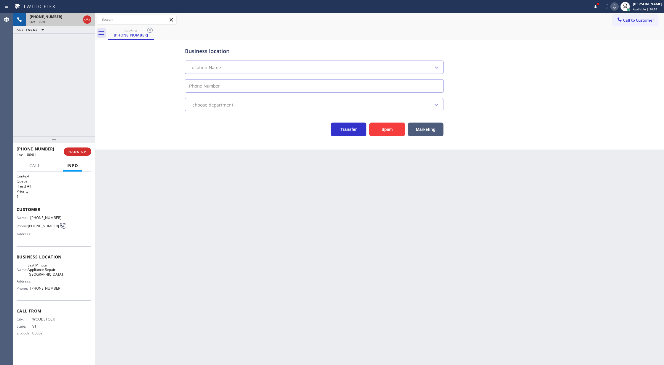
type input "[PHONE_NUMBER]"
click at [85, 23] on icon at bounding box center [87, 19] width 7 height 7
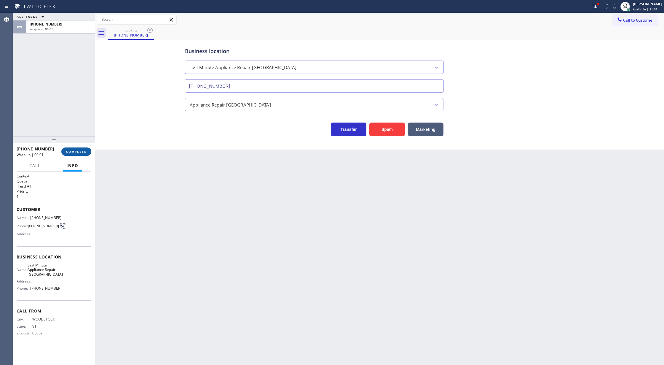
click at [78, 149] on span "COMPLETE" at bounding box center [76, 151] width 20 height 4
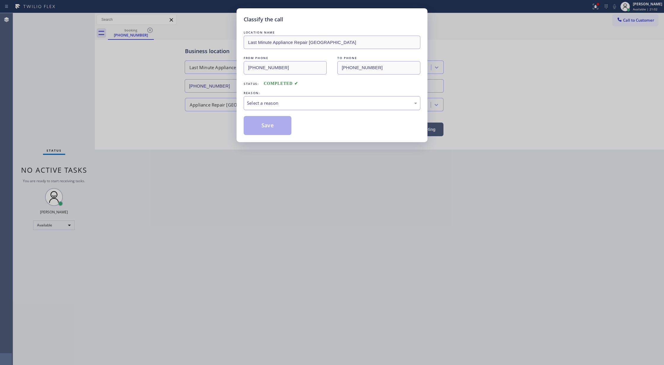
click at [266, 103] on div "Select a reason" at bounding box center [332, 103] width 170 height 7
click at [260, 131] on button "Save" at bounding box center [268, 125] width 48 height 19
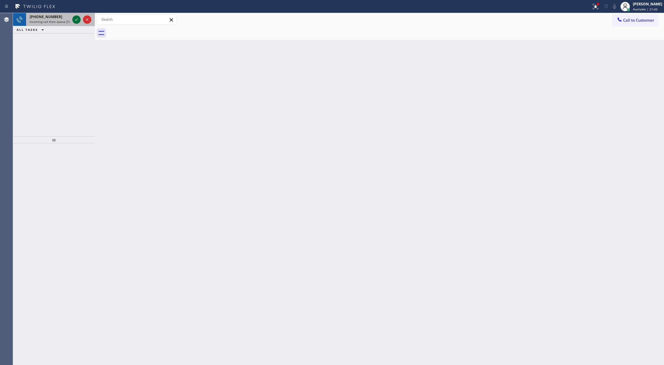
click at [76, 20] on icon at bounding box center [76, 19] width 7 height 7
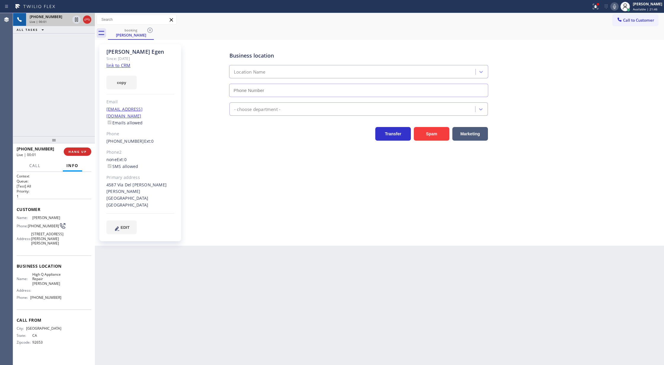
type input "[PHONE_NUMBER]"
click at [120, 68] on link "link to CRM" at bounding box center [118, 65] width 24 height 6
click at [618, 6] on icon at bounding box center [614, 6] width 7 height 7
drag, startPoint x: 619, startPoint y: 7, endPoint x: 611, endPoint y: 15, distance: 11.1
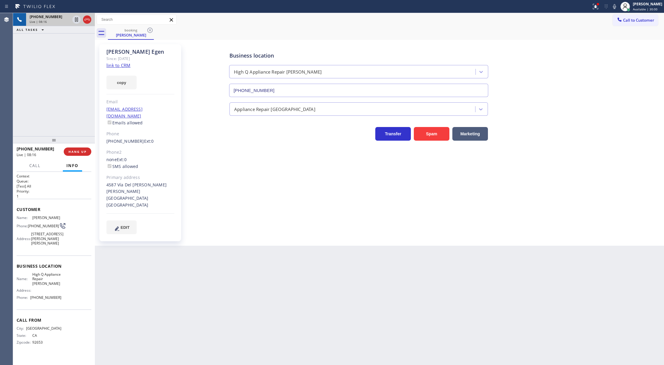
click at [618, 7] on icon at bounding box center [614, 6] width 7 height 7
click at [617, 5] on rect at bounding box center [615, 6] width 4 height 4
click at [618, 6] on icon at bounding box center [614, 6] width 7 height 7
click at [618, 7] on icon at bounding box center [614, 6] width 7 height 7
click at [616, 7] on icon at bounding box center [614, 6] width 3 height 5
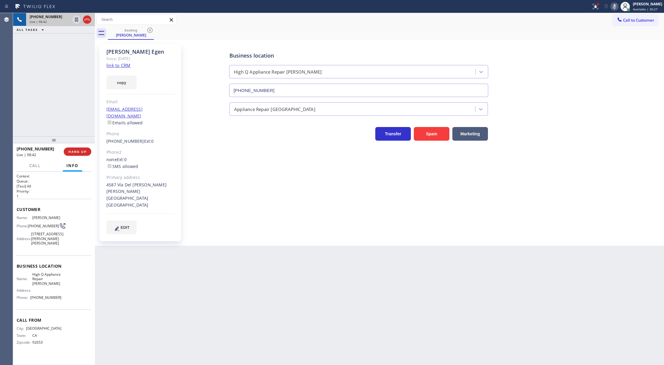
click at [617, 8] on icon at bounding box center [614, 6] width 7 height 7
drag, startPoint x: 88, startPoint y: 17, endPoint x: 78, endPoint y: 54, distance: 37.7
click at [87, 17] on icon at bounding box center [87, 19] width 7 height 7
click at [75, 152] on span "COMPLETE" at bounding box center [76, 151] width 20 height 4
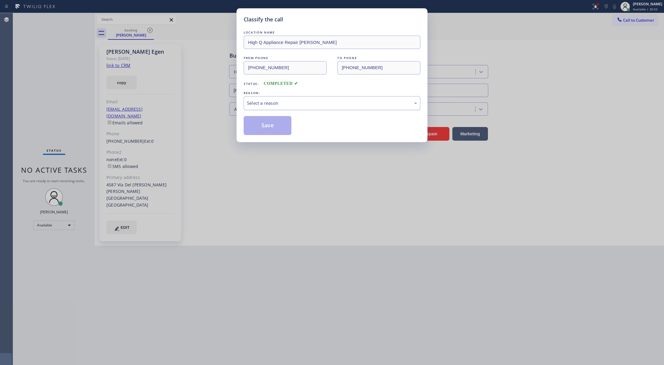
click at [292, 105] on div "Select a reason" at bounding box center [332, 103] width 170 height 7
click at [257, 126] on button "Save" at bounding box center [268, 125] width 48 height 19
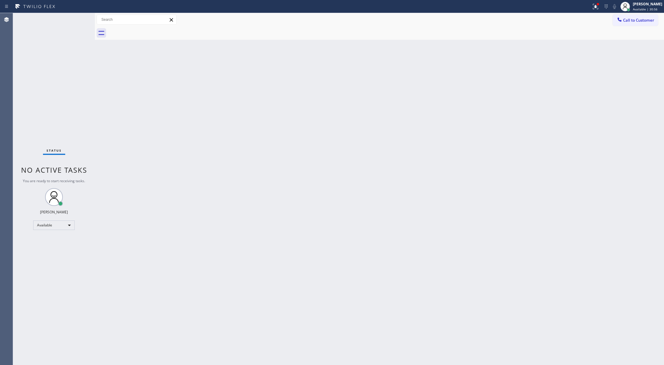
click at [79, 22] on div "Status No active tasks You are ready to start receiving tasks. [PERSON_NAME] Av…" at bounding box center [54, 189] width 82 height 352
click at [74, 20] on div "Status No active tasks You are ready to start receiving tasks. [PERSON_NAME] Av…" at bounding box center [54, 189] width 82 height 352
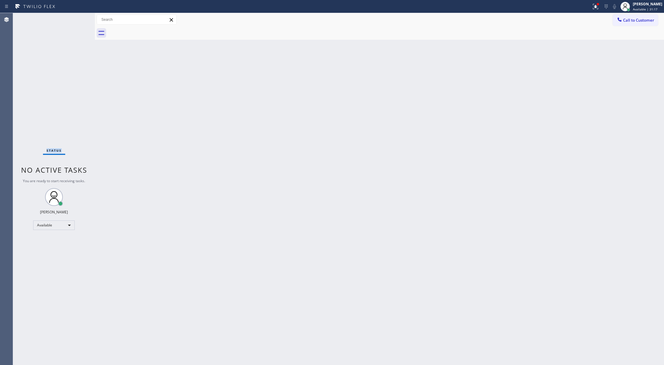
click at [74, 20] on div "Status No active tasks You are ready to start receiving tasks. [PERSON_NAME] Av…" at bounding box center [54, 189] width 82 height 352
click at [76, 22] on div "Status No active tasks You are ready to start receiving tasks. [PERSON_NAME] Av…" at bounding box center [54, 189] width 82 height 352
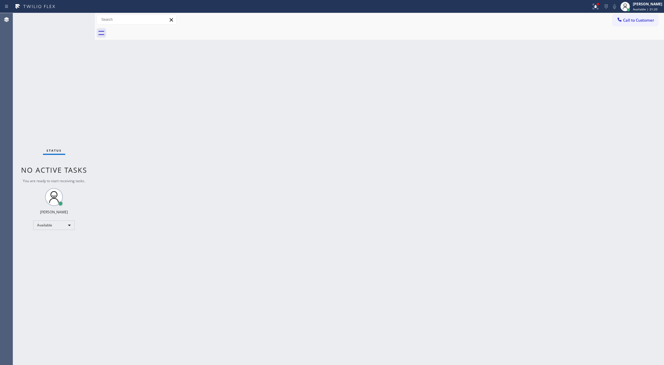
click at [76, 22] on div "Status No active tasks You are ready to start receiving tasks. [PERSON_NAME] Av…" at bounding box center [54, 189] width 82 height 352
click at [76, 21] on div "Status No active tasks You are ready to start receiving tasks. [PERSON_NAME] Av…" at bounding box center [54, 189] width 82 height 352
click at [80, 23] on div "Status No active tasks You are ready to start receiving tasks. [PERSON_NAME] Av…" at bounding box center [54, 189] width 82 height 352
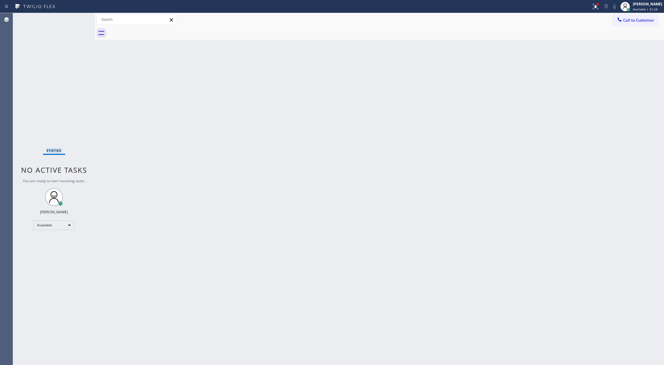
click at [80, 24] on div "Status No active tasks You are ready to start receiving tasks. [PERSON_NAME] Av…" at bounding box center [54, 189] width 82 height 352
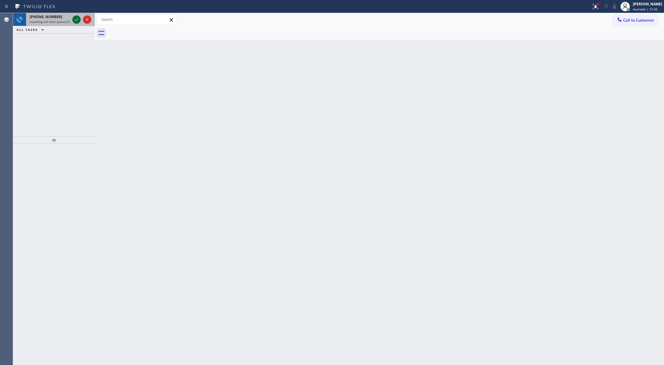
click at [77, 18] on icon at bounding box center [76, 19] width 7 height 7
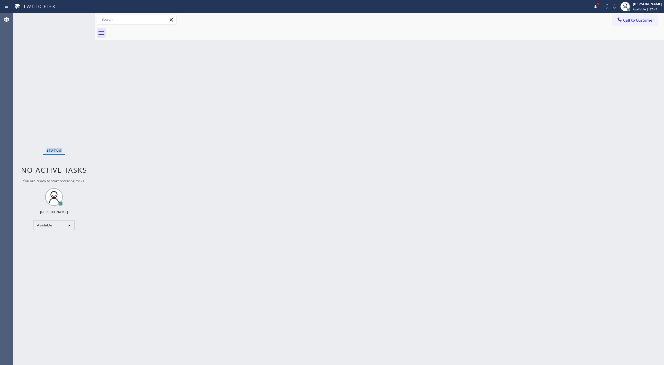
click at [77, 18] on div "Status No active tasks You are ready to start receiving tasks. [PERSON_NAME] Av…" at bounding box center [54, 189] width 82 height 352
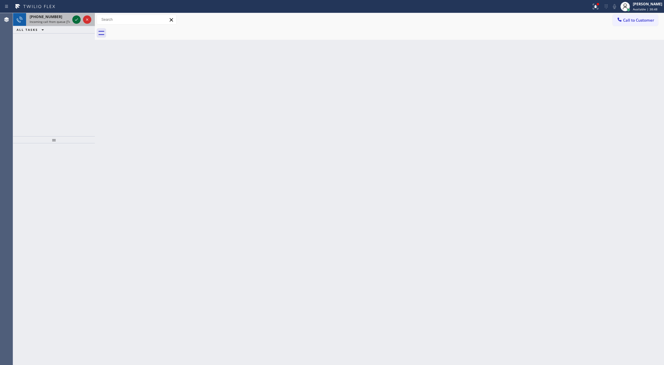
click at [74, 18] on icon at bounding box center [76, 19] width 7 height 7
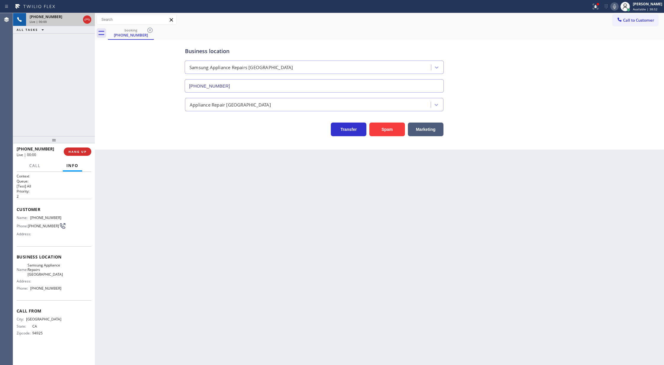
type input "[PHONE_NUMBER]"
drag, startPoint x: 14, startPoint y: 208, endPoint x: 78, endPoint y: 292, distance: 105.8
click at [78, 292] on div "Context Queue: [Test] All Priority: 2 Customer Name: [PHONE_NUMBER] Phone: [PHO…" at bounding box center [54, 268] width 82 height 193
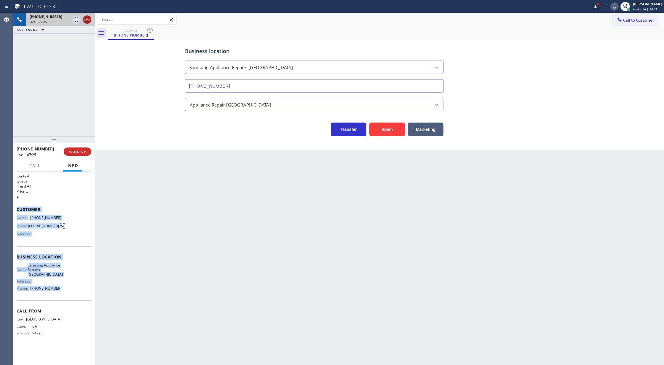
click at [88, 20] on icon at bounding box center [87, 19] width 7 height 7
click at [75, 151] on span "COMPLETE" at bounding box center [76, 151] width 20 height 4
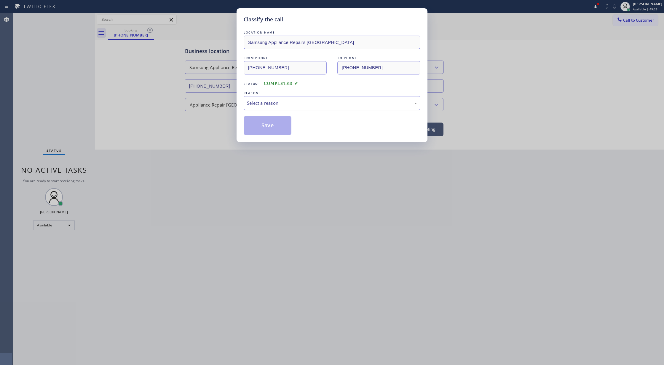
click at [273, 103] on div "Select a reason" at bounding box center [332, 103] width 170 height 7
click at [264, 129] on button "Save" at bounding box center [268, 125] width 48 height 19
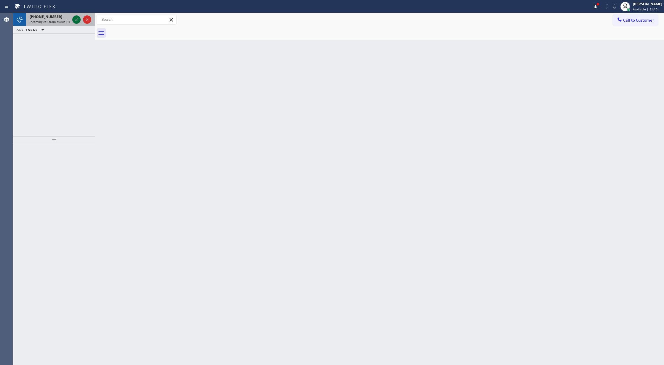
click at [75, 20] on icon at bounding box center [76, 19] width 7 height 7
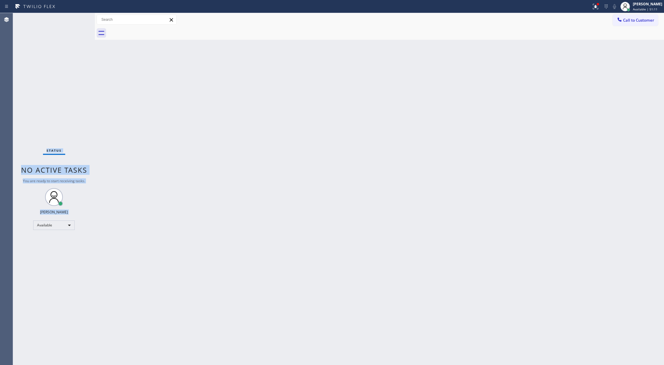
click at [75, 20] on div "Status No active tasks You are ready to start receiving tasks. [PERSON_NAME] Av…" at bounding box center [54, 189] width 82 height 352
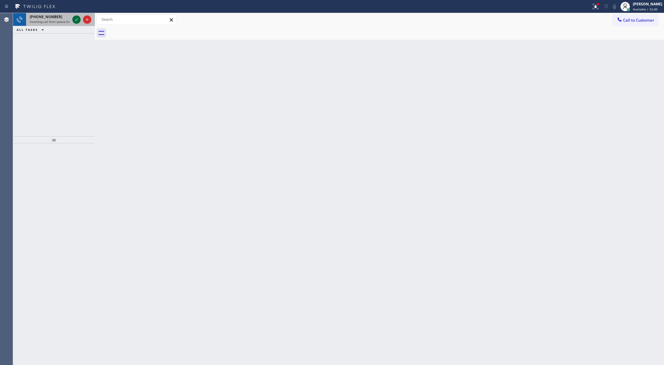
click at [75, 20] on icon at bounding box center [76, 19] width 3 height 2
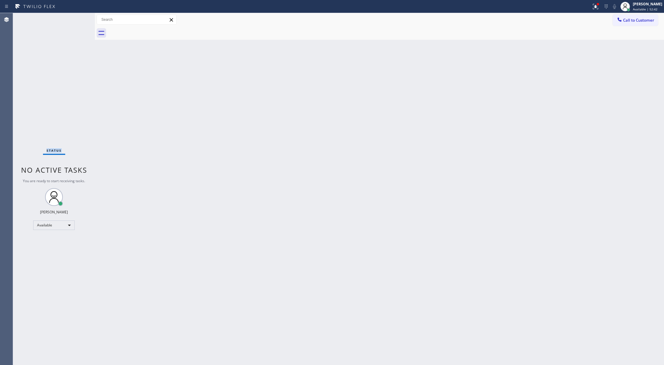
click at [75, 20] on div "Status No active tasks You are ready to start receiving tasks. [PERSON_NAME] Av…" at bounding box center [54, 189] width 82 height 352
click at [77, 19] on div "Status No active tasks You are ready to start receiving tasks. [PERSON_NAME] Av…" at bounding box center [54, 189] width 82 height 352
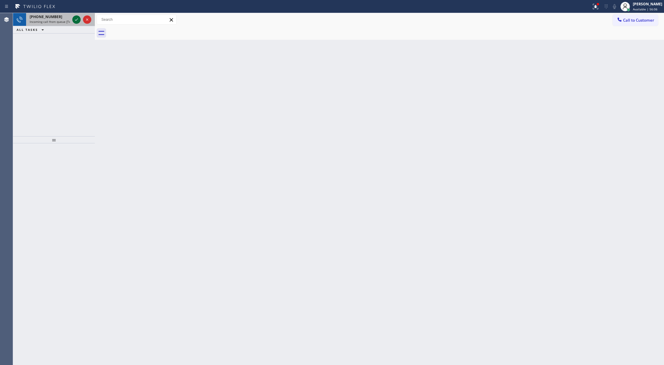
click at [77, 20] on icon at bounding box center [76, 19] width 7 height 7
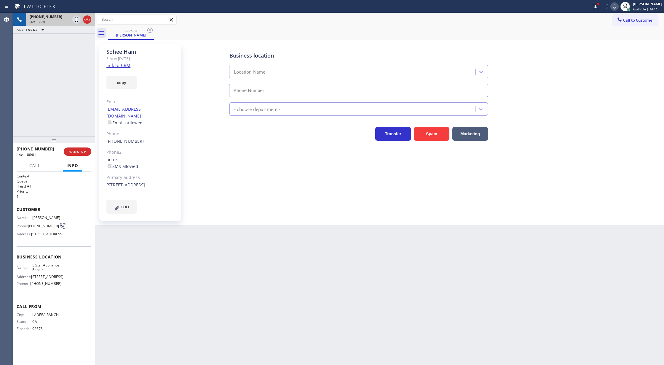
type input "[PHONE_NUMBER]"
click at [112, 66] on link "link to CRM" at bounding box center [118, 65] width 24 height 6
click at [617, 9] on icon at bounding box center [614, 6] width 7 height 7
click at [616, 7] on icon at bounding box center [614, 6] width 3 height 5
click at [81, 152] on span "COMPLETE" at bounding box center [76, 151] width 20 height 4
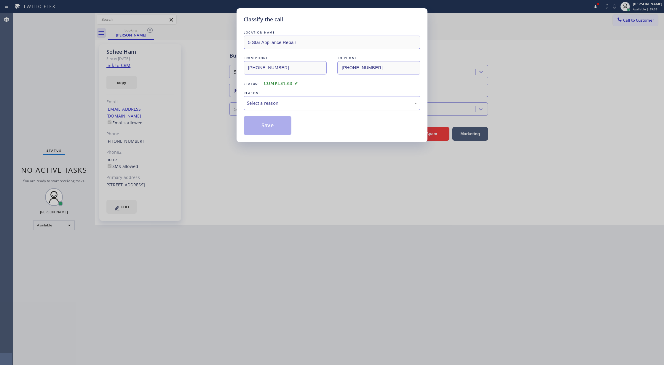
click at [289, 101] on div "Select a reason" at bounding box center [332, 103] width 170 height 7
click at [266, 130] on button "Save" at bounding box center [268, 125] width 48 height 19
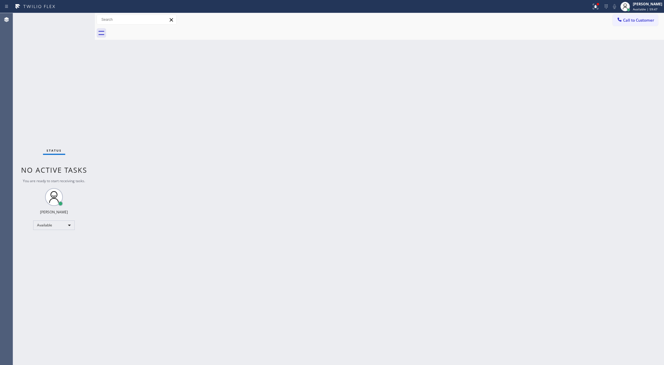
click at [77, 22] on div "Status No active tasks You are ready to start receiving tasks. [PERSON_NAME] Av…" at bounding box center [54, 189] width 82 height 352
click at [78, 19] on div "Status No active tasks You are ready to start receiving tasks. [PERSON_NAME] Av…" at bounding box center [54, 189] width 82 height 352
click at [79, 18] on div "Status No active tasks You are ready to start receiving tasks. [PERSON_NAME] Av…" at bounding box center [54, 189] width 82 height 352
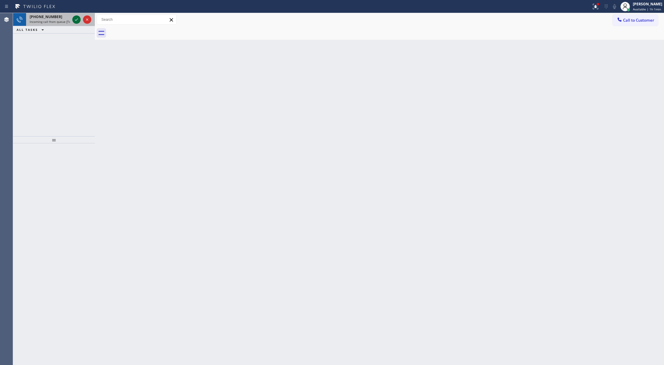
click at [76, 20] on icon at bounding box center [76, 19] width 7 height 7
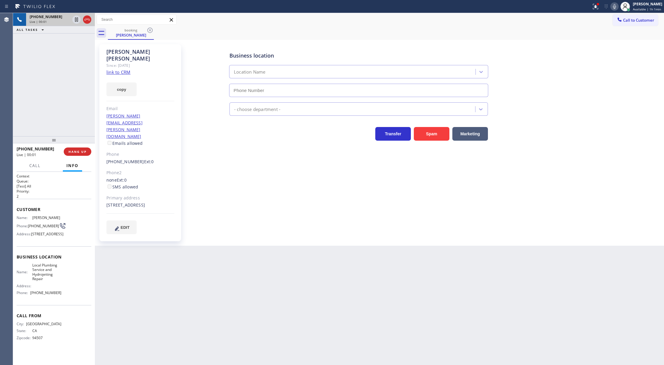
type input "[PHONE_NUMBER]"
click at [113, 69] on link "link to CRM" at bounding box center [118, 72] width 24 height 6
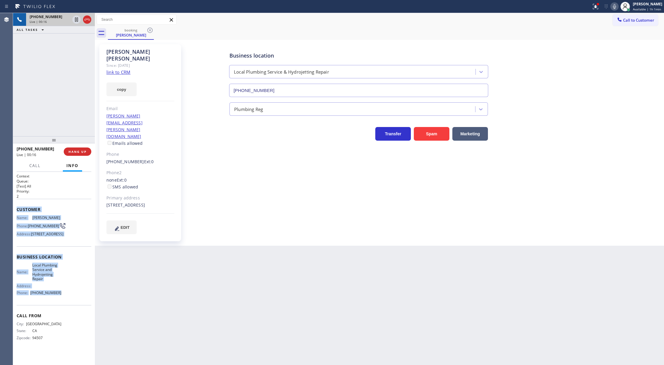
drag, startPoint x: 40, startPoint y: 232, endPoint x: 60, endPoint y: 316, distance: 86.3
click at [60, 316] on div "Context Queue: [Test] All Priority: 2 Customer Name: [PERSON_NAME] Phone: [PHON…" at bounding box center [54, 268] width 82 height 193
click at [616, 7] on icon at bounding box center [614, 6] width 3 height 5
click at [618, 3] on icon at bounding box center [614, 6] width 7 height 7
click at [79, 150] on span "COMPLETE" at bounding box center [76, 151] width 20 height 4
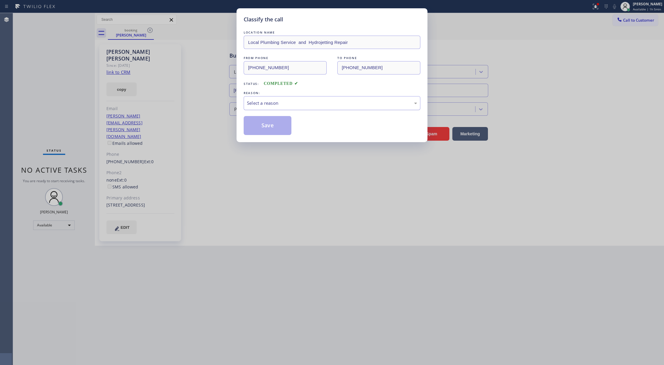
click at [273, 101] on div "Select a reason" at bounding box center [332, 103] width 170 height 7
click at [279, 102] on div "New Customer - Booked" at bounding box center [332, 103] width 170 height 7
click at [269, 132] on button "Save" at bounding box center [268, 125] width 48 height 19
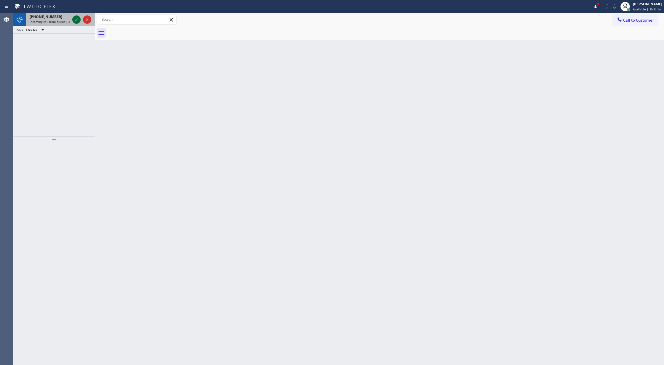
click at [75, 20] on icon at bounding box center [76, 19] width 3 height 2
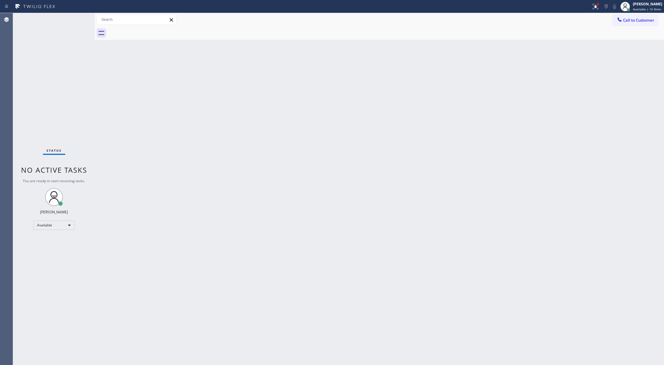
click at [78, 17] on div "Status No active tasks You are ready to start receiving tasks. [PERSON_NAME] Av…" at bounding box center [54, 189] width 82 height 352
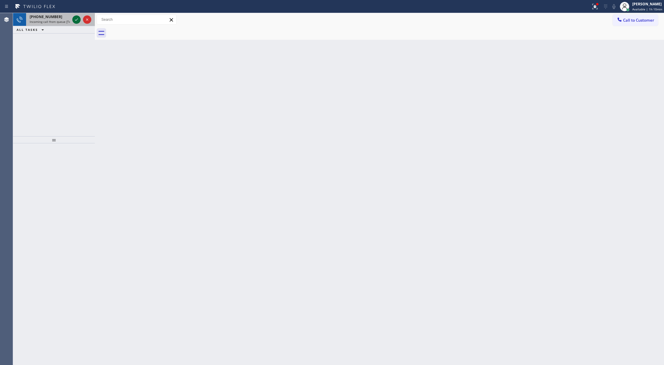
drag, startPoint x: 76, startPoint y: 16, endPoint x: 72, endPoint y: 28, distance: 12.1
click at [76, 16] on icon at bounding box center [76, 19] width 7 height 7
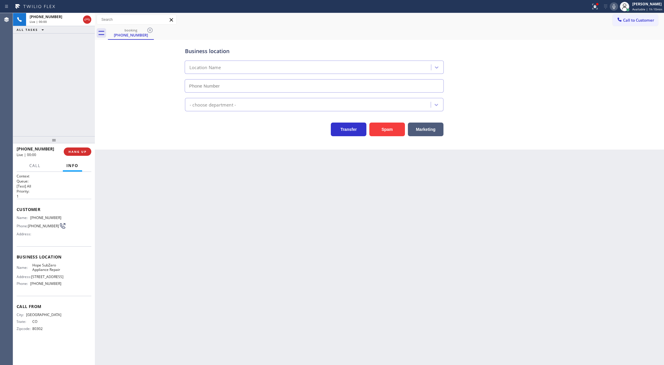
type input "[PHONE_NUMBER]"
click at [392, 131] on button "Spam" at bounding box center [387, 129] width 36 height 14
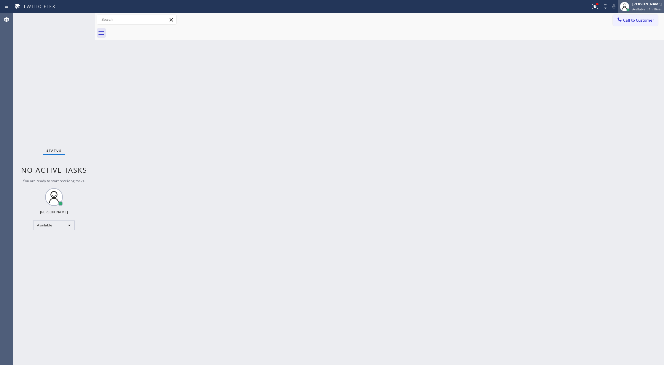
click at [640, 10] on span "Available | 1h 10min" at bounding box center [648, 9] width 30 height 4
click at [623, 23] on button "Offline" at bounding box center [634, 24] width 59 height 8
click at [638, 8] on span "Offline | 0s" at bounding box center [641, 9] width 16 height 4
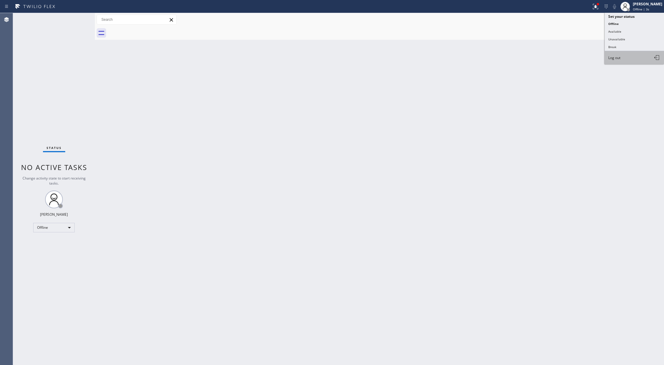
click at [620, 57] on span "Log out" at bounding box center [615, 57] width 12 height 5
